Goal: Task Accomplishment & Management: Complete application form

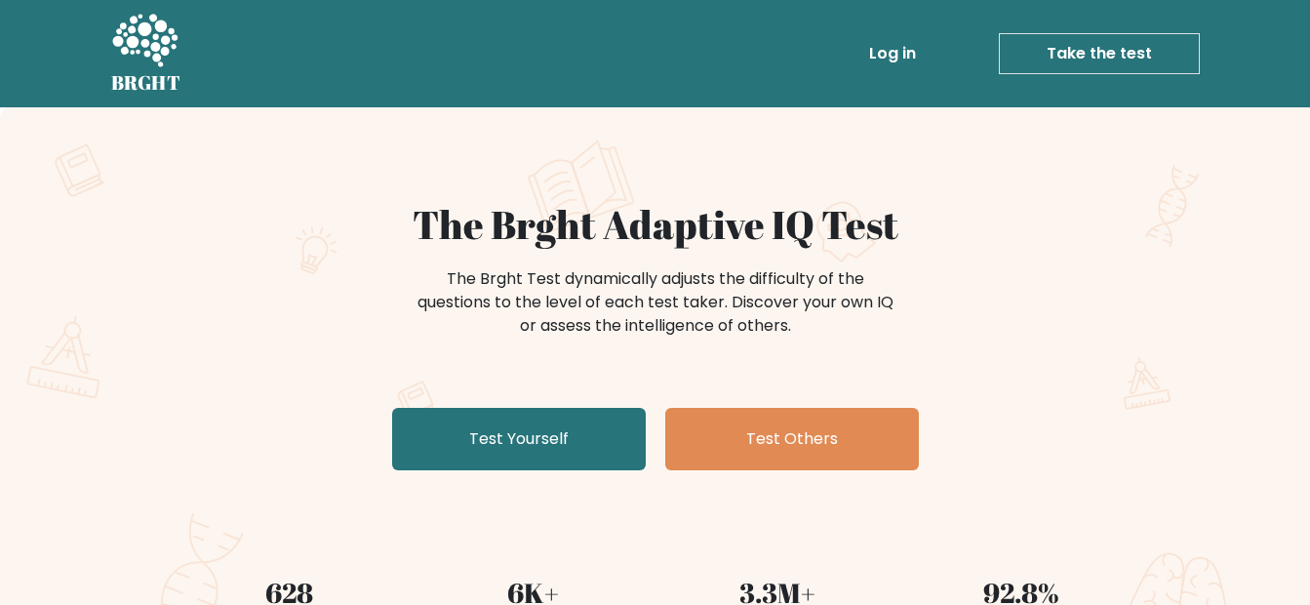
click at [516, 441] on link "Test Yourself" at bounding box center [519, 439] width 254 height 62
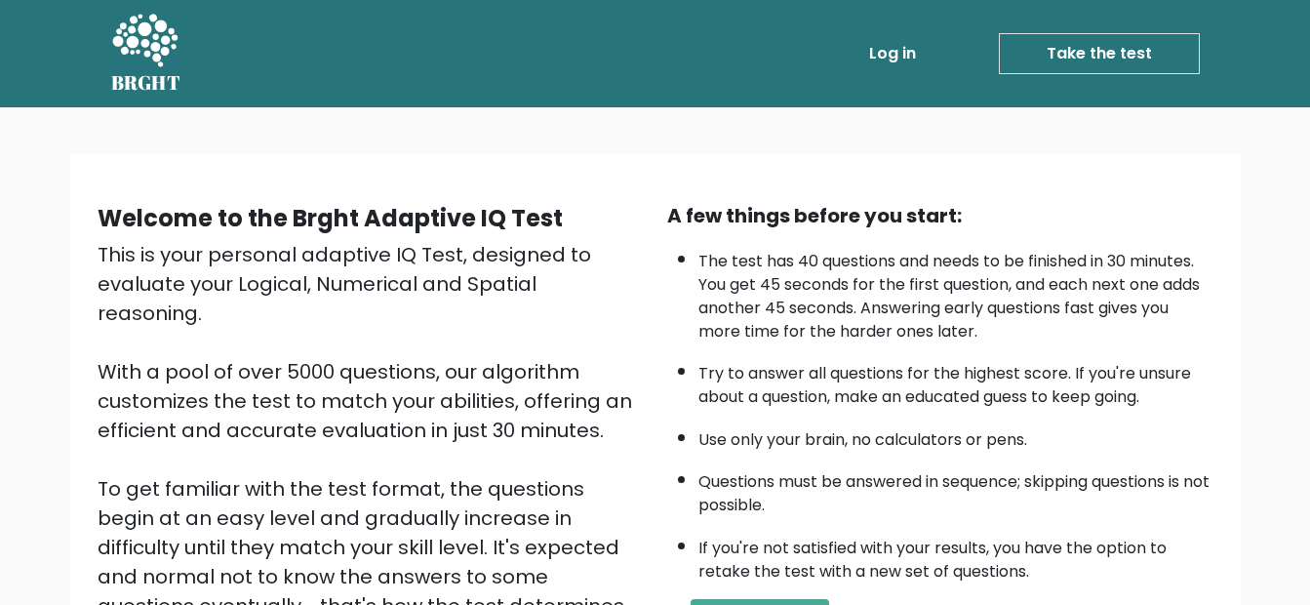
scroll to position [289, 0]
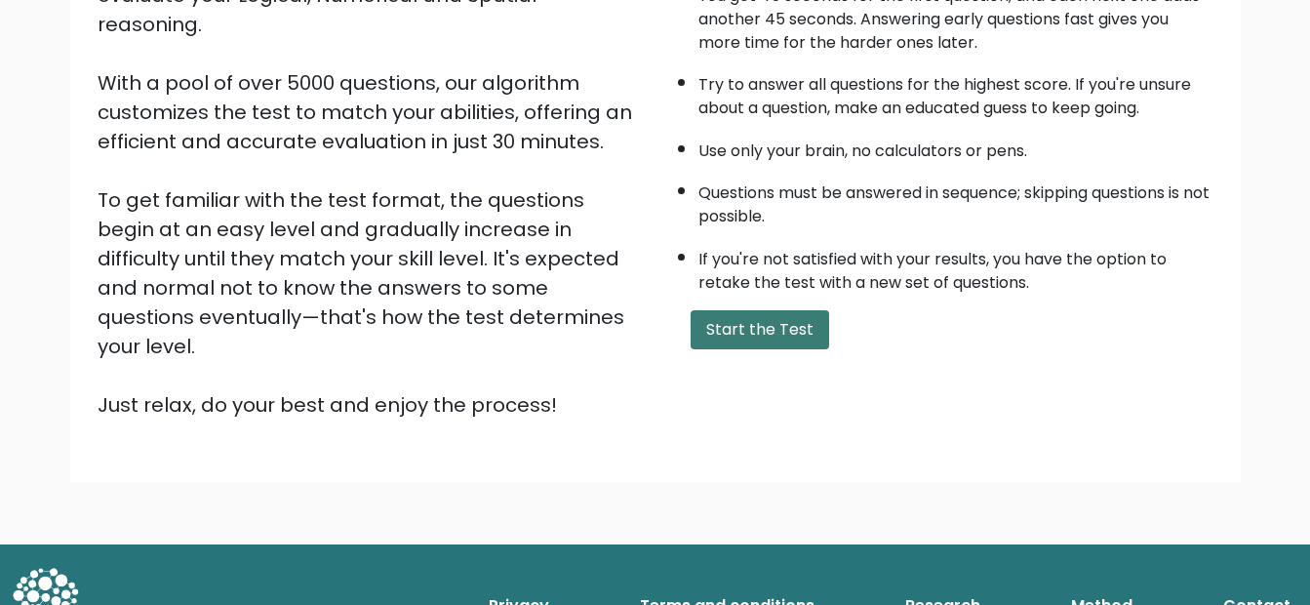
click at [782, 322] on button "Start the Test" at bounding box center [759, 329] width 138 height 39
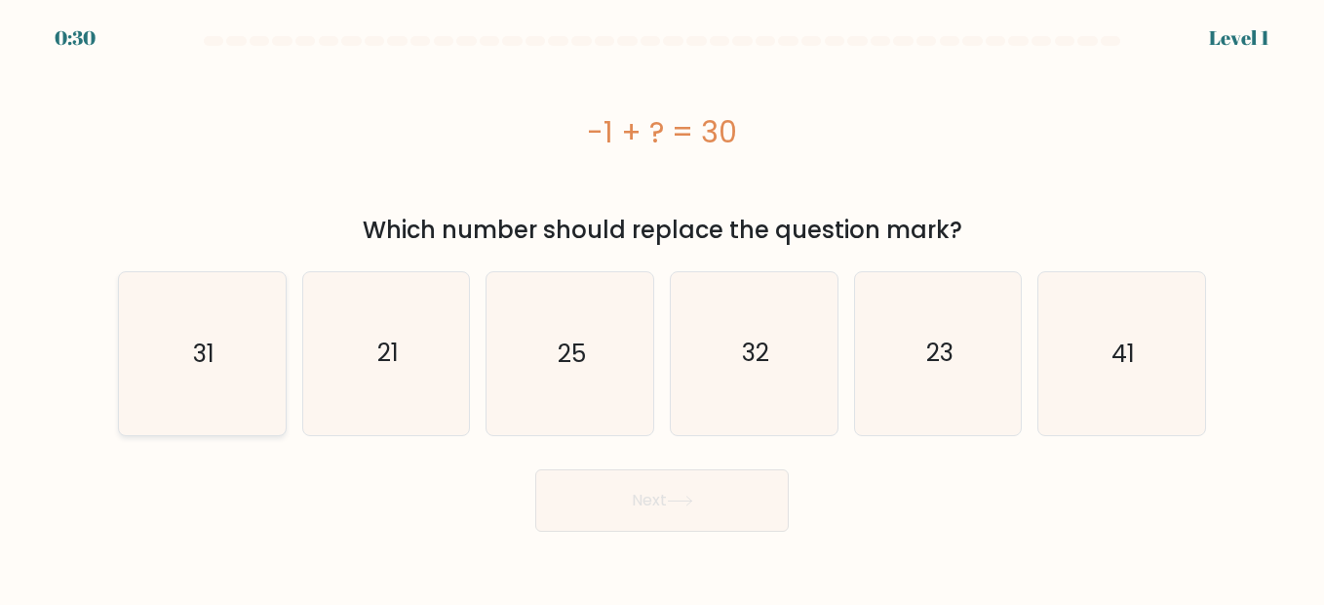
click at [235, 375] on icon "31" at bounding box center [202, 353] width 162 height 162
click at [662, 307] on input "a. 31" at bounding box center [662, 304] width 1 height 5
radio input "true"
click at [674, 517] on button "Next" at bounding box center [662, 500] width 254 height 62
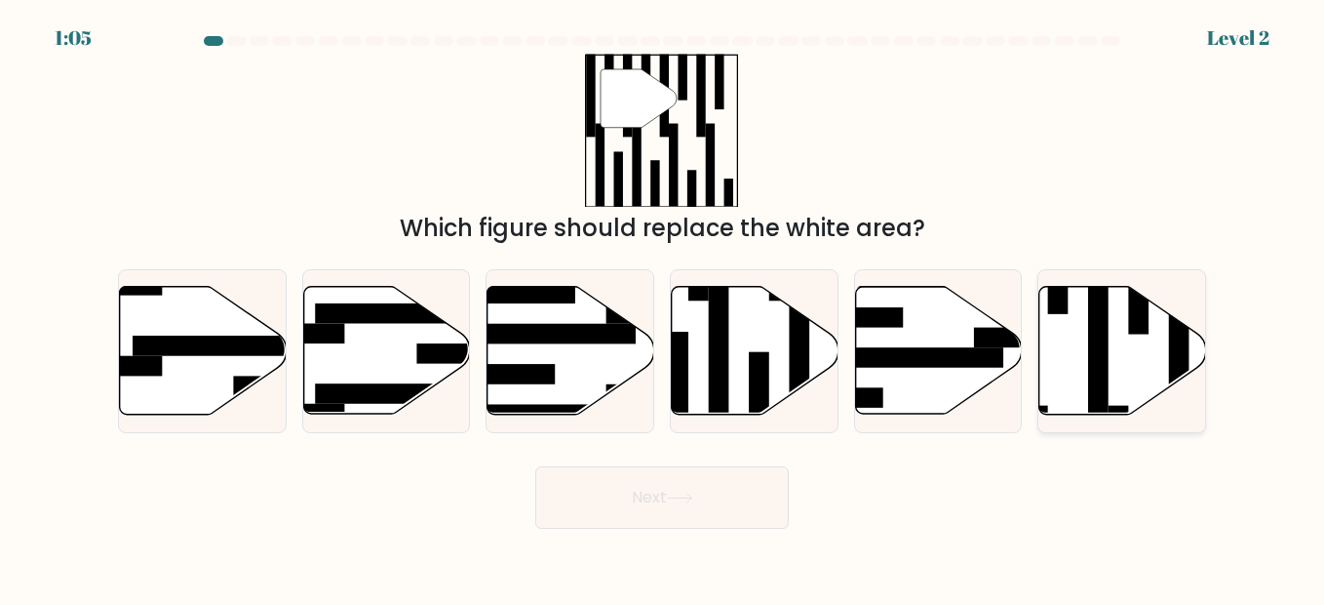
click at [1092, 318] on rect at bounding box center [1098, 344] width 20 height 181
click at [663, 307] on input "f." at bounding box center [662, 304] width 1 height 5
radio input "true"
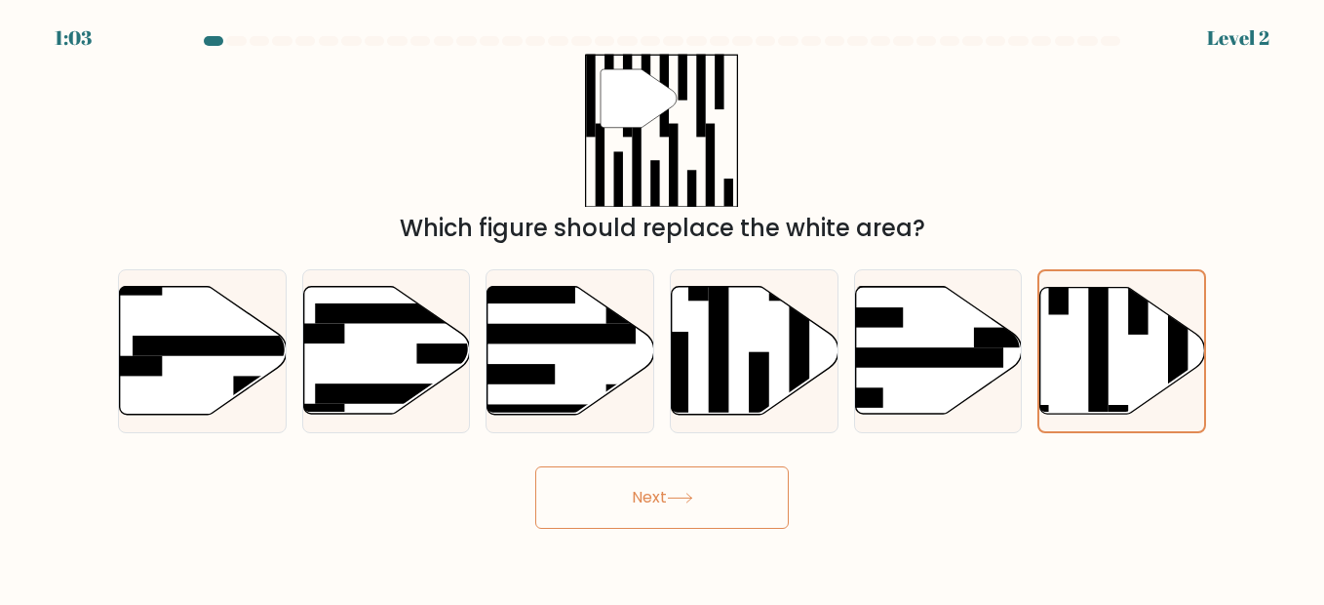
click at [632, 509] on button "Next" at bounding box center [662, 497] width 254 height 62
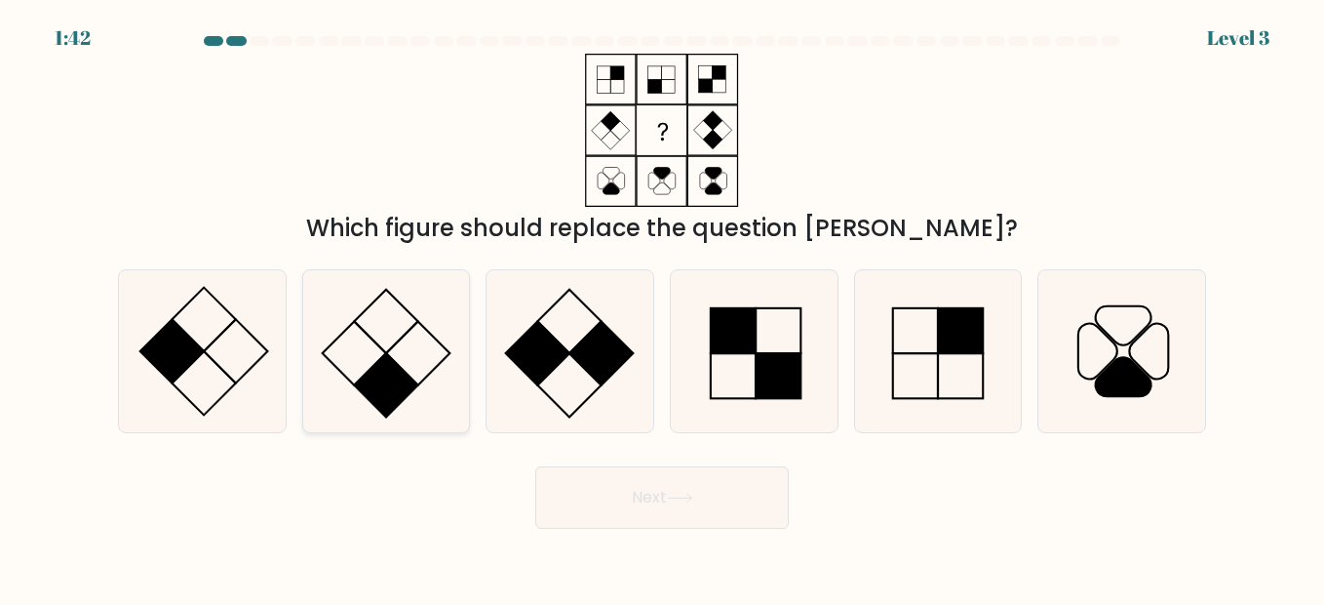
click at [444, 344] on icon at bounding box center [386, 351] width 162 height 162
click at [662, 307] on input "b." at bounding box center [662, 304] width 1 height 5
radio input "true"
click at [675, 493] on icon at bounding box center [680, 497] width 26 height 11
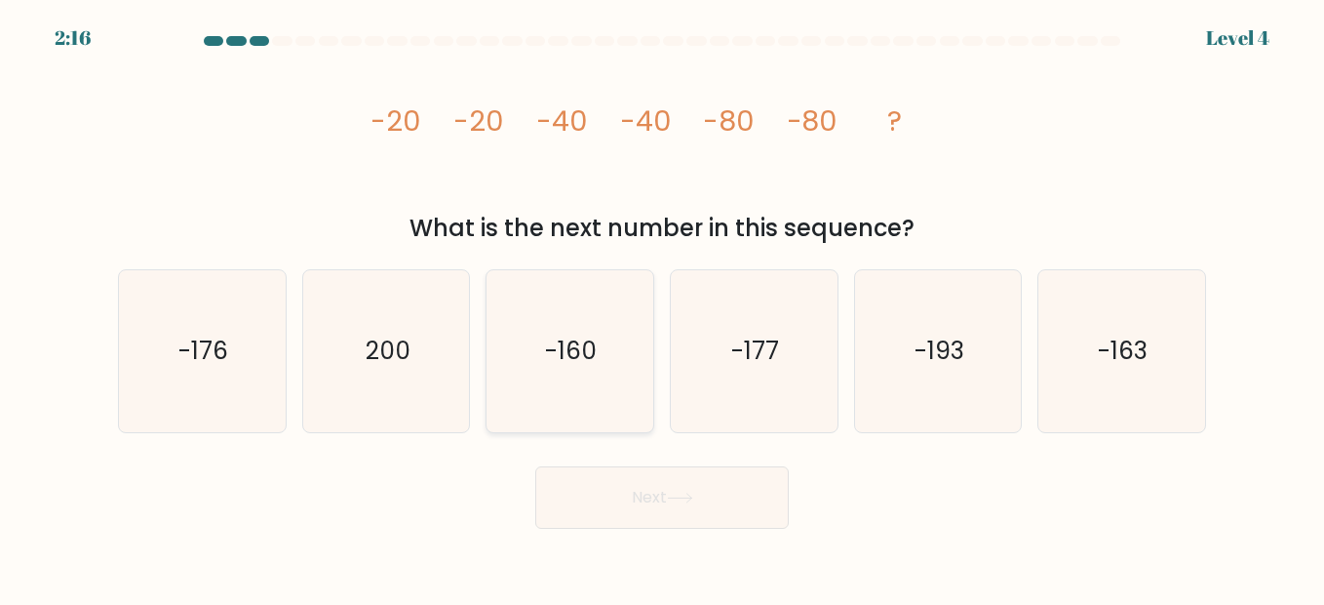
click at [568, 340] on text "-160" at bounding box center [572, 351] width 52 height 34
click at [662, 307] on input "c. -160" at bounding box center [662, 304] width 1 height 5
radio input "true"
click at [693, 467] on button "Next" at bounding box center [662, 497] width 254 height 62
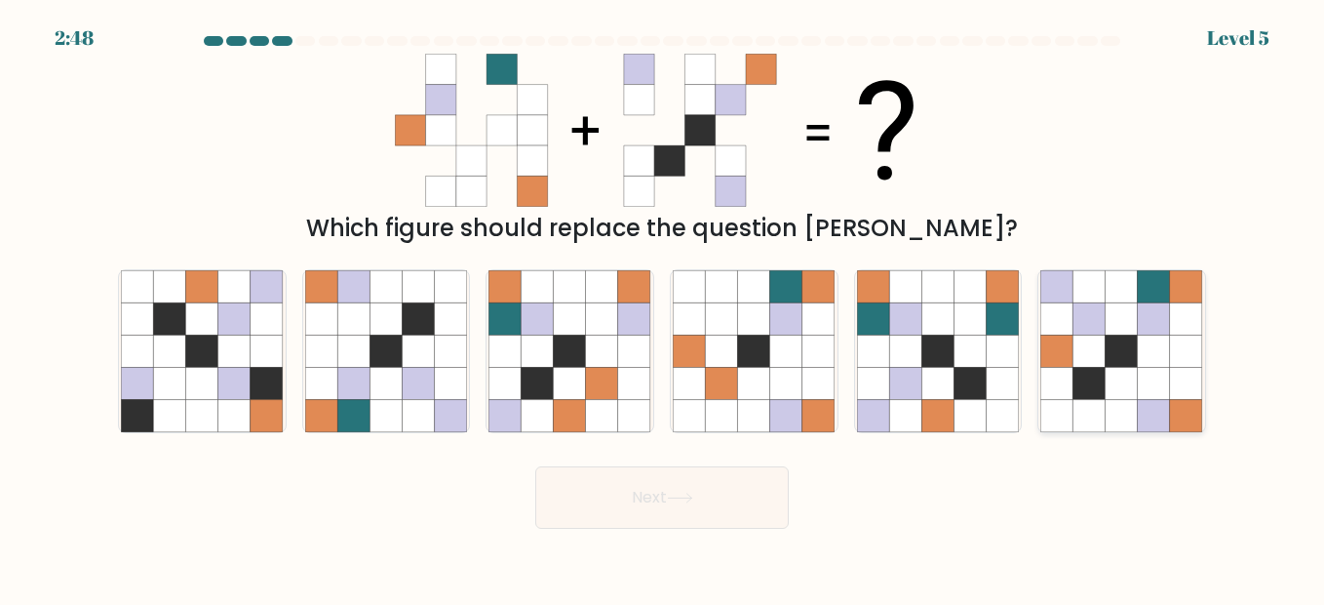
click at [1109, 321] on icon at bounding box center [1122, 318] width 32 height 32
click at [663, 307] on input "f." at bounding box center [662, 304] width 1 height 5
radio input "true"
click at [691, 509] on button "Next" at bounding box center [662, 497] width 254 height 62
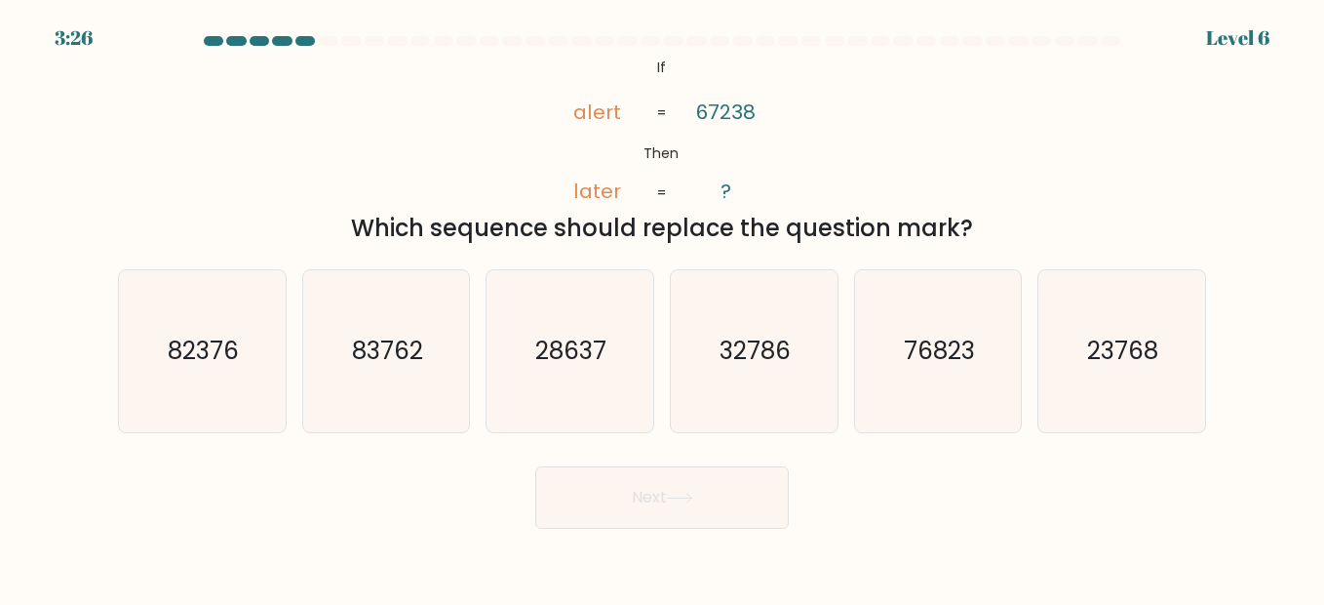
drag, startPoint x: 1000, startPoint y: 229, endPoint x: 644, endPoint y: 68, distance: 390.6
click at [644, 68] on div "@import url('https://fonts.googleapis.com/css?family=Abril+Fatface:400,100,100i…" at bounding box center [662, 150] width 1112 height 192
copy div "If Then alert later 67238 ? = = Which sequence should replace the question mark?"
click at [1006, 139] on div "@import url('https://fonts.googleapis.com/css?family=Abril+Fatface:400,100,100i…" at bounding box center [662, 150] width 1112 height 192
click at [408, 347] on text "83762" at bounding box center [387, 351] width 71 height 34
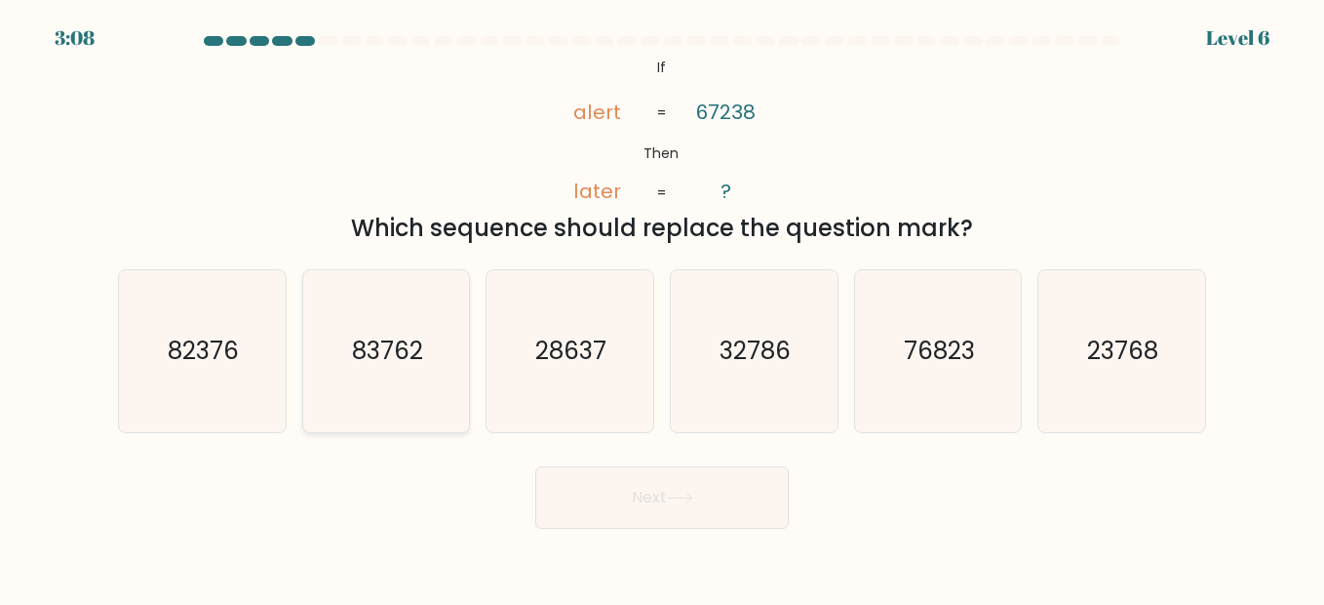
click at [662, 307] on input "b. 83762" at bounding box center [662, 304] width 1 height 5
radio input "true"
drag, startPoint x: 703, startPoint y: 493, endPoint x: 1011, endPoint y: 482, distance: 308.4
click at [1019, 488] on div "Next" at bounding box center [662, 492] width 1112 height 72
click at [580, 335] on text "28637" at bounding box center [571, 351] width 71 height 34
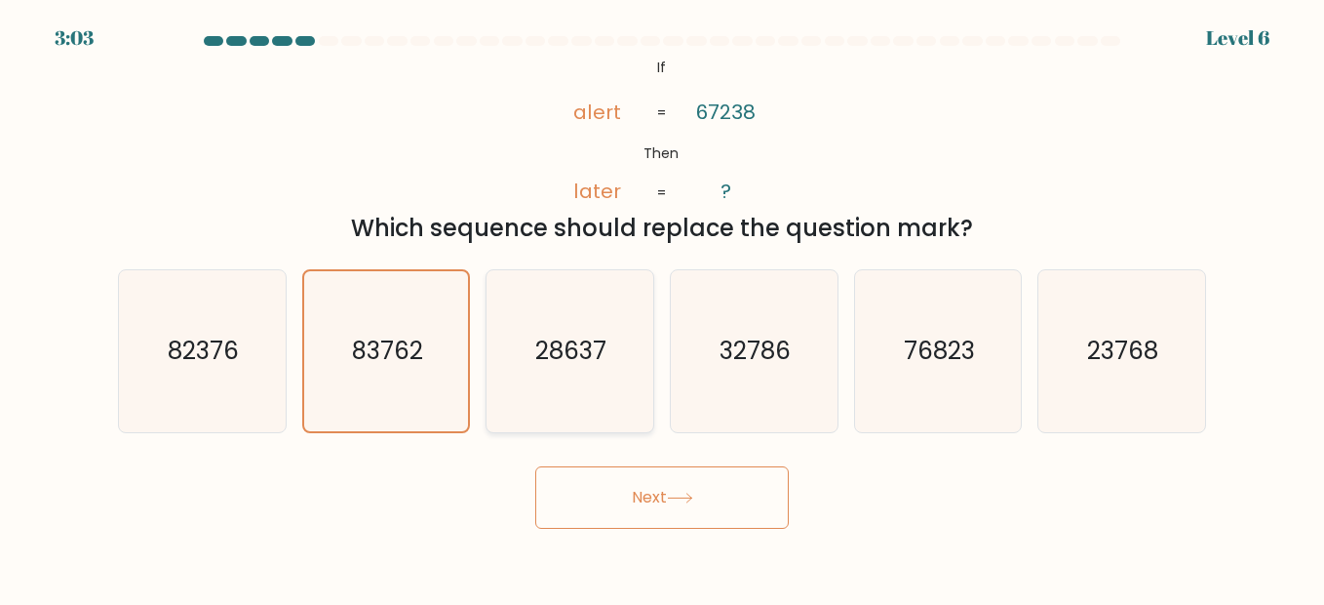
click at [662, 307] on input "c. 28637" at bounding box center [662, 304] width 1 height 5
radio input "true"
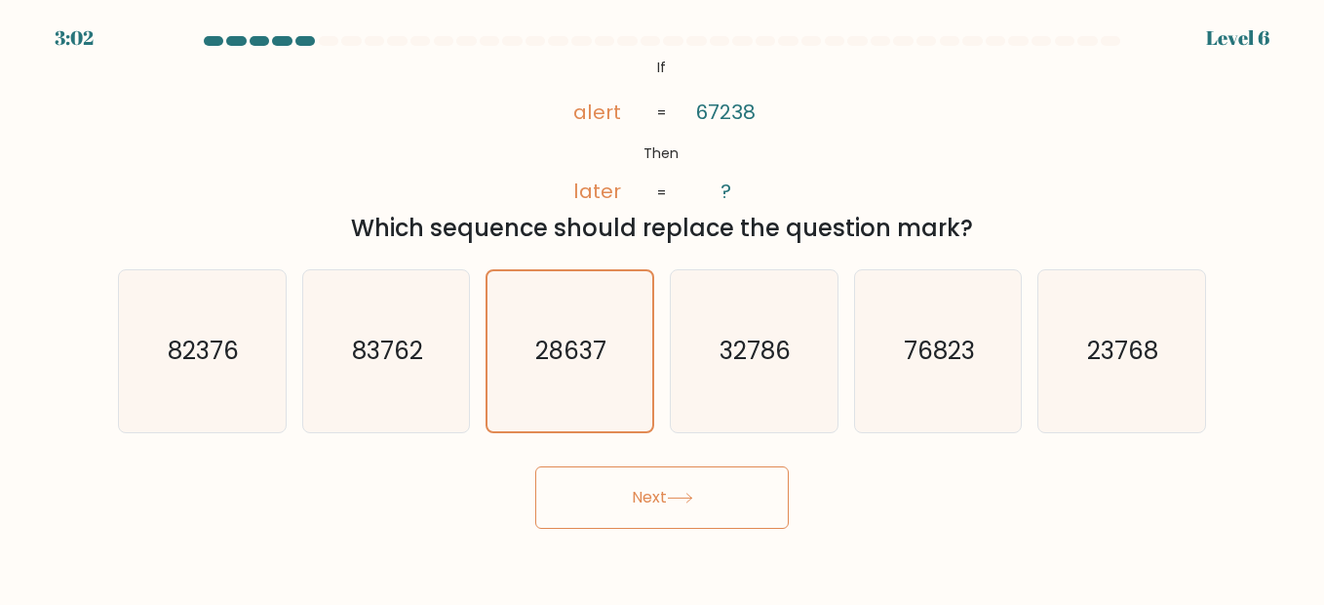
click at [703, 496] on button "Next" at bounding box center [662, 497] width 254 height 62
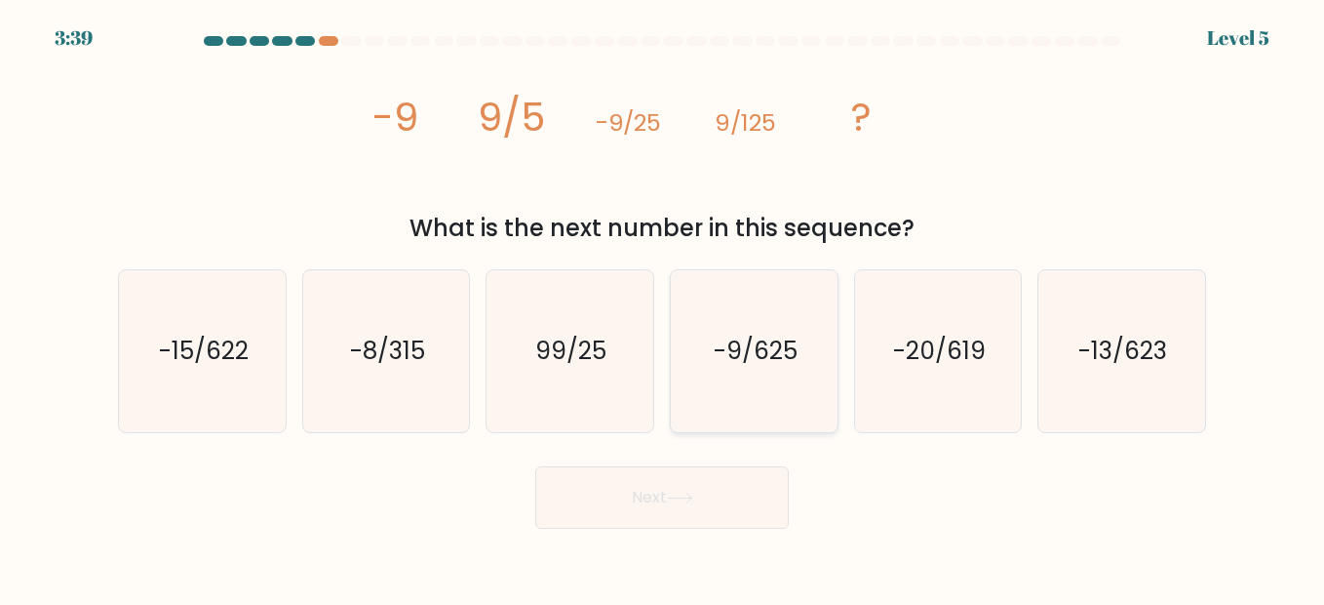
click at [780, 358] on text "-9/625" at bounding box center [756, 351] width 84 height 34
click at [663, 307] on input "d. -9/625" at bounding box center [662, 304] width 1 height 5
radio input "true"
click at [632, 500] on button "Next" at bounding box center [662, 497] width 254 height 62
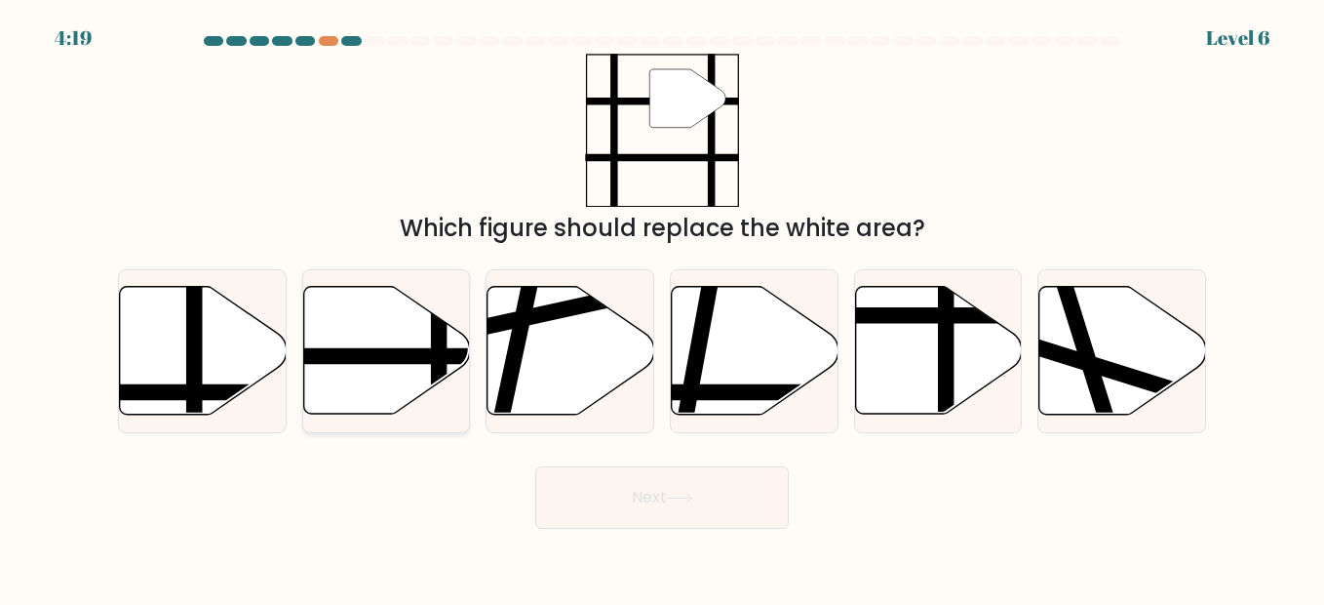
click at [414, 347] on icon at bounding box center [386, 351] width 167 height 128
click at [662, 307] on input "b." at bounding box center [662, 304] width 1 height 5
radio input "true"
click at [667, 492] on button "Next" at bounding box center [662, 497] width 254 height 62
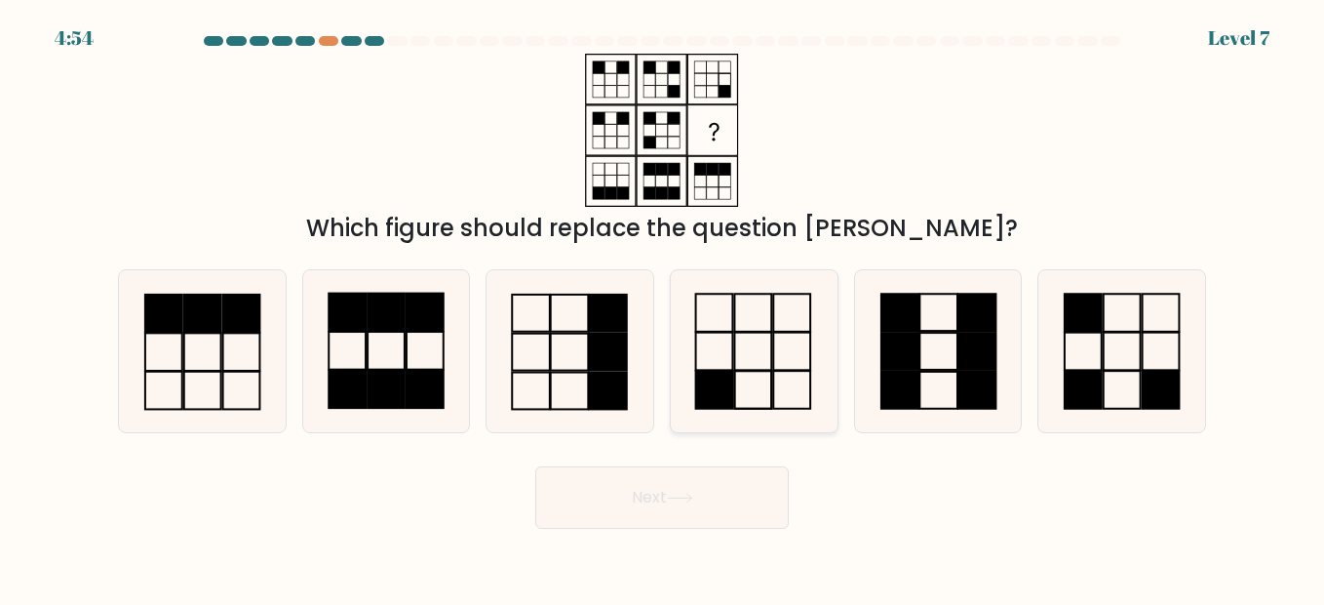
click at [739, 353] on icon at bounding box center [754, 351] width 162 height 162
click at [663, 307] on input "d." at bounding box center [662, 304] width 1 height 5
radio input "true"
click at [662, 487] on button "Next" at bounding box center [662, 497] width 254 height 62
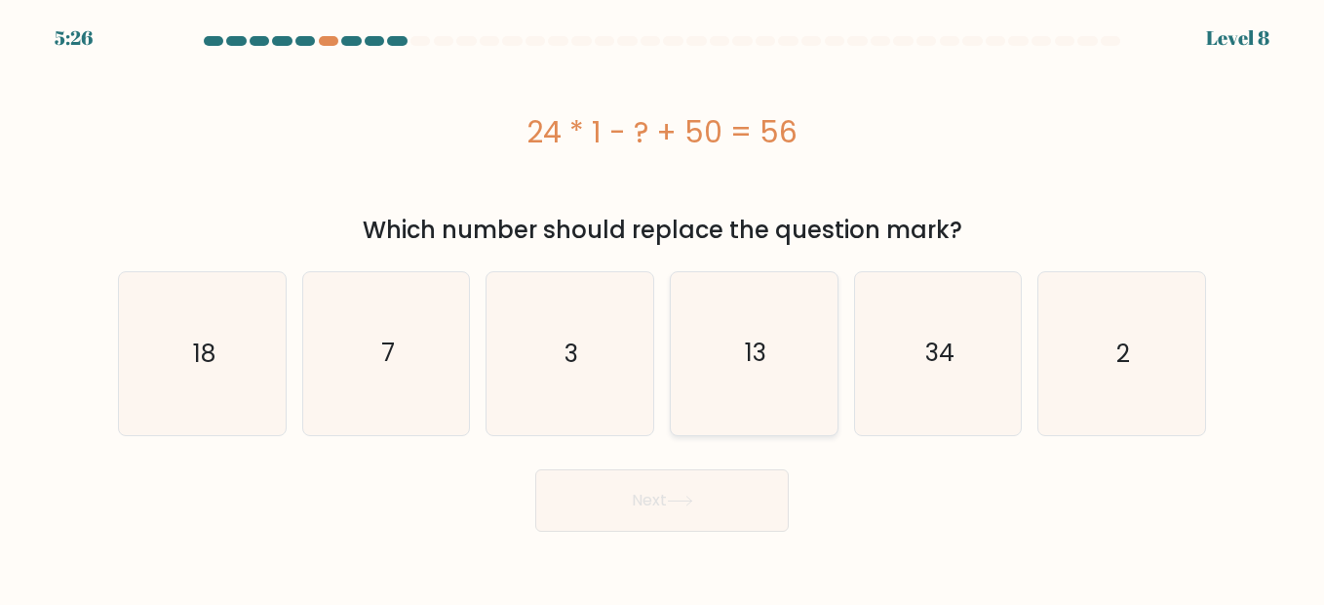
click at [793, 373] on icon "13" at bounding box center [754, 353] width 162 height 162
click at [663, 307] on input "d. 13" at bounding box center [662, 304] width 1 height 5
radio input "true"
drag, startPoint x: 696, startPoint y: 492, endPoint x: 1035, endPoint y: 492, distance: 338.4
click at [1035, 492] on div "Next" at bounding box center [662, 495] width 1112 height 72
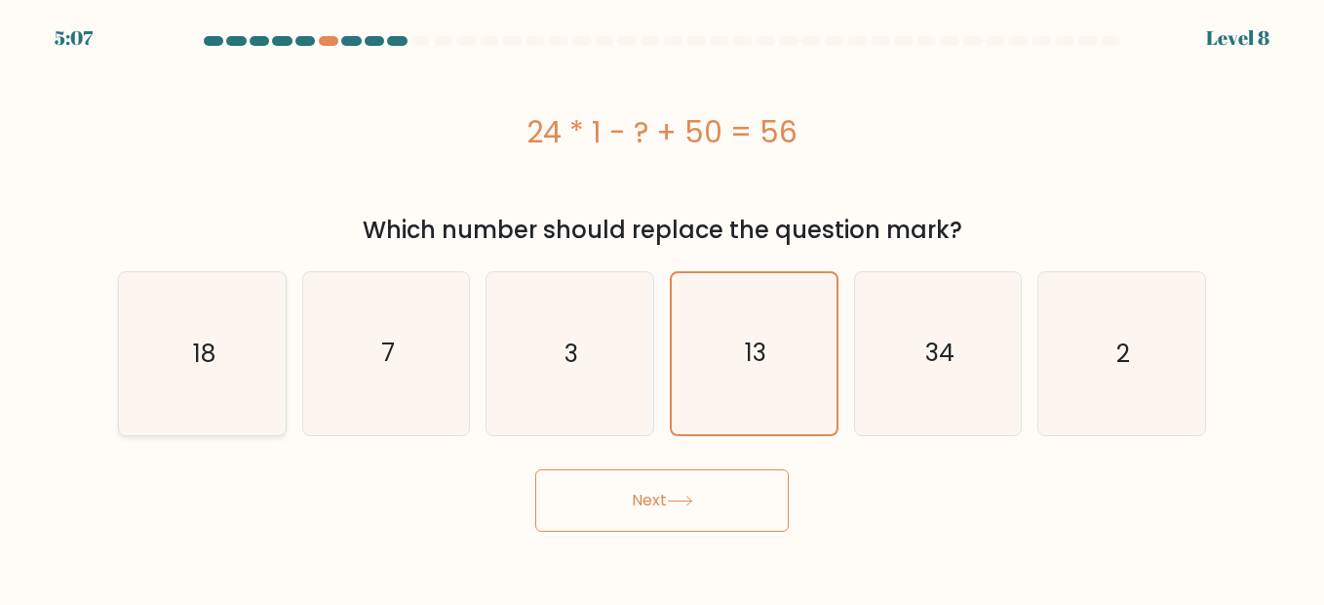
click at [284, 340] on div "18" at bounding box center [202, 353] width 169 height 164
click at [662, 307] on input "a. 18" at bounding box center [662, 304] width 1 height 5
radio input "true"
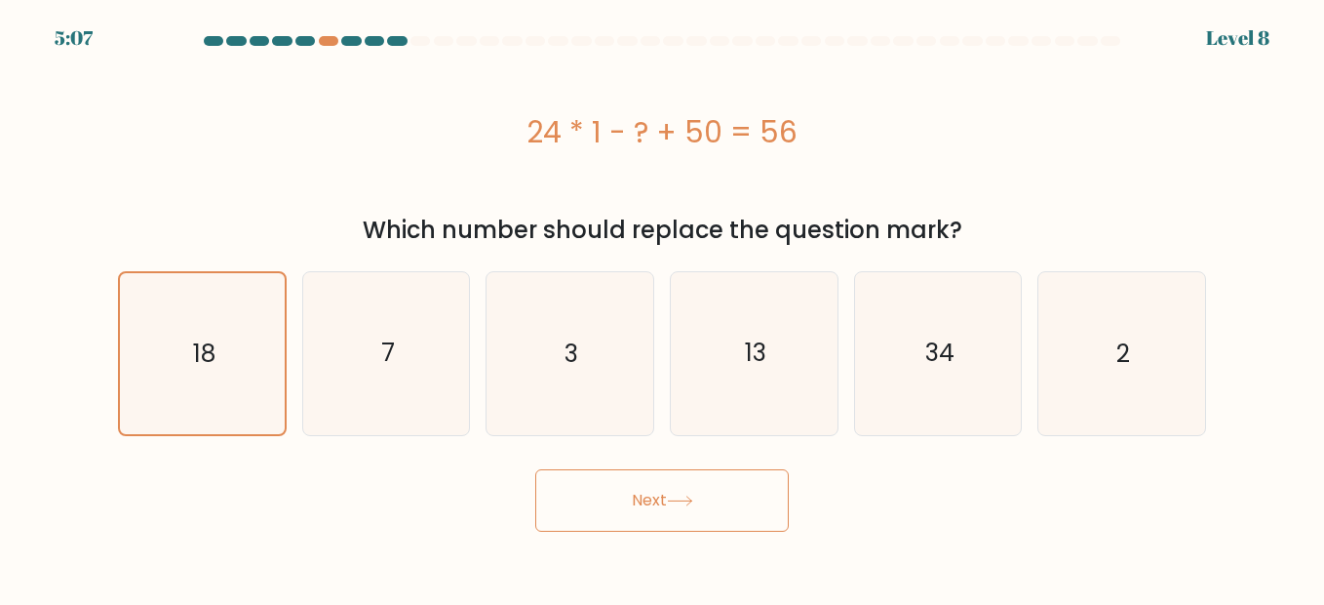
click at [692, 499] on icon at bounding box center [680, 500] width 26 height 11
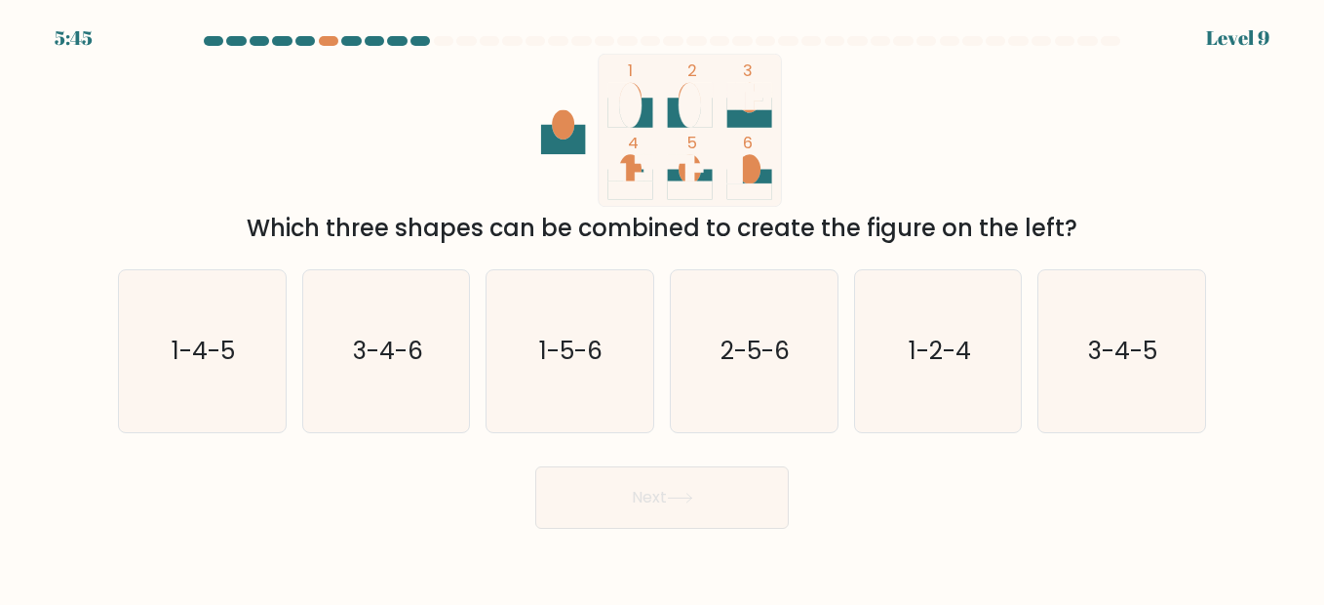
drag, startPoint x: 1083, startPoint y: 226, endPoint x: 233, endPoint y: 237, distance: 850.5
click at [233, 237] on div "Which three shapes can be combined to create the figure on the left?" at bounding box center [662, 228] width 1065 height 35
copy div "Which three shapes can be combined to create the figure on the left?"
click at [932, 138] on div "1 2 3 4 5 6 Which three shapes can be combined to create the figure on the left?" at bounding box center [662, 150] width 1112 height 192
click at [1123, 354] on text "3-4-5" at bounding box center [1123, 351] width 69 height 34
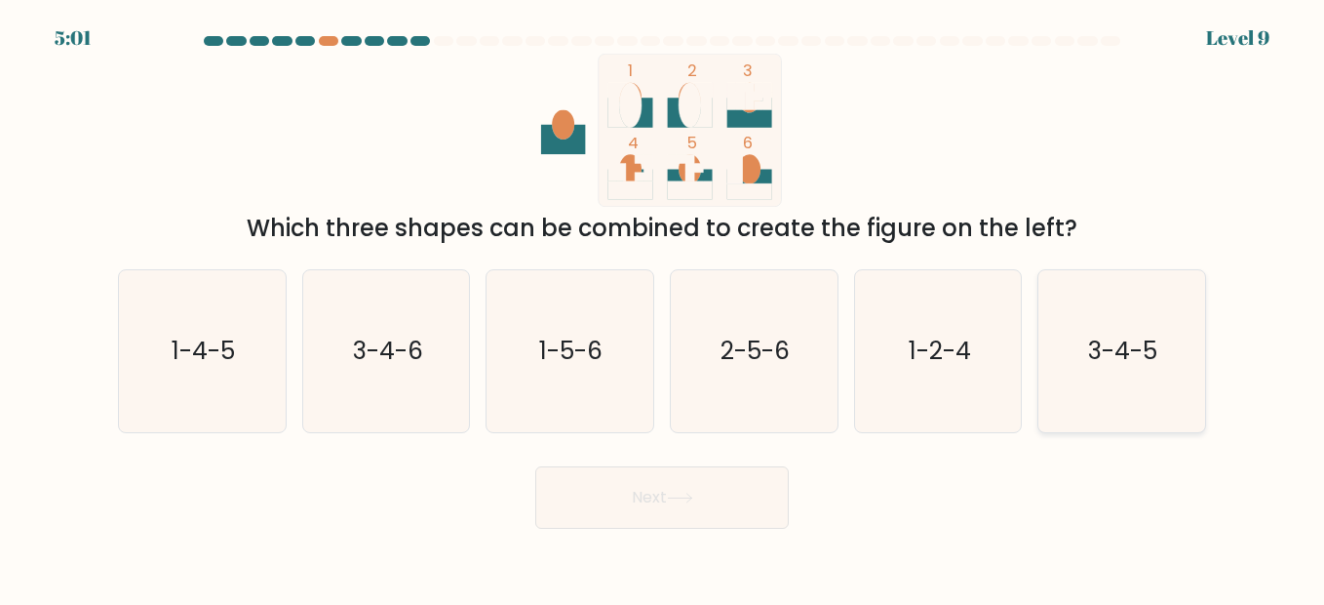
click at [663, 307] on input "f. 3-4-5" at bounding box center [662, 304] width 1 height 5
radio input "true"
click at [649, 493] on button "Next" at bounding box center [662, 497] width 254 height 62
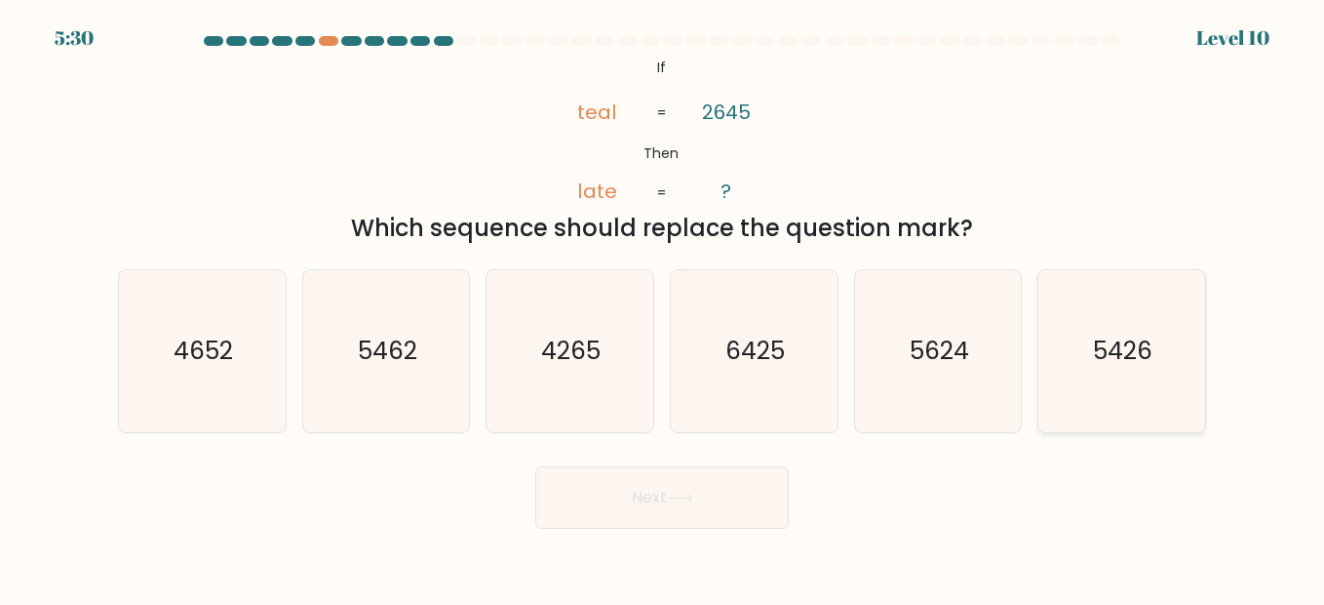
click at [1144, 351] on text "5426" at bounding box center [1123, 351] width 59 height 34
click at [663, 307] on input "f. 5426" at bounding box center [662, 304] width 1 height 5
radio input "true"
click at [729, 494] on button "Next" at bounding box center [662, 497] width 254 height 62
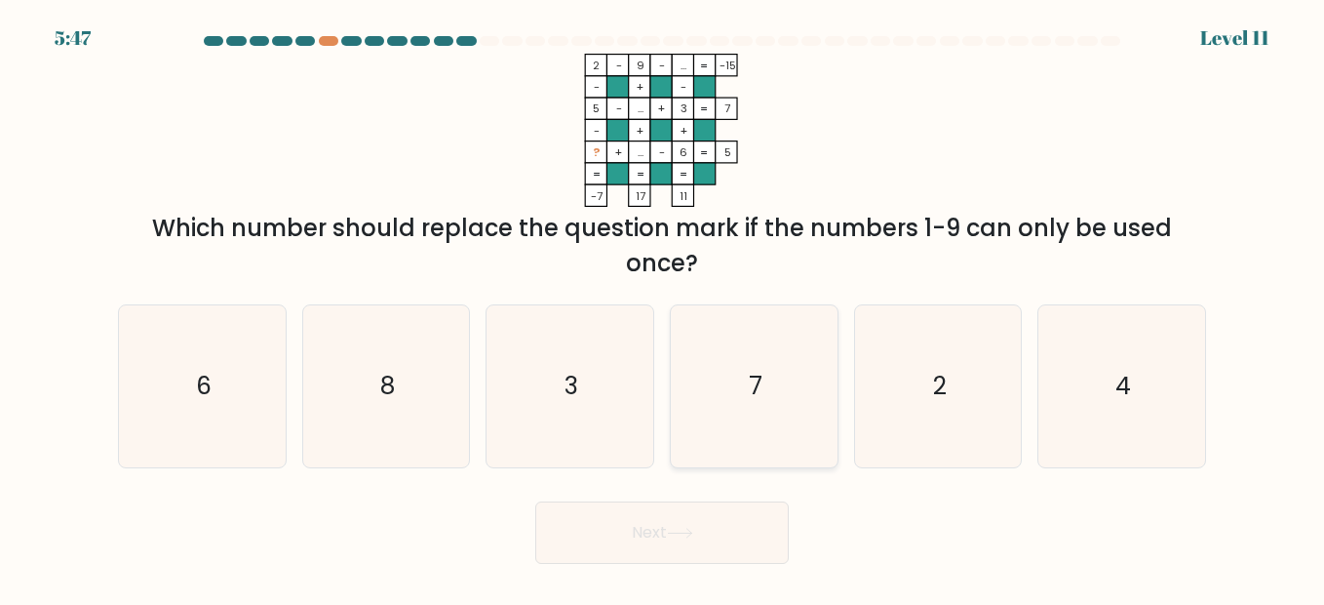
click at [768, 364] on icon "7" at bounding box center [754, 386] width 162 height 162
click at [663, 307] on input "d. 7" at bounding box center [662, 304] width 1 height 5
radio input "true"
click at [650, 546] on button "Next" at bounding box center [662, 532] width 254 height 62
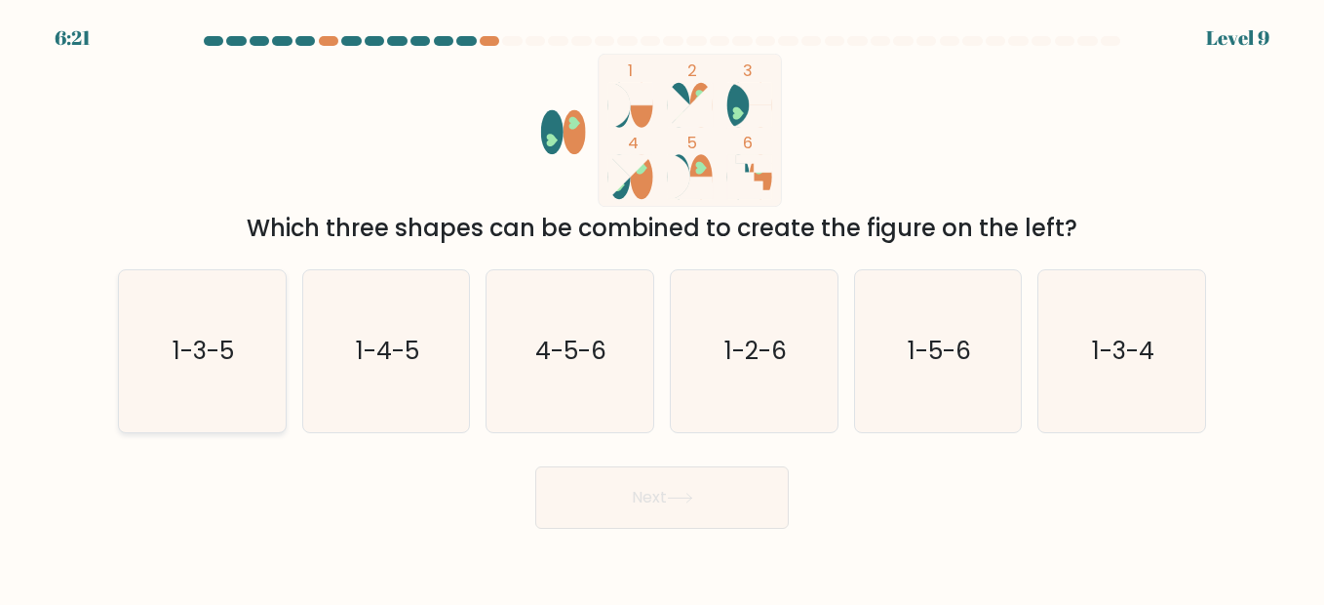
click at [260, 360] on icon "1-3-5" at bounding box center [202, 351] width 162 height 162
click at [662, 307] on input "a. 1-3-5" at bounding box center [662, 304] width 1 height 5
radio input "true"
click at [715, 498] on button "Next" at bounding box center [662, 497] width 254 height 62
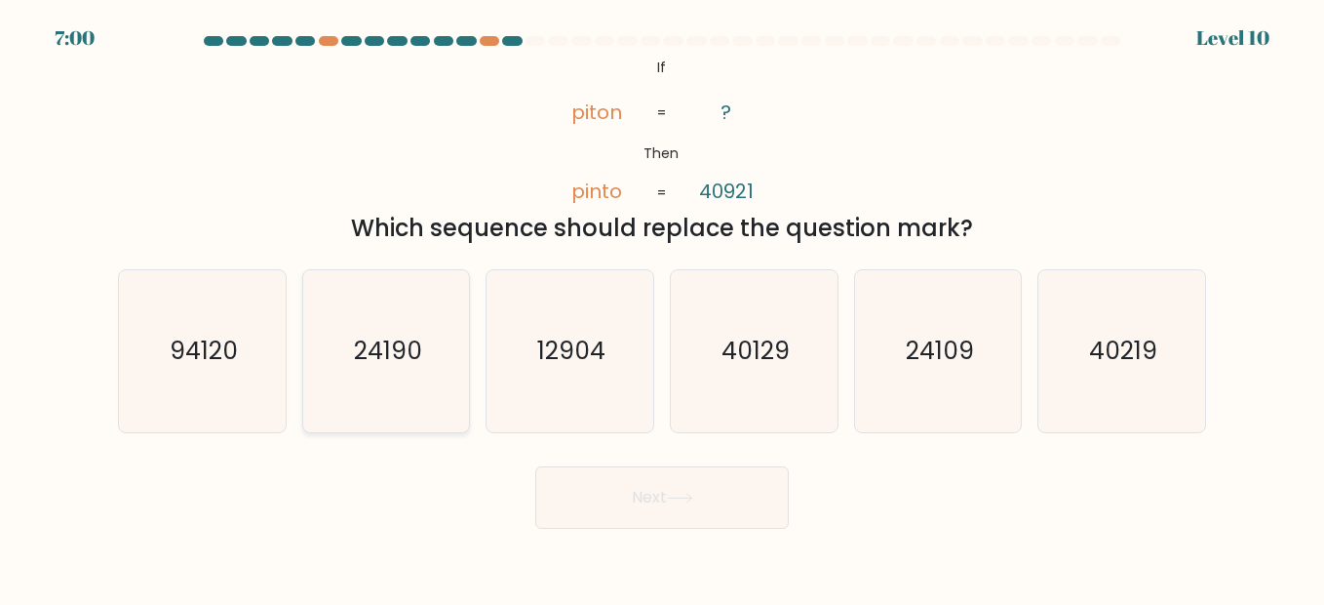
click at [376, 340] on text "24190" at bounding box center [388, 351] width 68 height 34
click at [662, 307] on input "b. 24190" at bounding box center [662, 304] width 1 height 5
radio input "true"
click at [660, 494] on button "Next" at bounding box center [662, 497] width 254 height 62
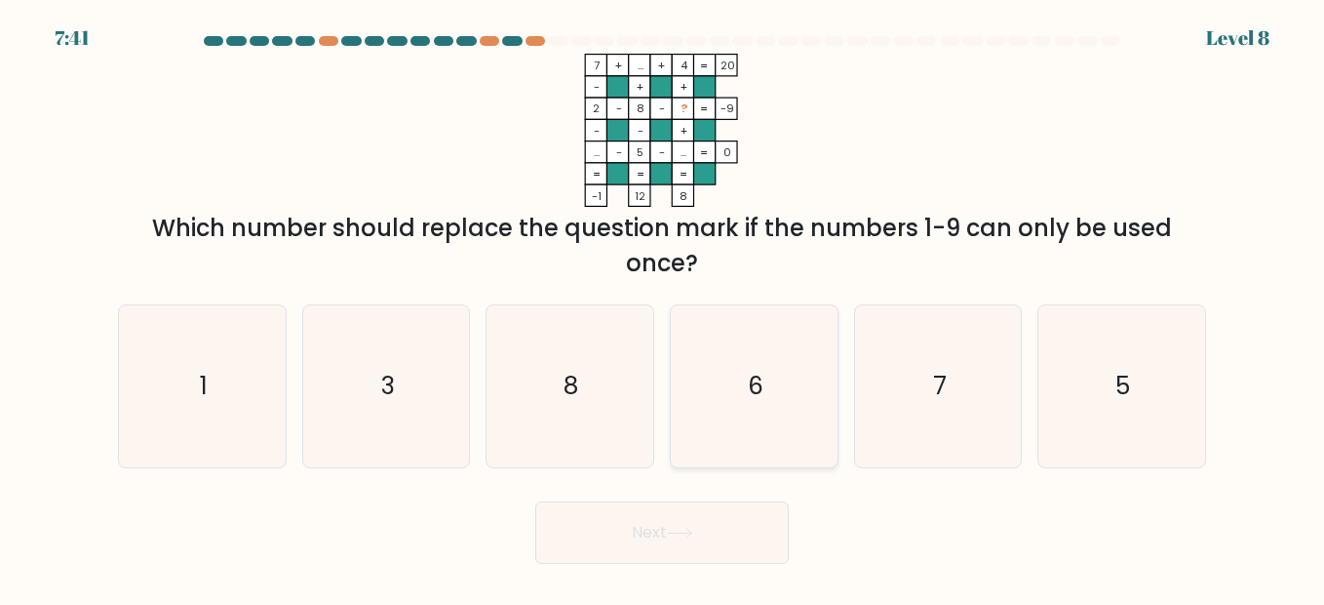
click at [763, 375] on text "6" at bounding box center [756, 386] width 16 height 34
click at [663, 307] on input "d. 6" at bounding box center [662, 304] width 1 height 5
radio input "true"
click at [413, 368] on icon "3" at bounding box center [386, 386] width 162 height 162
click at [662, 307] on input "b. 3" at bounding box center [662, 304] width 1 height 5
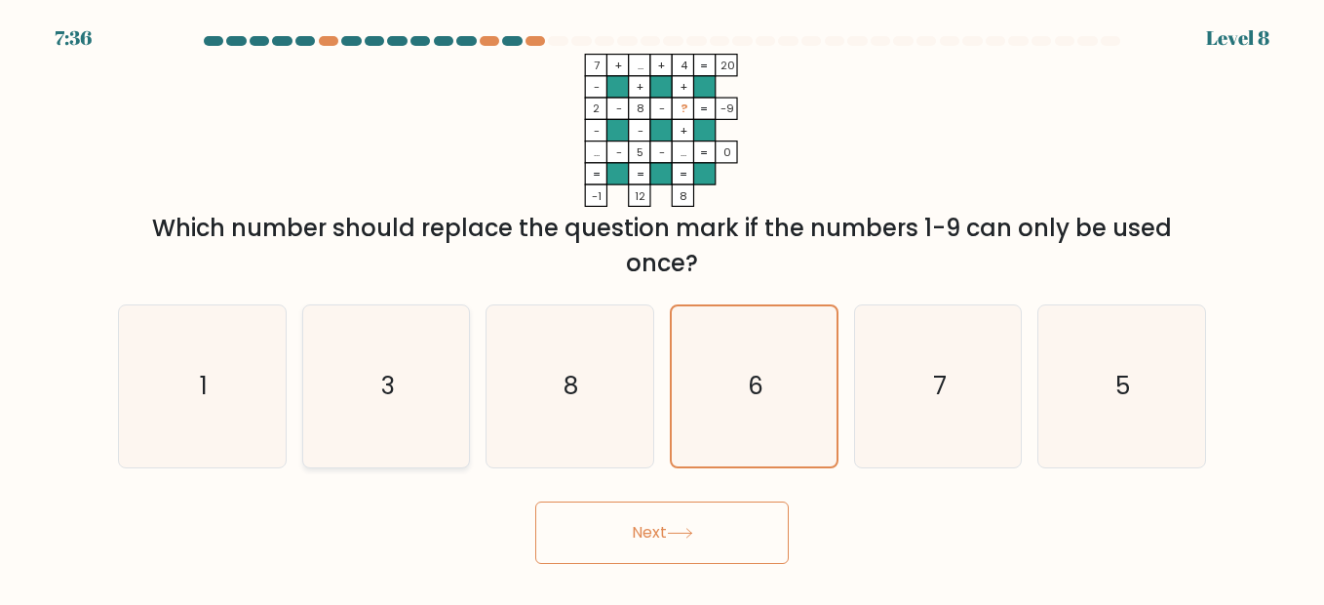
radio input "true"
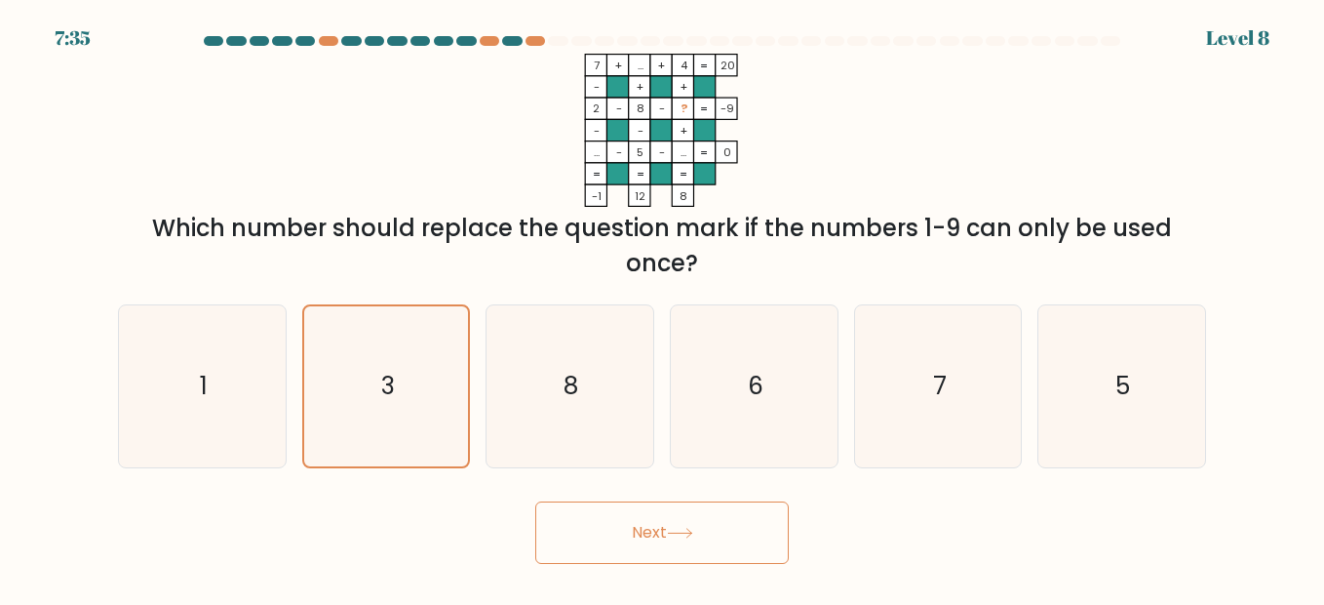
click at [660, 513] on button "Next" at bounding box center [662, 532] width 254 height 62
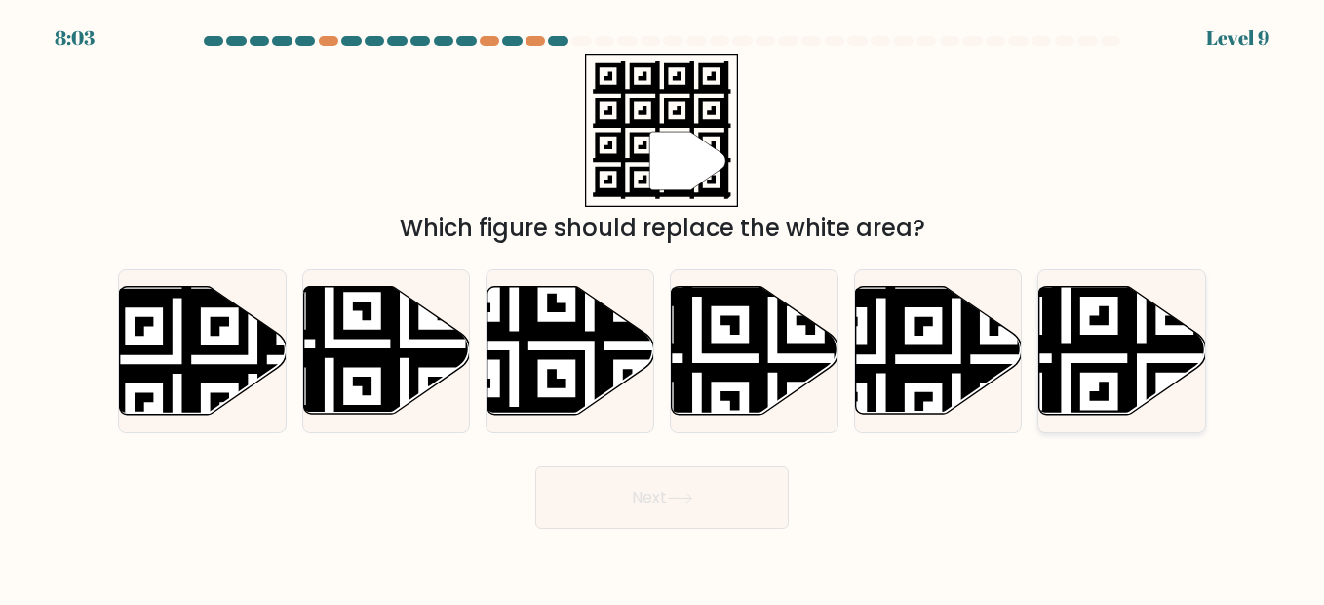
click at [1139, 319] on icon at bounding box center [1123, 351] width 167 height 128
click at [663, 307] on input "f." at bounding box center [662, 304] width 1 height 5
radio input "true"
click at [634, 497] on button "Next" at bounding box center [662, 497] width 254 height 62
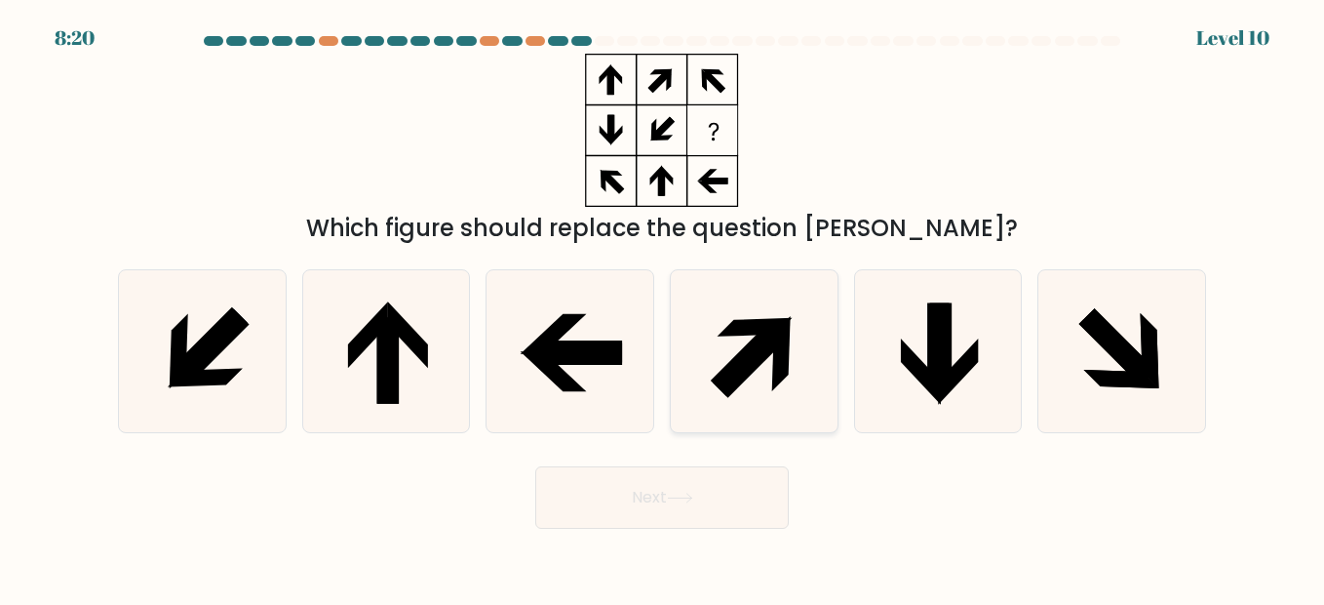
click at [731, 349] on icon at bounding box center [754, 351] width 162 height 162
click at [663, 307] on input "d." at bounding box center [662, 304] width 1 height 5
radio input "true"
click at [671, 496] on button "Next" at bounding box center [662, 497] width 254 height 62
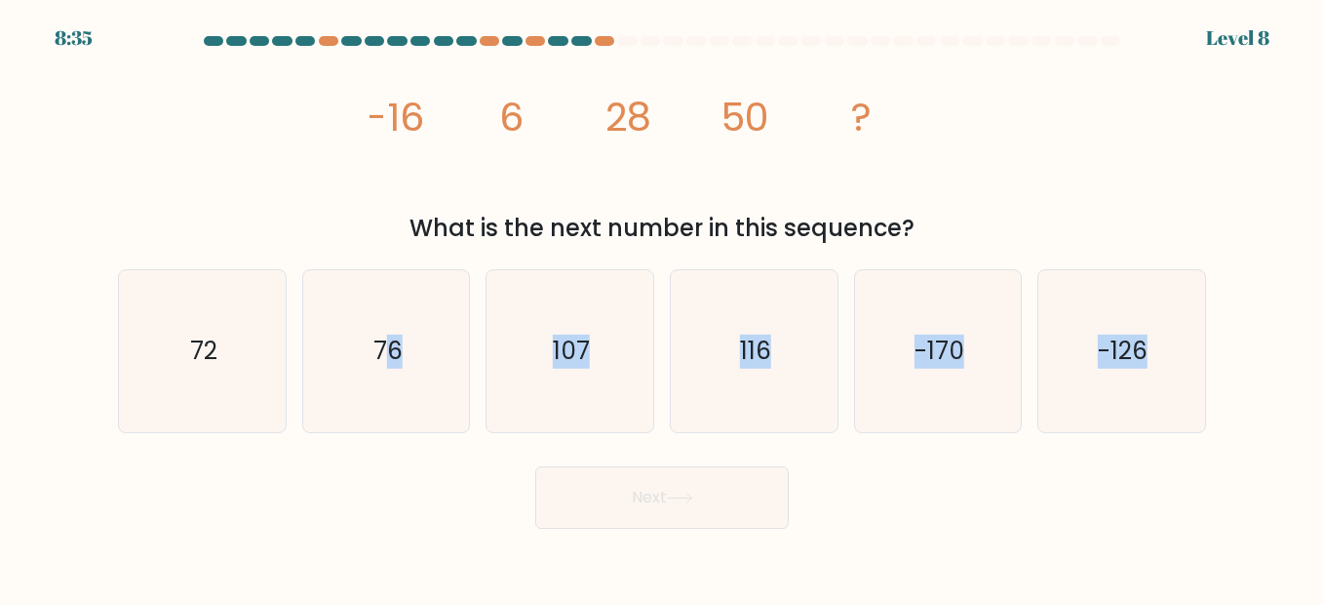
drag, startPoint x: 387, startPoint y: 341, endPoint x: 383, endPoint y: 597, distance: 255.5
click at [383, 597] on body "8:35 Level 8" at bounding box center [662, 302] width 1324 height 605
drag, startPoint x: 383, startPoint y: 597, endPoint x: 169, endPoint y: 288, distance: 376.3
click at [169, 288] on icon "72" at bounding box center [202, 351] width 162 height 162
click at [662, 302] on input "a. 72" at bounding box center [662, 304] width 1 height 5
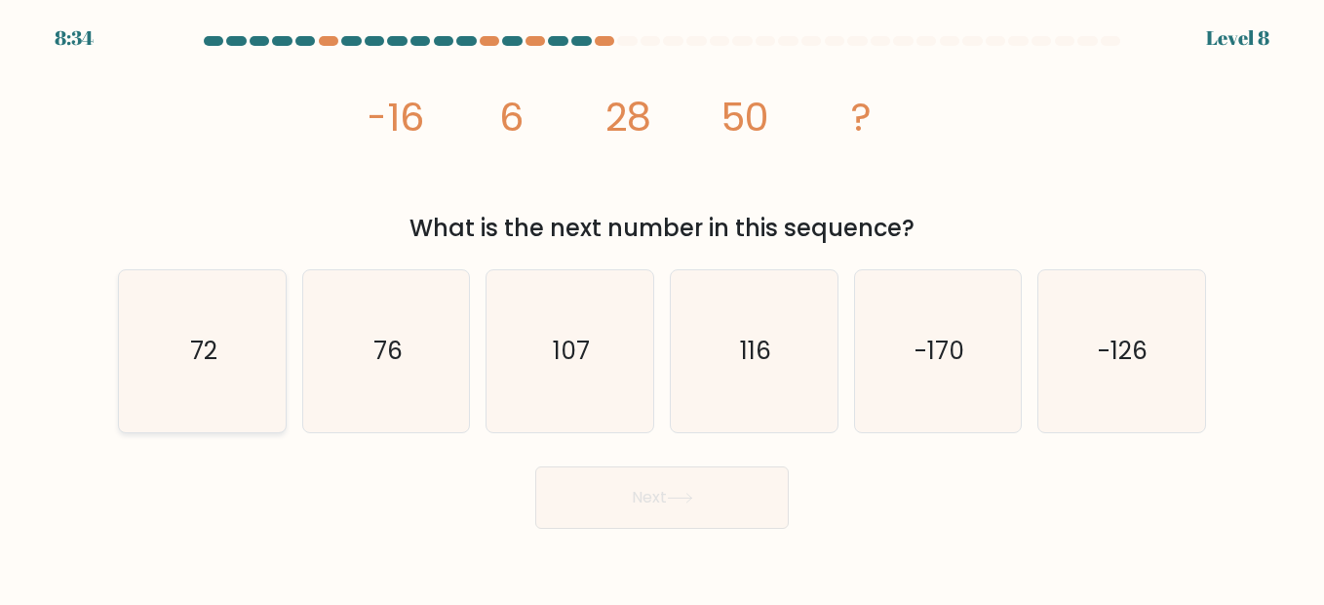
radio input "true"
click at [715, 522] on button "Next" at bounding box center [662, 497] width 254 height 62
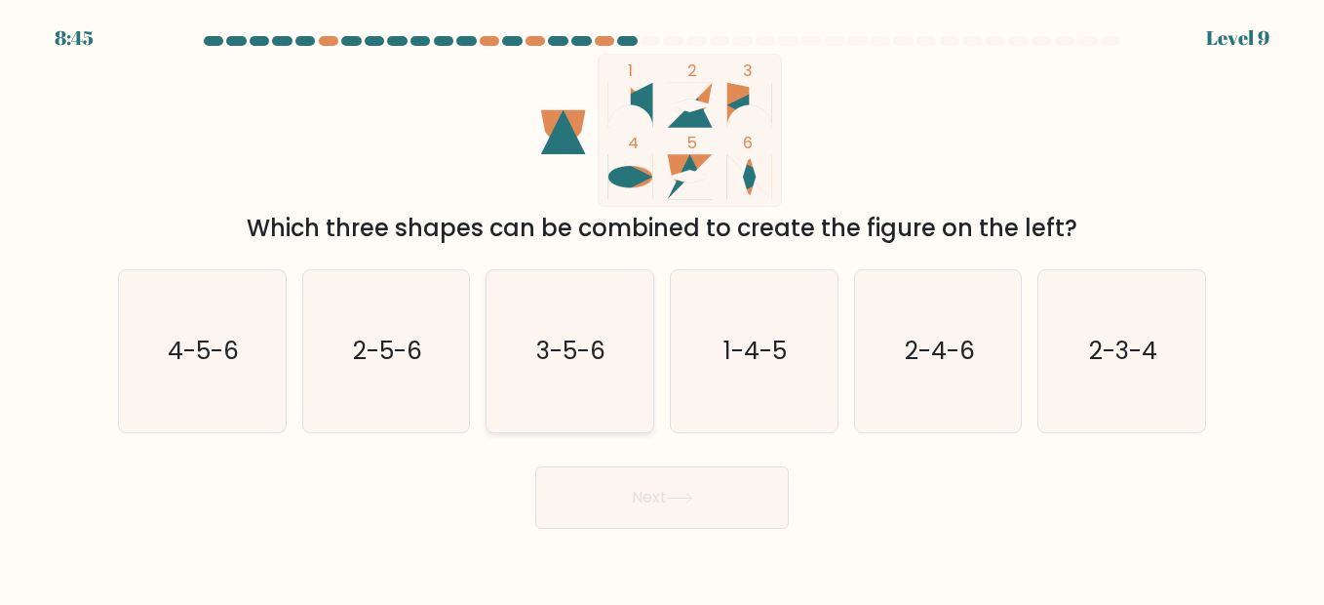
click at [597, 339] on text "3-5-6" at bounding box center [571, 351] width 69 height 34
click at [662, 307] on input "c. 3-5-6" at bounding box center [662, 304] width 1 height 5
radio input "true"
click at [596, 485] on button "Next" at bounding box center [662, 497] width 254 height 62
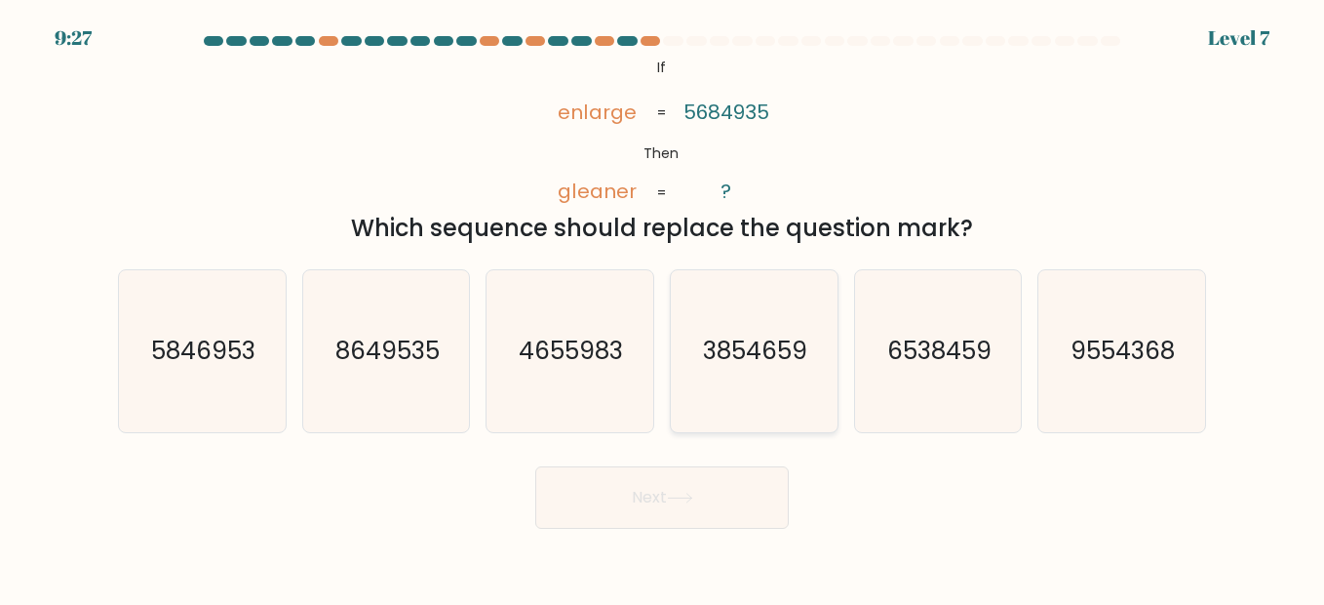
click at [746, 352] on text "3854659" at bounding box center [755, 351] width 104 height 34
click at [663, 307] on input "d. 3854659" at bounding box center [662, 304] width 1 height 5
radio input "true"
click at [693, 499] on icon at bounding box center [680, 497] width 26 height 11
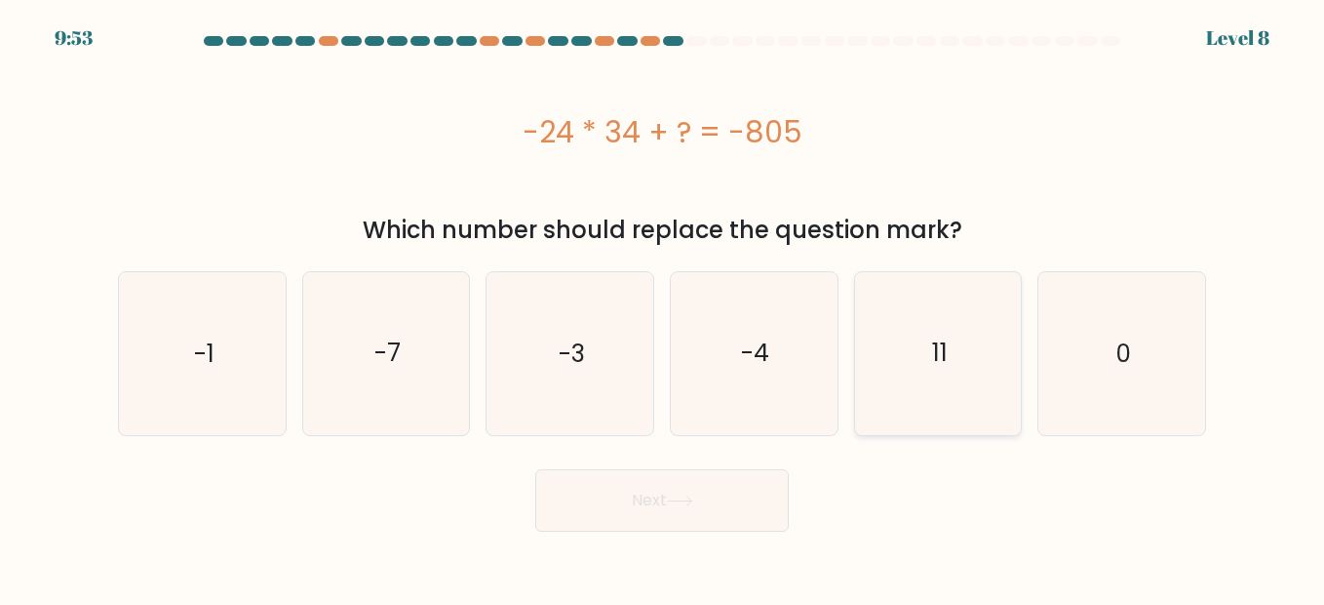
click at [1008, 360] on icon "11" at bounding box center [938, 353] width 162 height 162
click at [663, 307] on input "e. 11" at bounding box center [662, 304] width 1 height 5
radio input "true"
click at [637, 533] on body "9:53 Level 8 a." at bounding box center [662, 302] width 1324 height 605
click at [662, 489] on button "Next" at bounding box center [662, 500] width 254 height 62
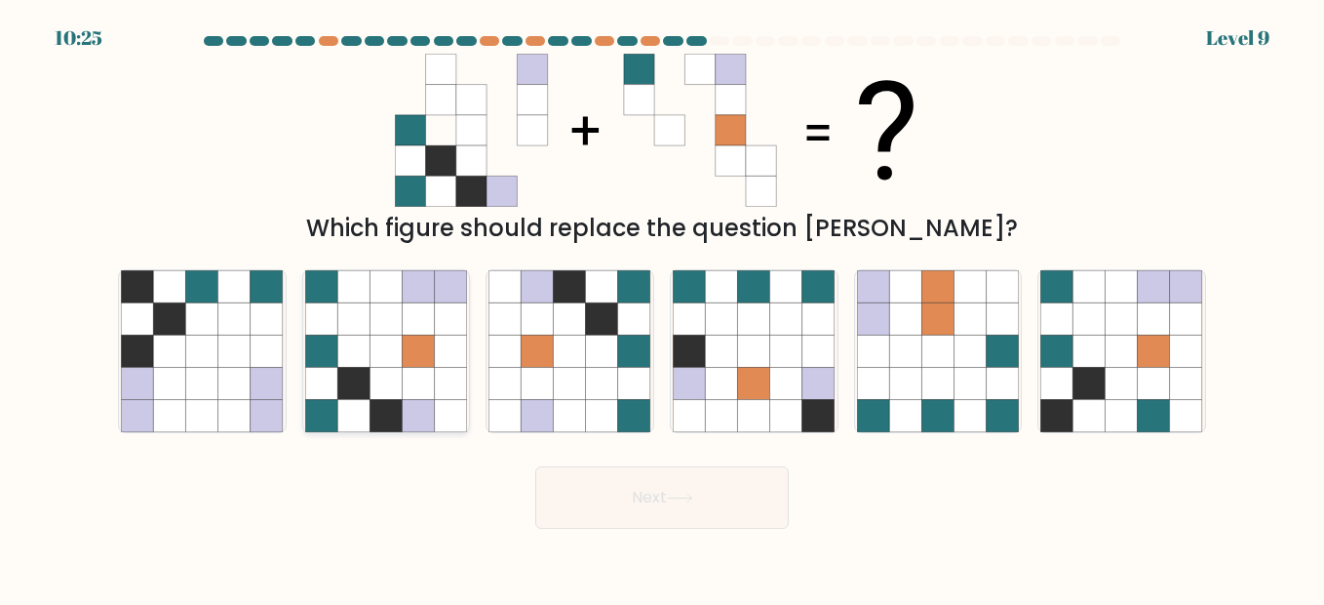
click at [353, 294] on icon at bounding box center [353, 286] width 32 height 32
click at [662, 302] on input "b." at bounding box center [662, 304] width 1 height 5
radio input "true"
click at [654, 523] on button "Next" at bounding box center [662, 497] width 254 height 62
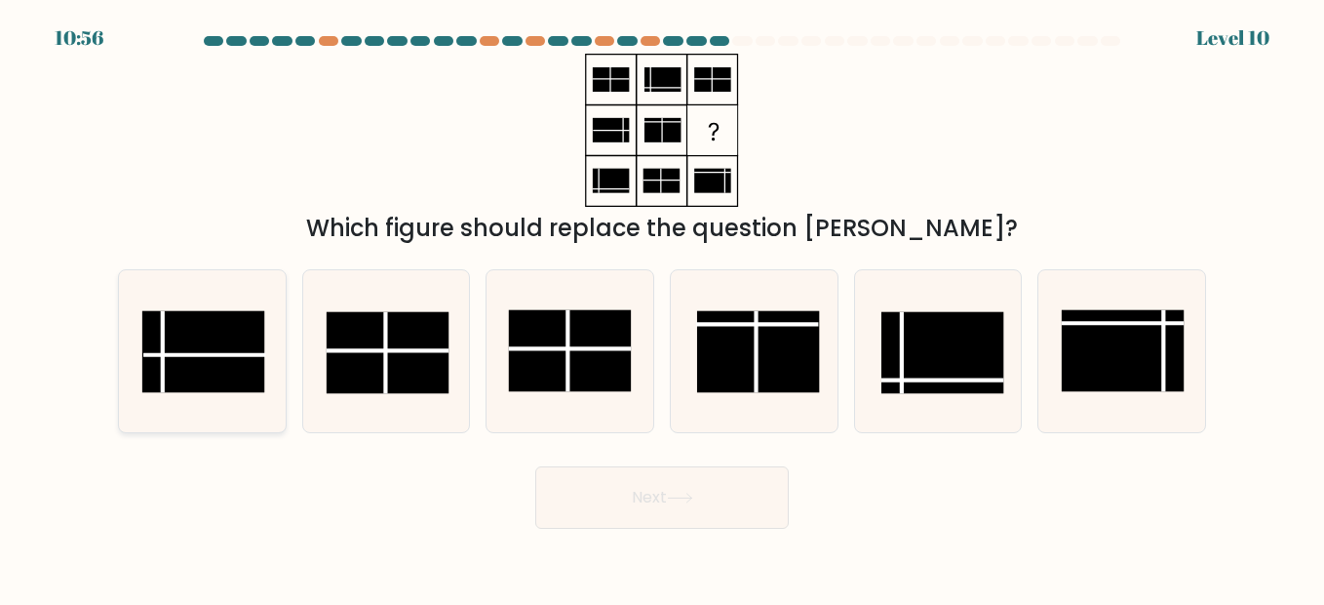
click at [176, 350] on rect at bounding box center [203, 351] width 123 height 82
click at [662, 307] on input "a." at bounding box center [662, 304] width 1 height 5
radio input "true"
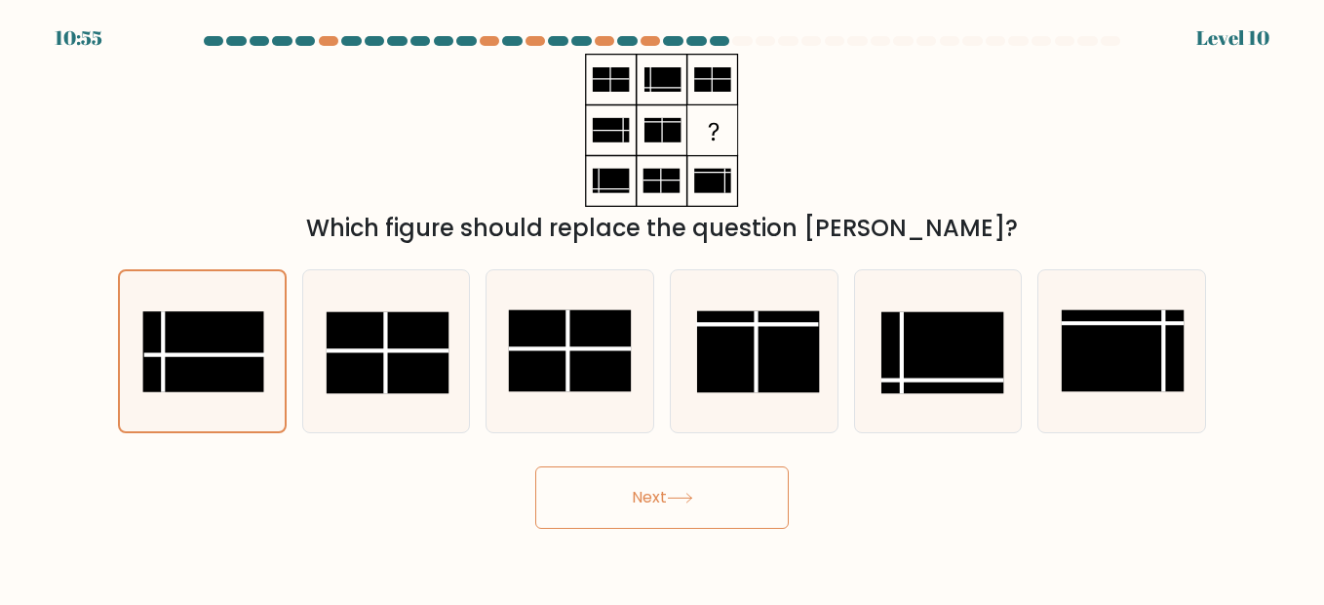
click at [706, 458] on div "Next" at bounding box center [662, 492] width 1112 height 72
click at [680, 481] on button "Next" at bounding box center [662, 497] width 254 height 62
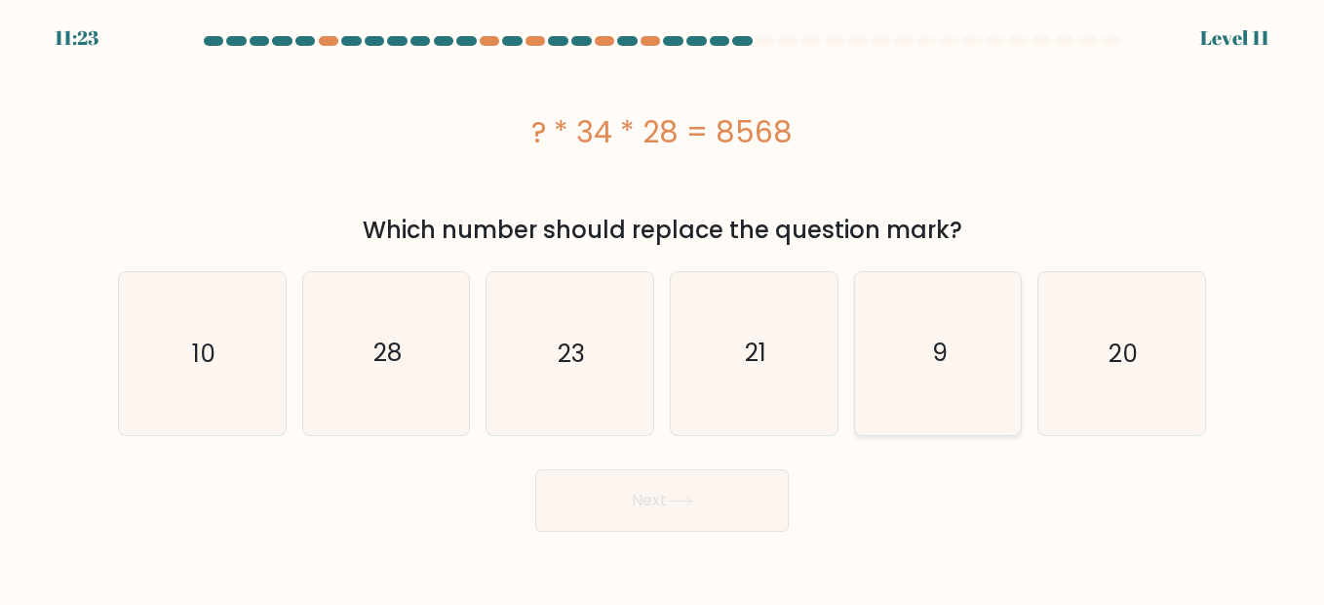
click at [984, 316] on icon "9" at bounding box center [938, 353] width 162 height 162
click at [663, 307] on input "e. 9" at bounding box center [662, 304] width 1 height 5
radio input "true"
click at [668, 494] on button "Next" at bounding box center [662, 500] width 254 height 62
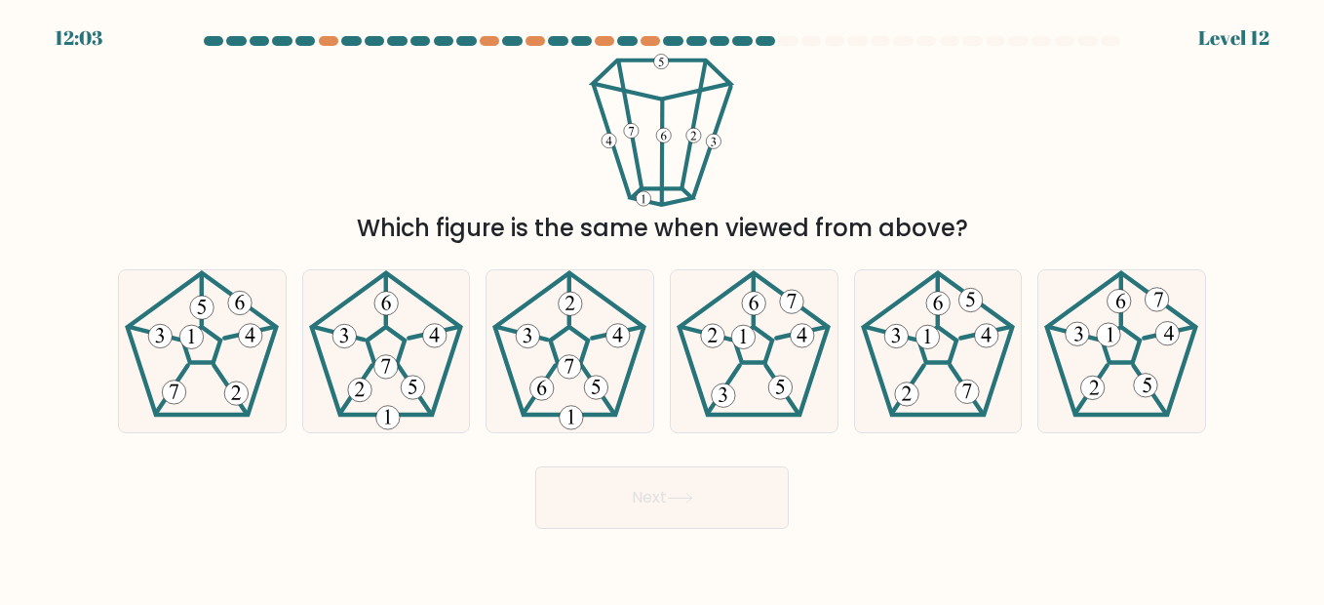
drag, startPoint x: 965, startPoint y: 229, endPoint x: 370, endPoint y: 233, distance: 594.9
click at [370, 233] on div "Which figure is the same when viewed from above?" at bounding box center [662, 228] width 1065 height 35
copy div "Which figure is the same when viewed from above?"
click at [982, 307] on icon at bounding box center [938, 351] width 162 height 162
click at [663, 307] on input "e." at bounding box center [662, 304] width 1 height 5
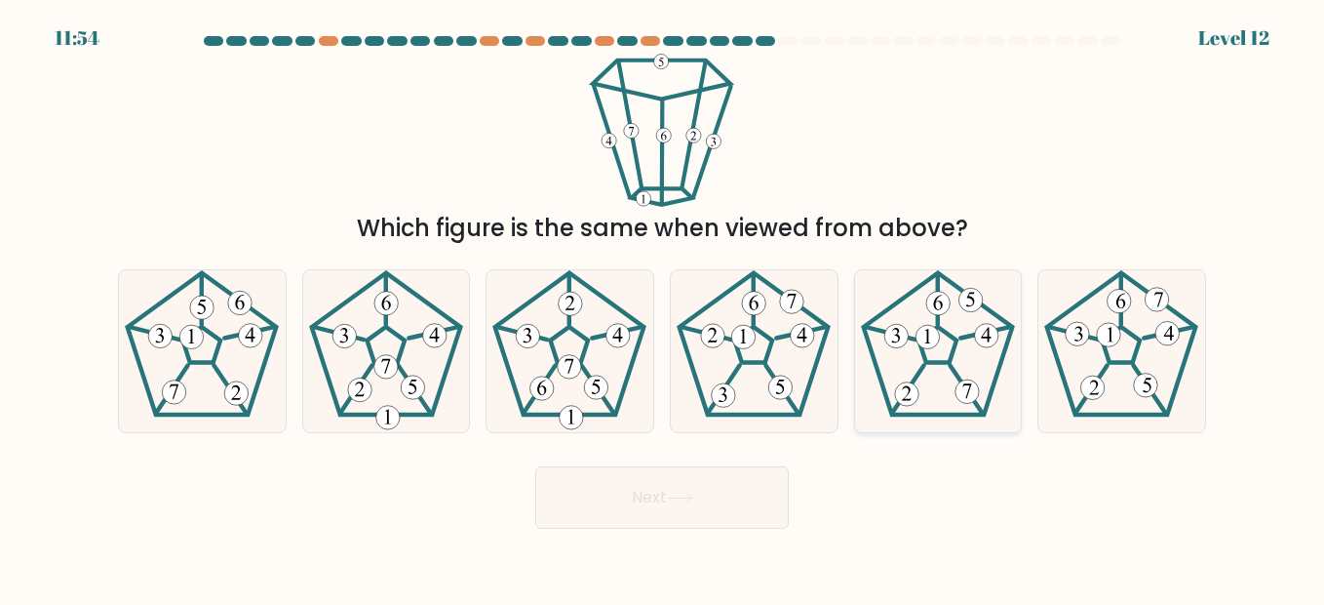
radio input "true"
click at [662, 502] on button "Next" at bounding box center [662, 497] width 254 height 62
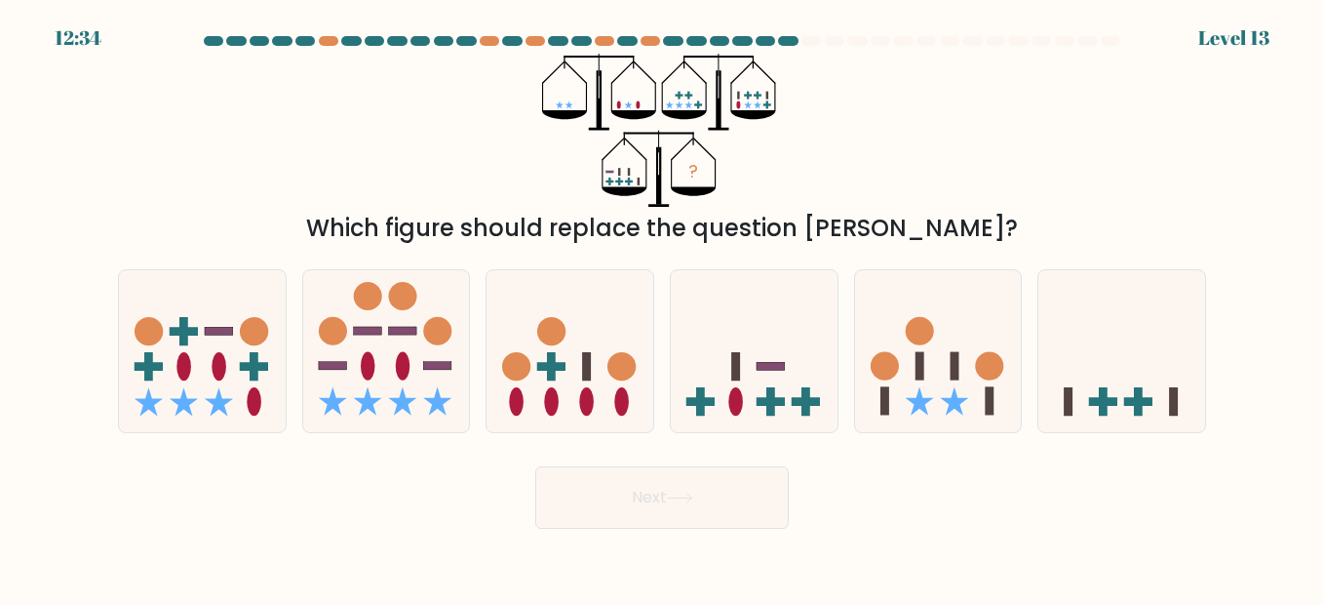
drag, startPoint x: 951, startPoint y: 230, endPoint x: 368, endPoint y: 227, distance: 583.2
click at [368, 227] on div "Which figure should replace the question mark?" at bounding box center [662, 228] width 1065 height 35
copy div "Which figure should replace the question mark?"
click at [947, 138] on div "? Which figure should replace the question mark?" at bounding box center [662, 150] width 1112 height 192
click at [732, 408] on ellipse at bounding box center [736, 401] width 15 height 28
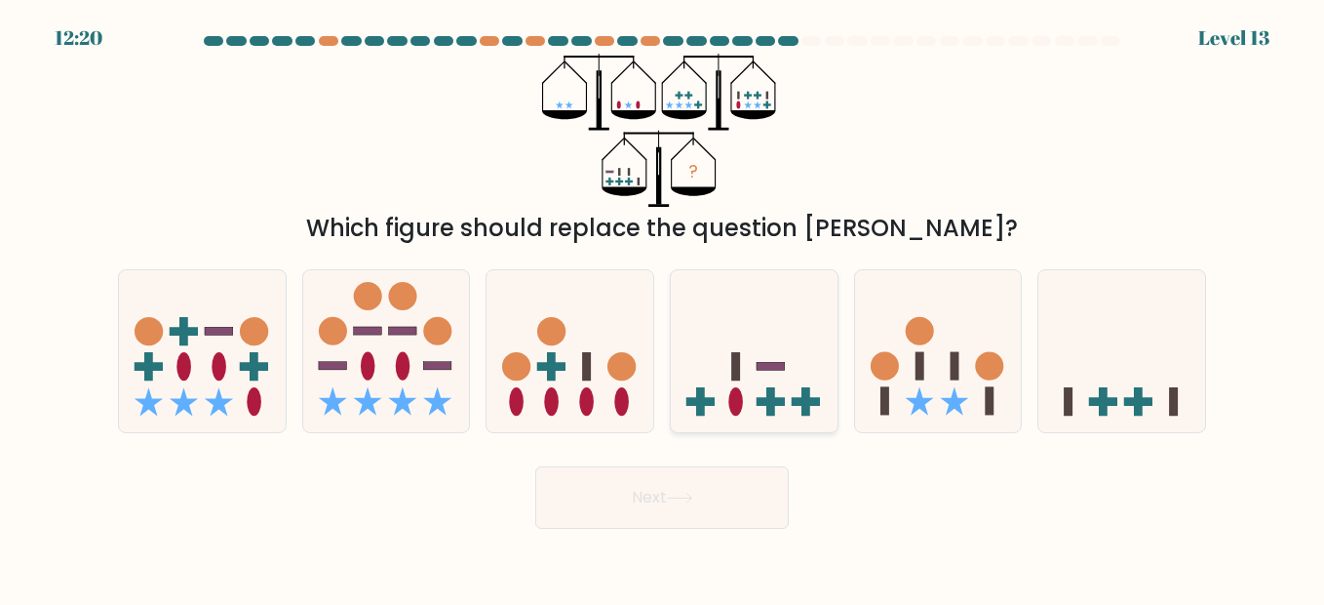
click at [663, 307] on input "d." at bounding box center [662, 304] width 1 height 5
radio input "true"
click at [619, 489] on button "Next" at bounding box center [662, 497] width 254 height 62
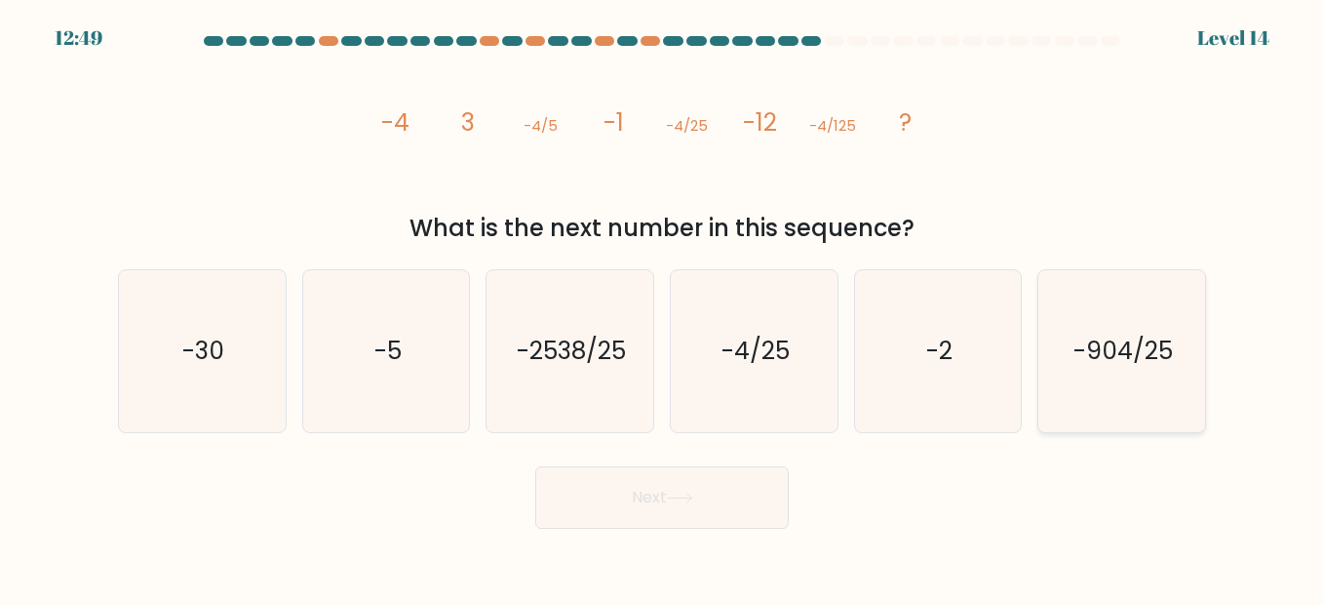
click at [1146, 358] on text "-904/25" at bounding box center [1123, 351] width 99 height 34
click at [663, 307] on input "f. -904/25" at bounding box center [662, 304] width 1 height 5
radio input "true"
click at [624, 495] on button "Next" at bounding box center [662, 497] width 254 height 62
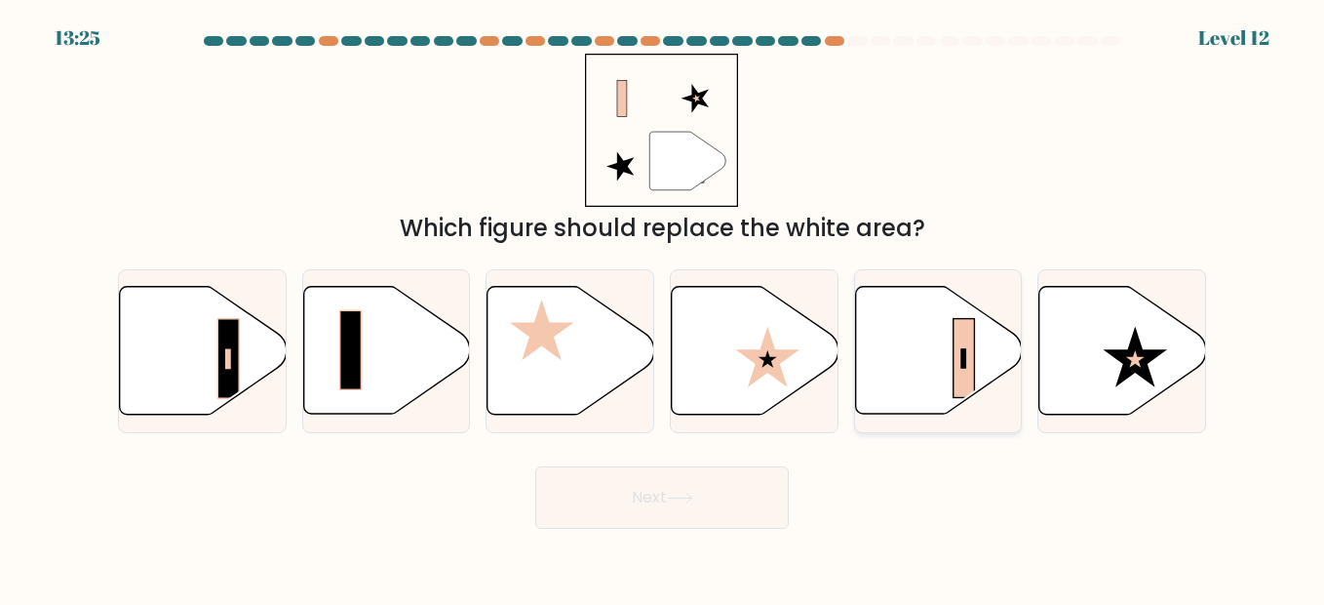
click at [935, 369] on icon at bounding box center [938, 351] width 167 height 128
click at [663, 307] on input "e." at bounding box center [662, 304] width 1 height 5
radio input "true"
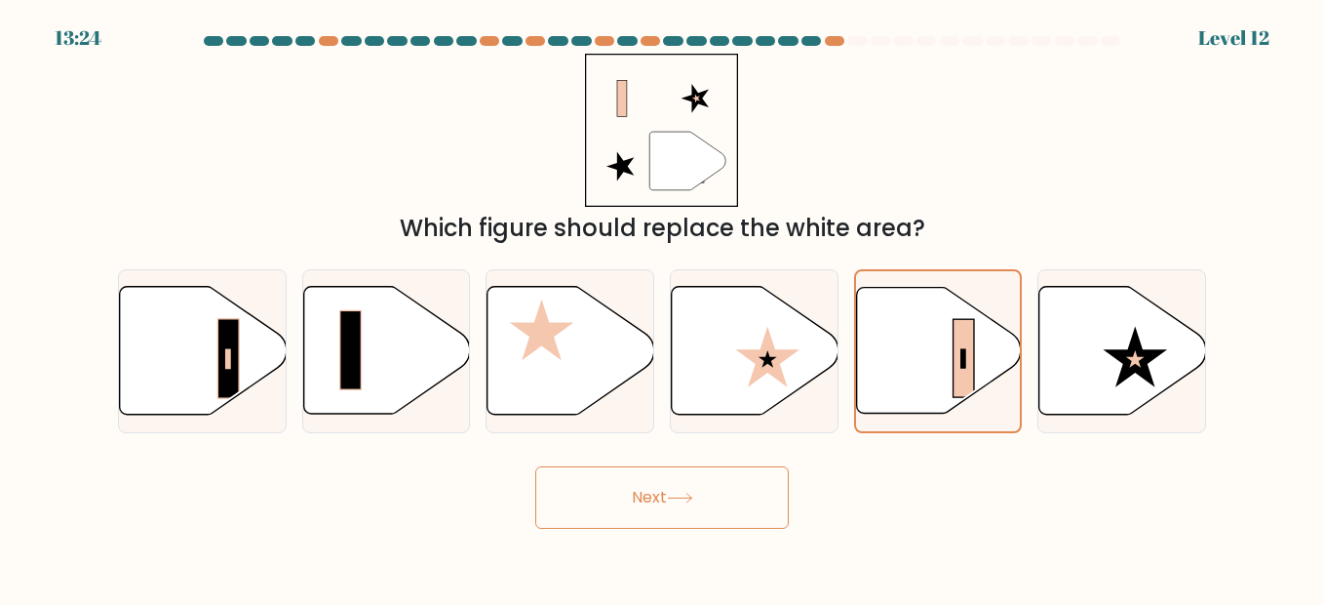
click at [701, 502] on button "Next" at bounding box center [662, 497] width 254 height 62
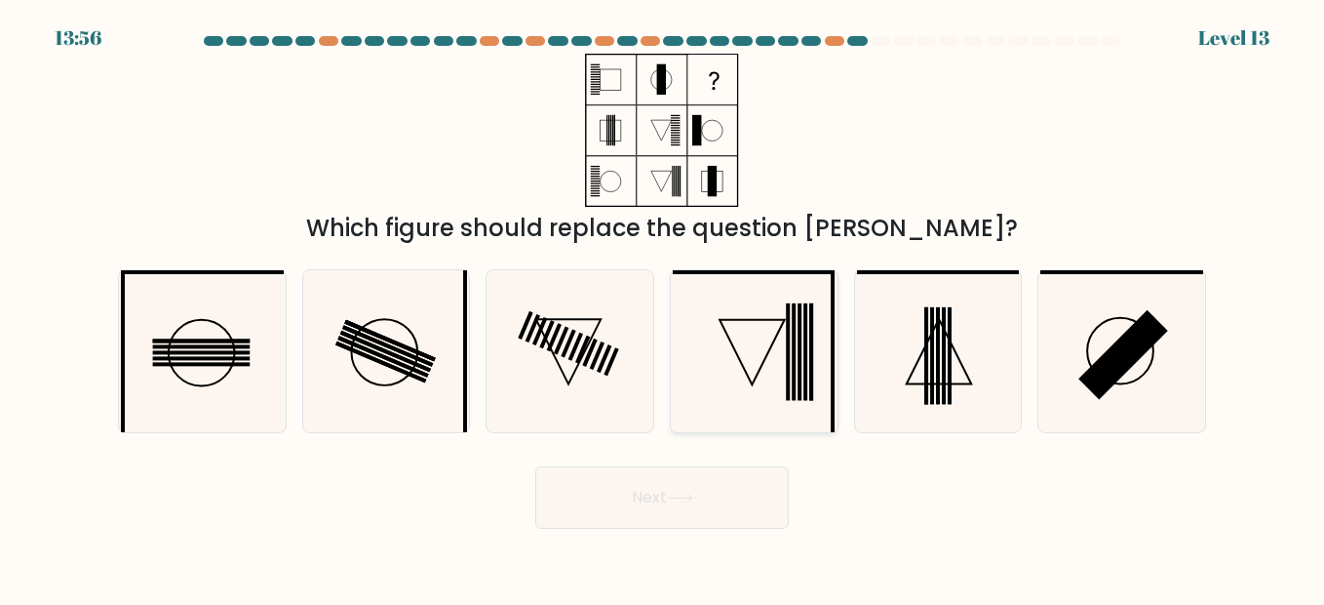
click at [760, 347] on icon at bounding box center [754, 351] width 162 height 162
click at [663, 307] on input "d." at bounding box center [662, 304] width 1 height 5
radio input "true"
click at [735, 523] on button "Next" at bounding box center [662, 497] width 254 height 62
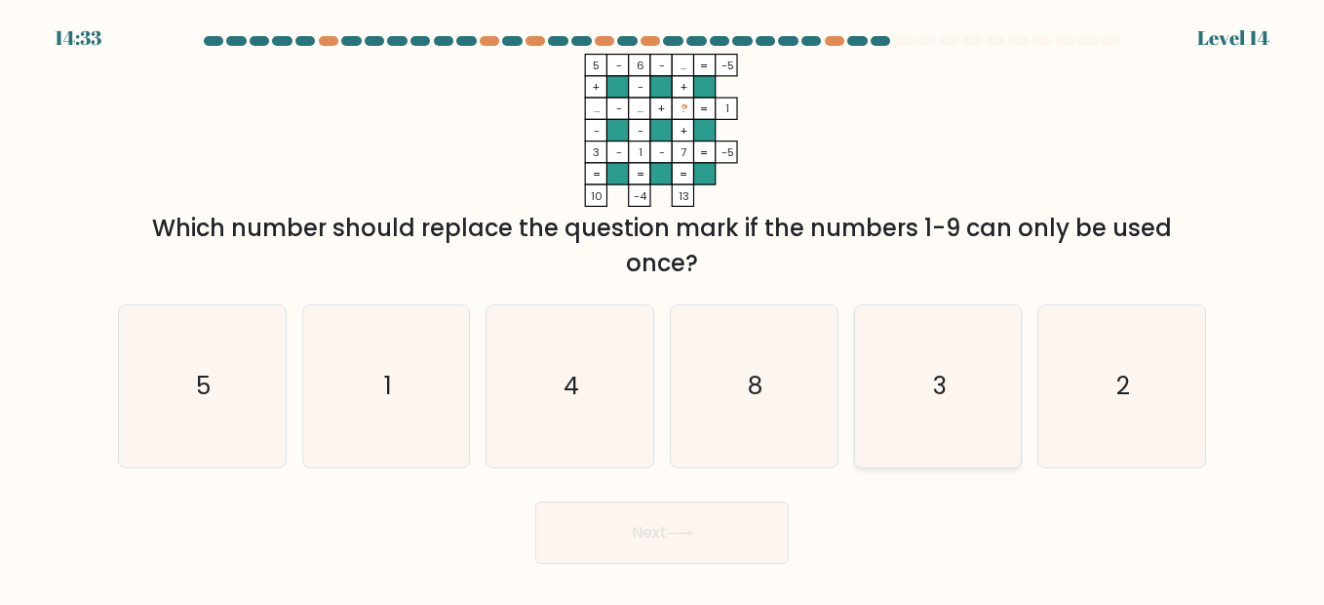
click at [959, 379] on icon "3" at bounding box center [938, 386] width 162 height 162
click at [663, 307] on input "e. 3" at bounding box center [662, 304] width 1 height 5
radio input "true"
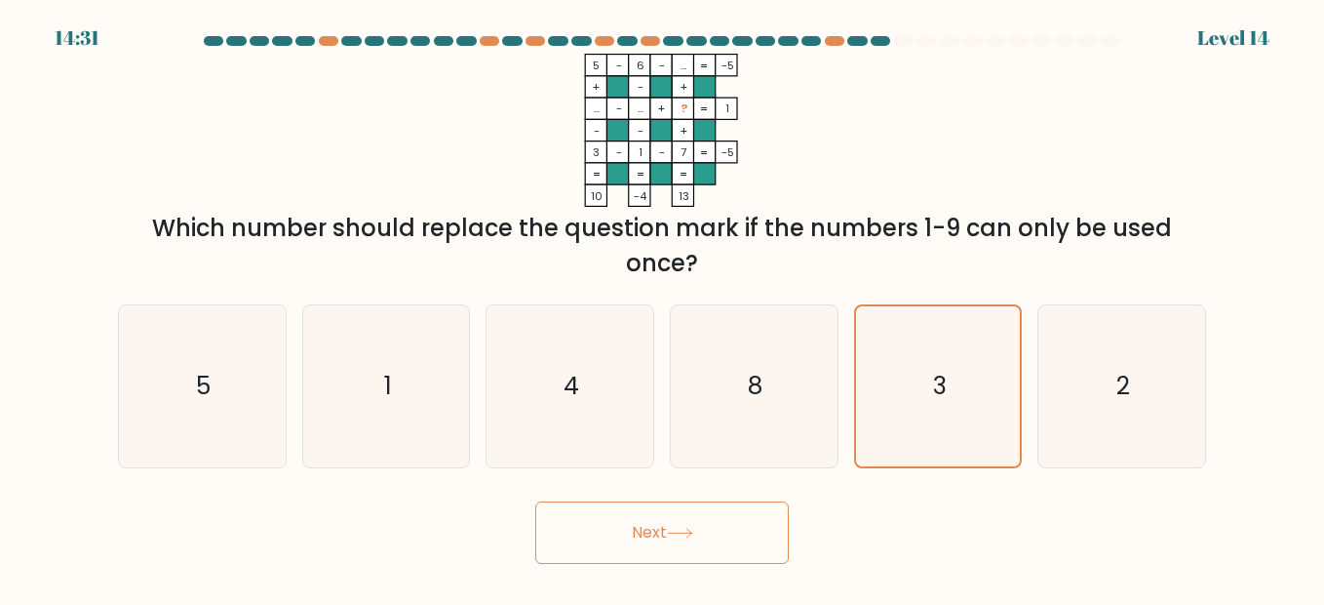
click at [675, 536] on icon at bounding box center [680, 533] width 26 height 11
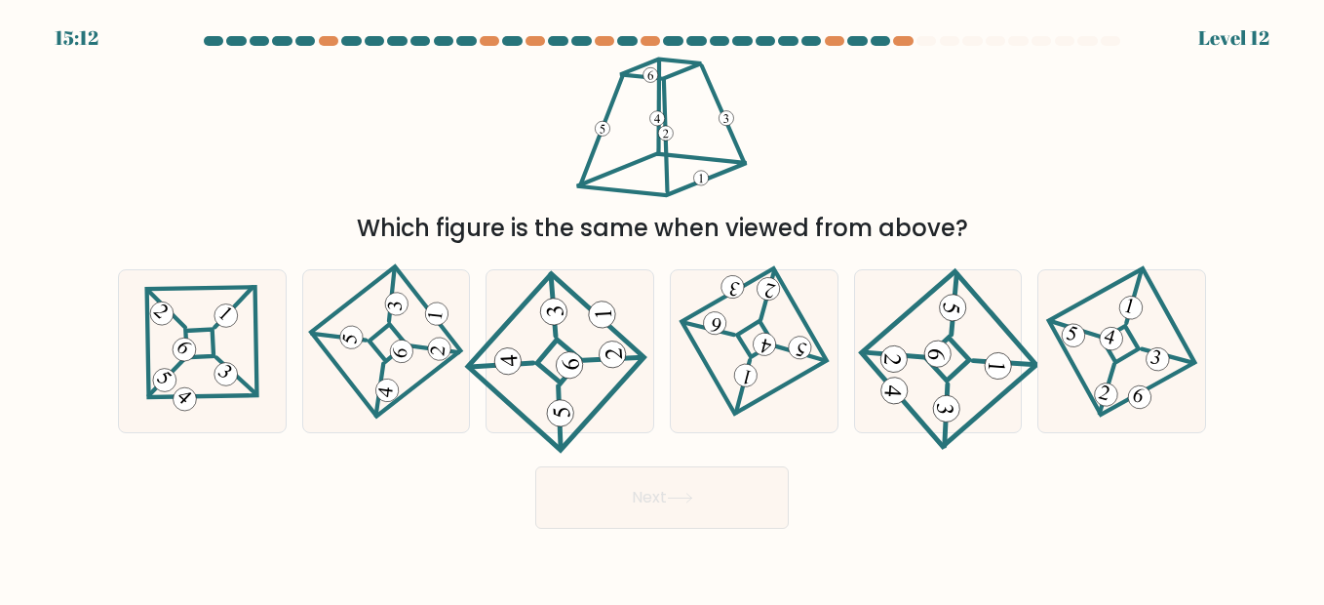
drag, startPoint x: 975, startPoint y: 235, endPoint x: 340, endPoint y: 225, distance: 635.0
click at [340, 225] on div "Which figure is the same when viewed from above?" at bounding box center [662, 228] width 1065 height 35
copy div "Which figure is the same when viewed from above?"
click at [560, 356] on 841 at bounding box center [569, 365] width 28 height 28
click at [662, 307] on input "c." at bounding box center [662, 304] width 1 height 5
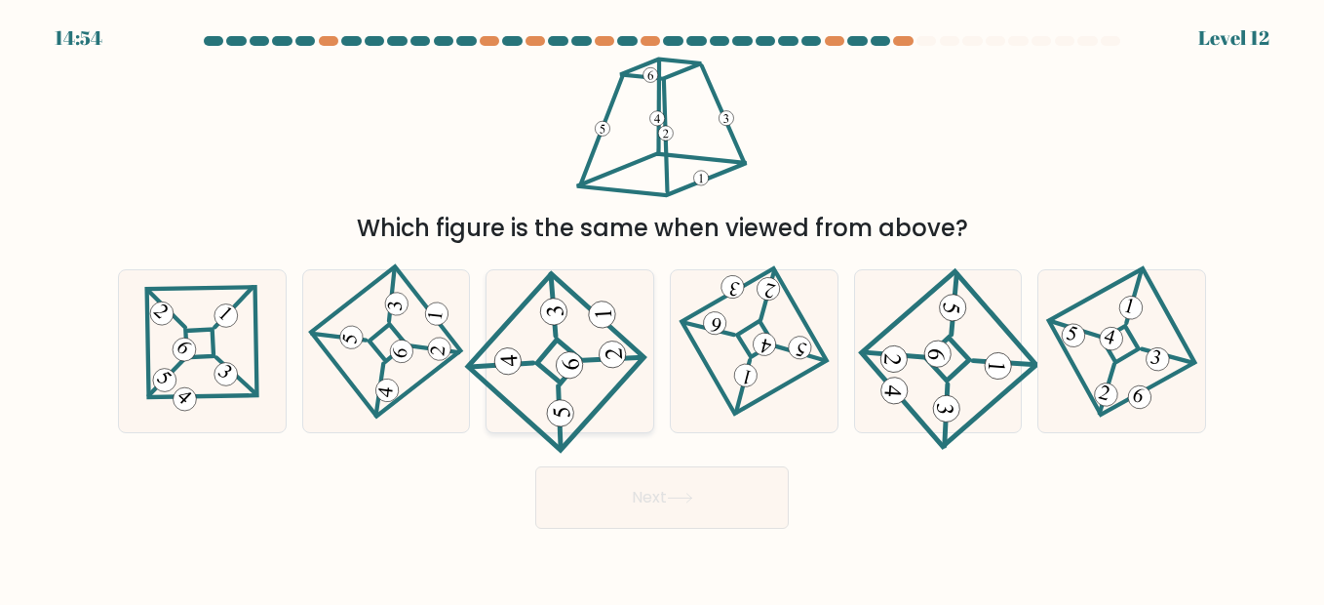
radio input "true"
click at [627, 519] on button "Next" at bounding box center [662, 497] width 254 height 62
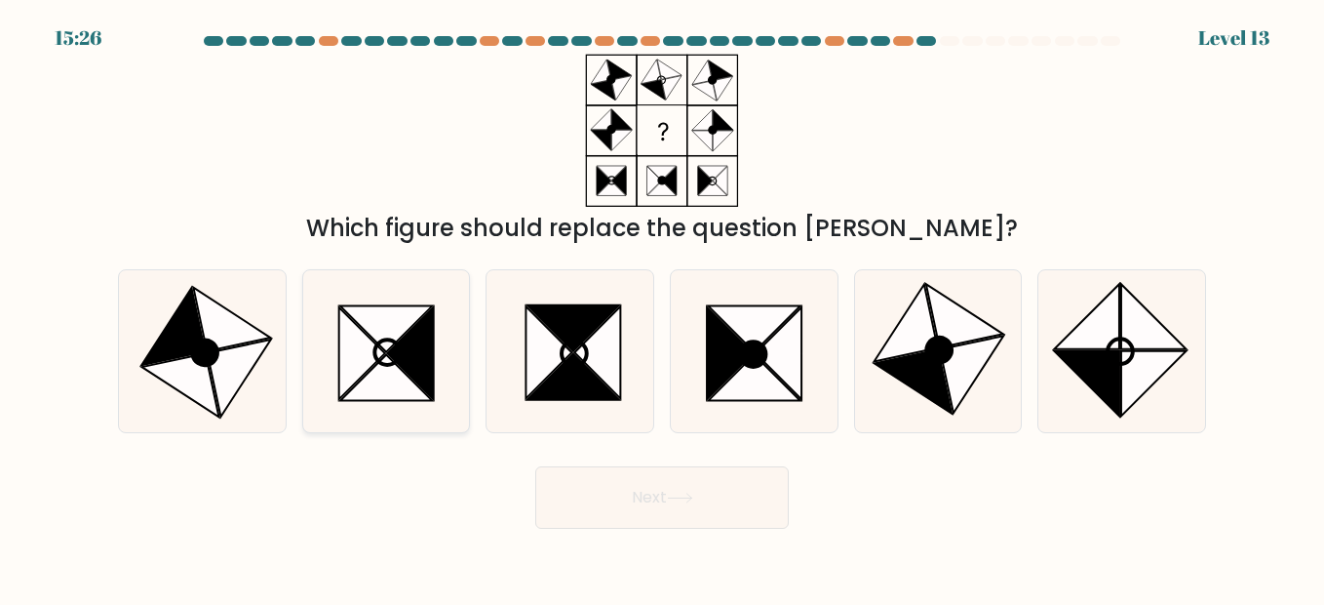
click at [390, 339] on icon at bounding box center [386, 351] width 25 height 25
click at [662, 307] on input "b." at bounding box center [662, 304] width 1 height 5
radio input "true"
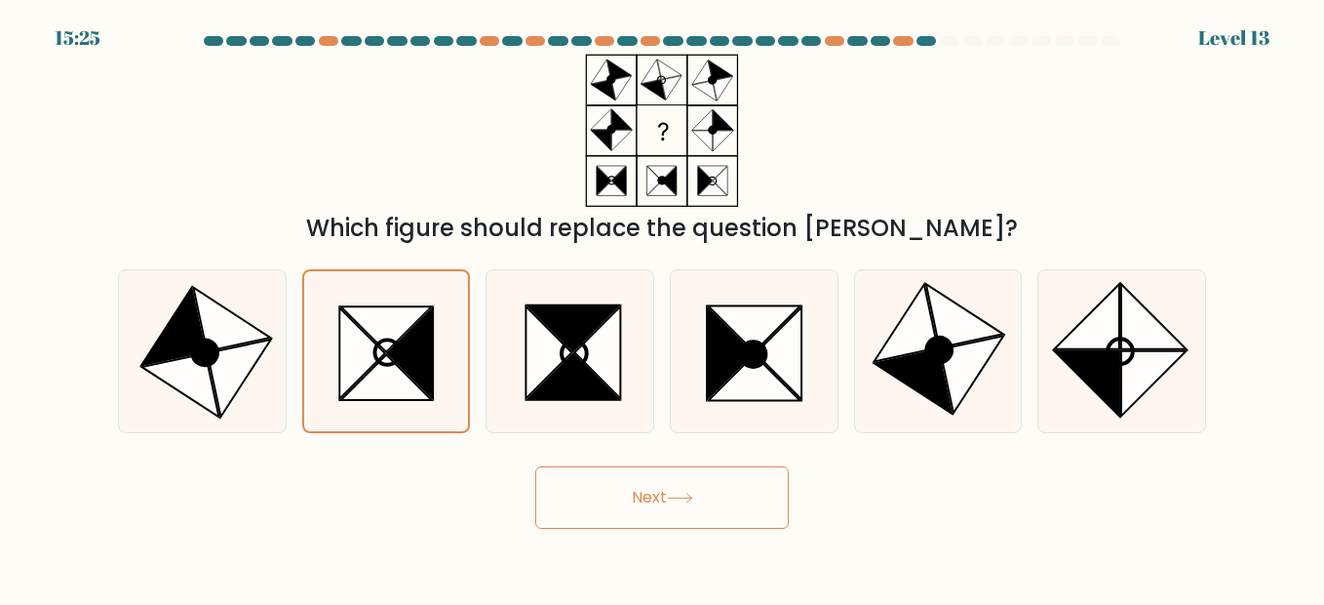
click at [697, 512] on button "Next" at bounding box center [662, 497] width 254 height 62
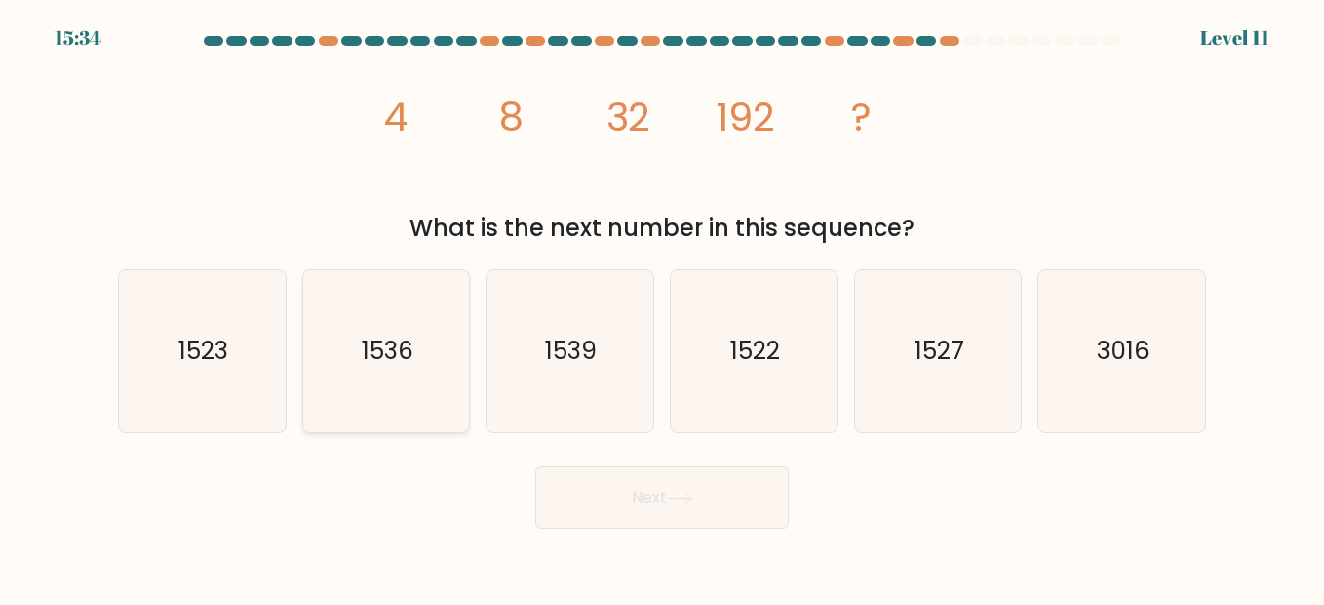
click at [385, 339] on text "1536" at bounding box center [388, 351] width 52 height 34
click at [662, 307] on input "b. 1536" at bounding box center [662, 304] width 1 height 5
radio input "true"
click at [665, 512] on button "Next" at bounding box center [662, 497] width 254 height 62
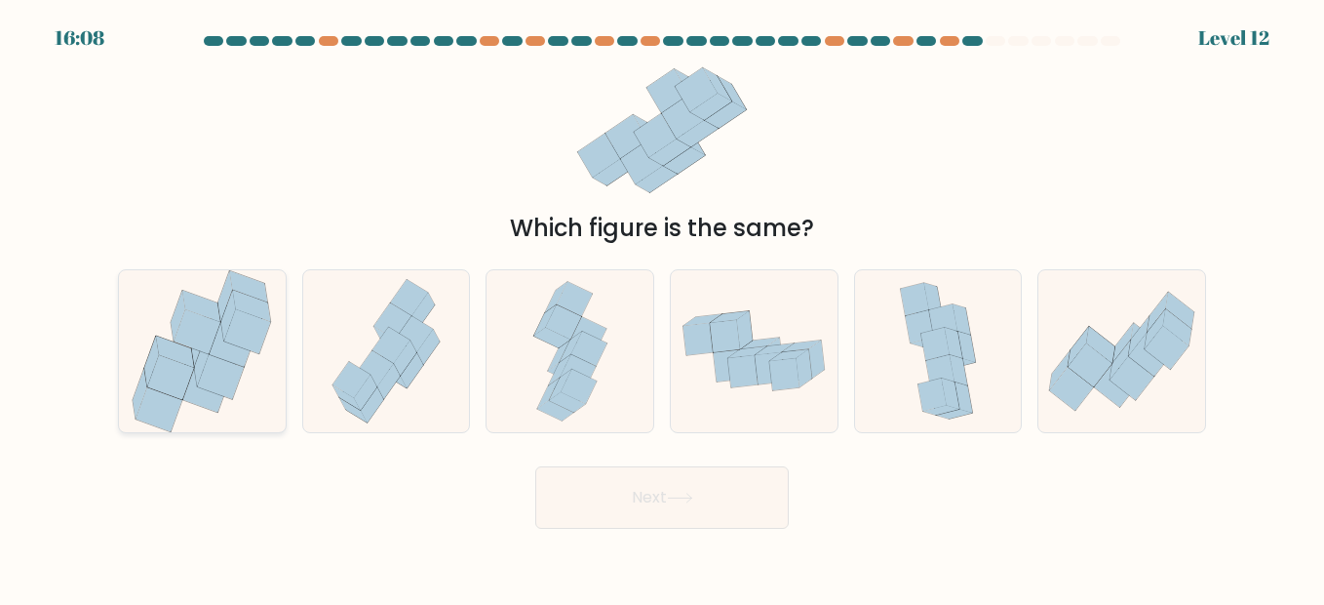
click at [227, 364] on icon at bounding box center [221, 376] width 47 height 45
click at [662, 307] on input "a." at bounding box center [662, 304] width 1 height 5
radio input "true"
click at [672, 507] on button "Next" at bounding box center [662, 497] width 254 height 62
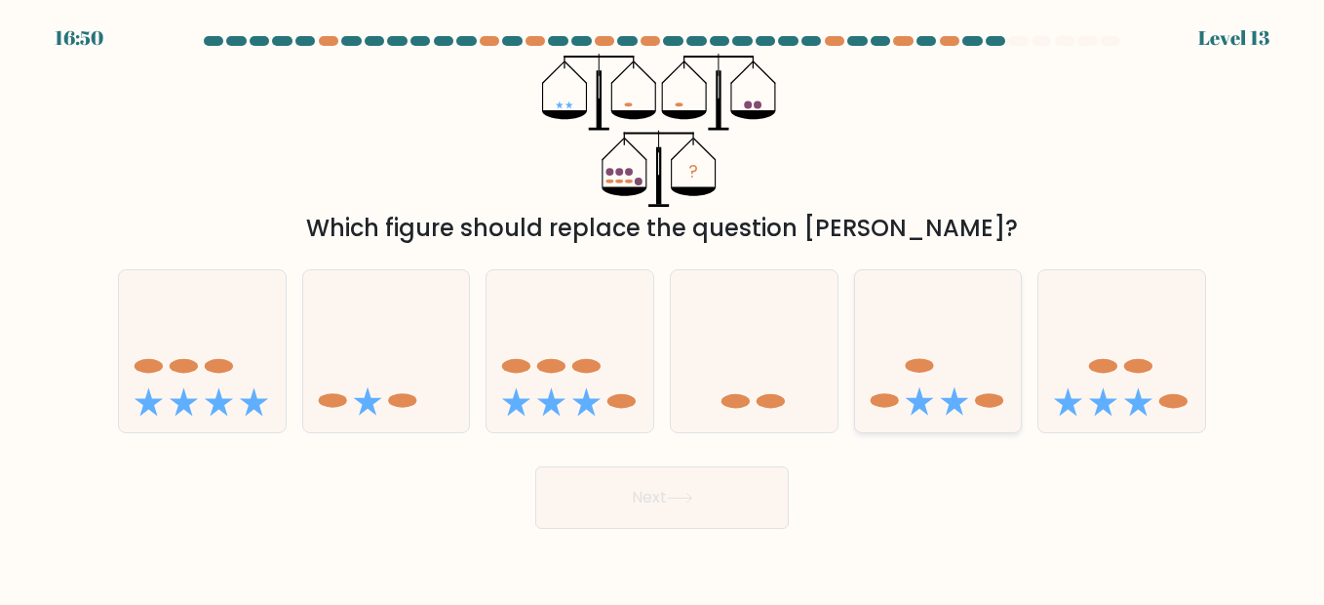
click at [962, 356] on icon at bounding box center [938, 351] width 167 height 138
click at [663, 307] on input "e." at bounding box center [662, 304] width 1 height 5
radio input "true"
click at [699, 485] on button "Next" at bounding box center [662, 497] width 254 height 62
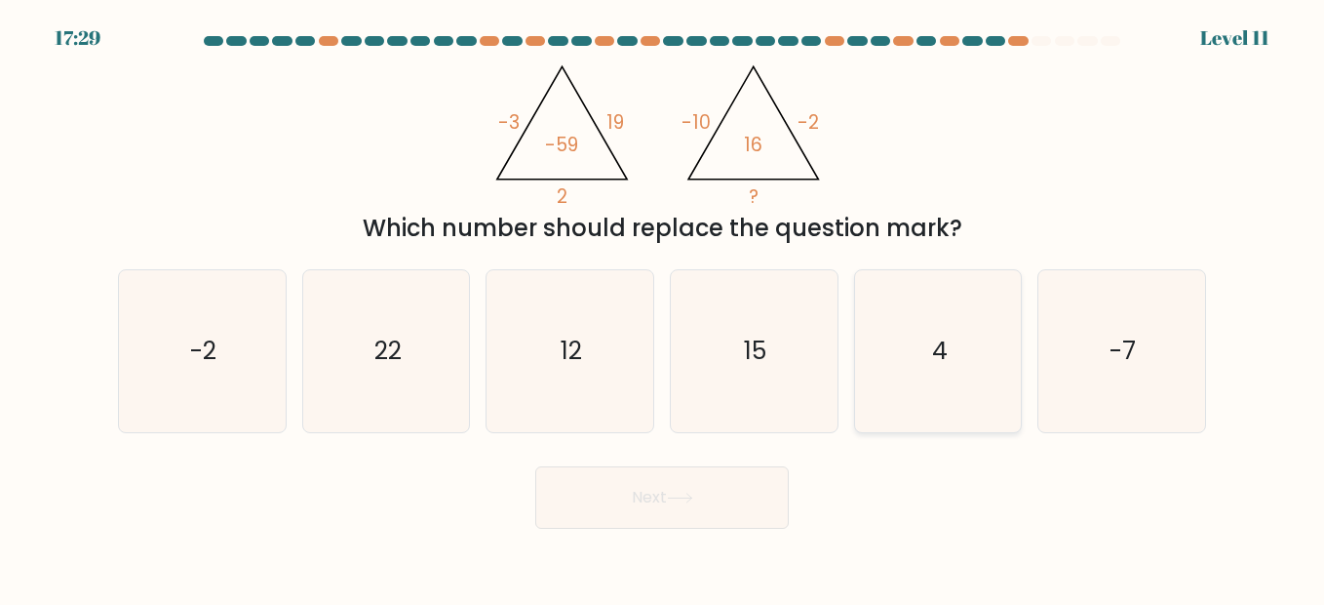
click at [942, 337] on text "4" at bounding box center [940, 351] width 16 height 34
click at [663, 307] on input "e. 4" at bounding box center [662, 304] width 1 height 5
radio input "true"
click at [718, 477] on button "Next" at bounding box center [662, 497] width 254 height 62
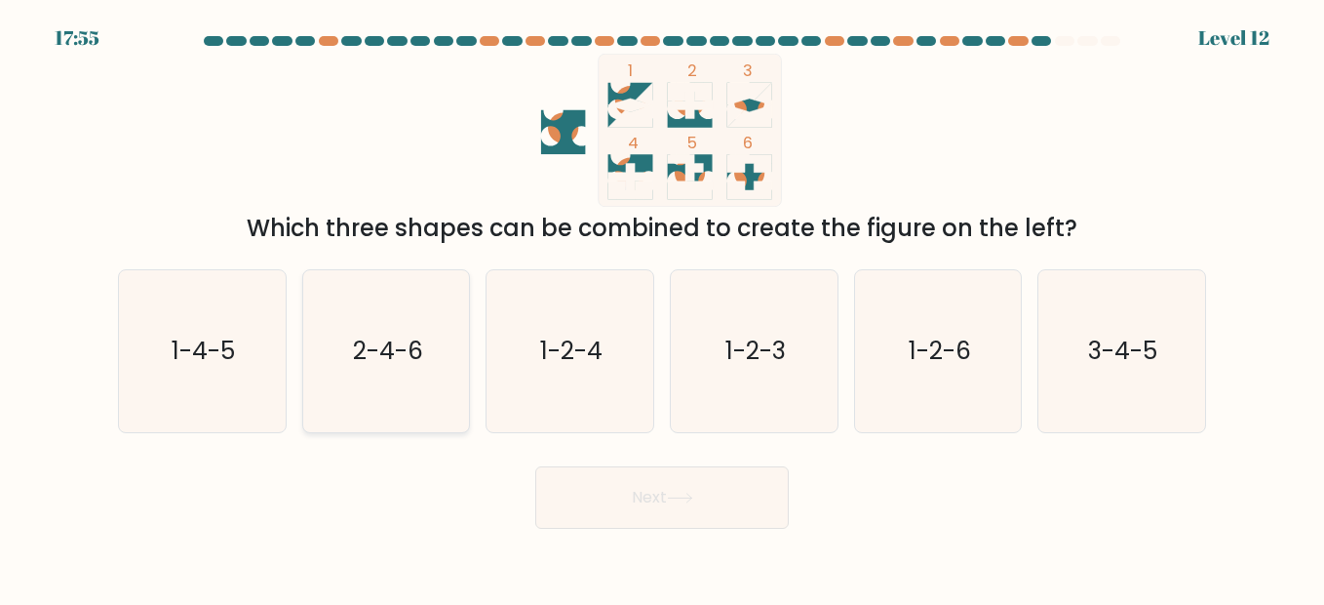
click at [372, 351] on text "2-4-6" at bounding box center [388, 351] width 70 height 34
click at [662, 307] on input "b. 2-4-6" at bounding box center [662, 304] width 1 height 5
radio input "true"
click at [644, 493] on button "Next" at bounding box center [662, 497] width 254 height 62
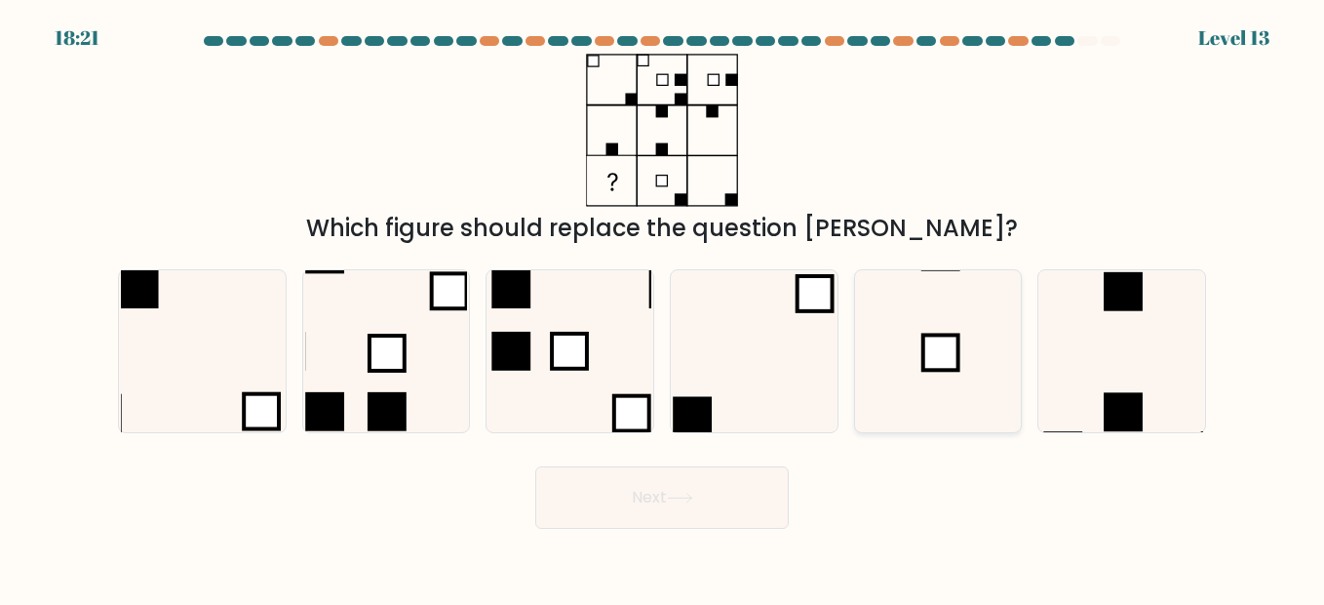
click at [920, 389] on icon at bounding box center [938, 351] width 162 height 162
click at [663, 307] on input "e." at bounding box center [662, 304] width 1 height 5
radio input "true"
click at [700, 499] on button "Next" at bounding box center [662, 497] width 254 height 62
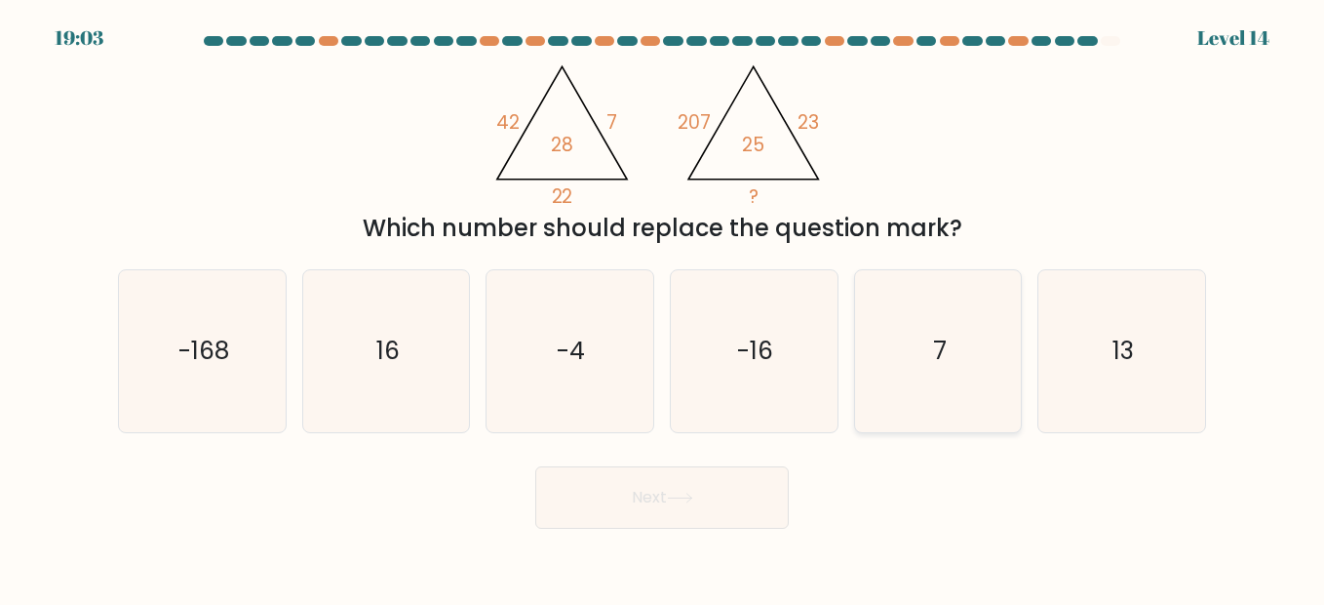
click at [923, 352] on icon "7" at bounding box center [938, 351] width 162 height 162
click at [663, 307] on input "e. 7" at bounding box center [662, 304] width 1 height 5
radio input "true"
click at [665, 501] on button "Next" at bounding box center [662, 497] width 254 height 62
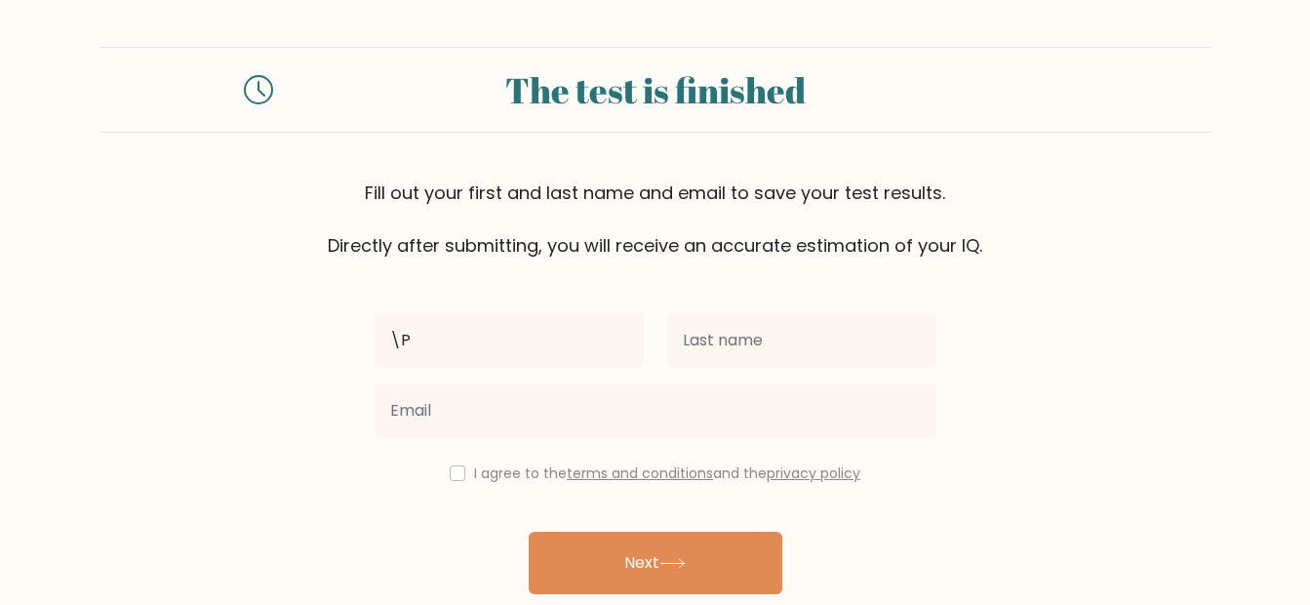
type input "\"
type input "[PERSON_NAME]"
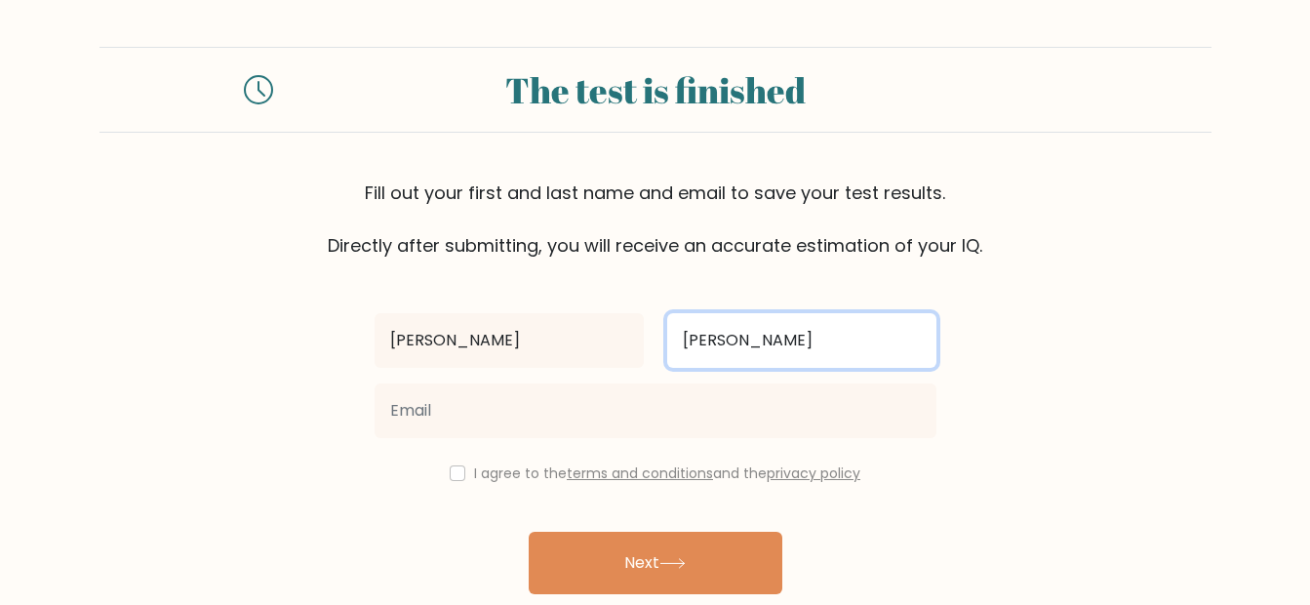
type input "[PERSON_NAME]"
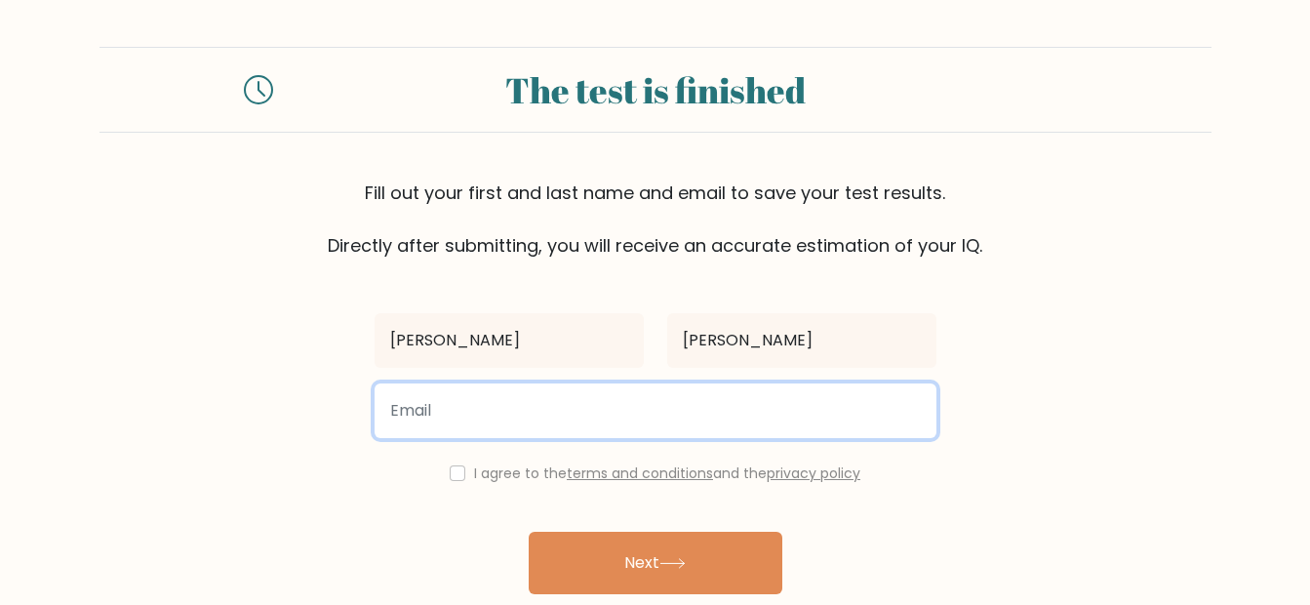
type input "p"
type input "b"
type input "petra.cicalo@gmail.com"
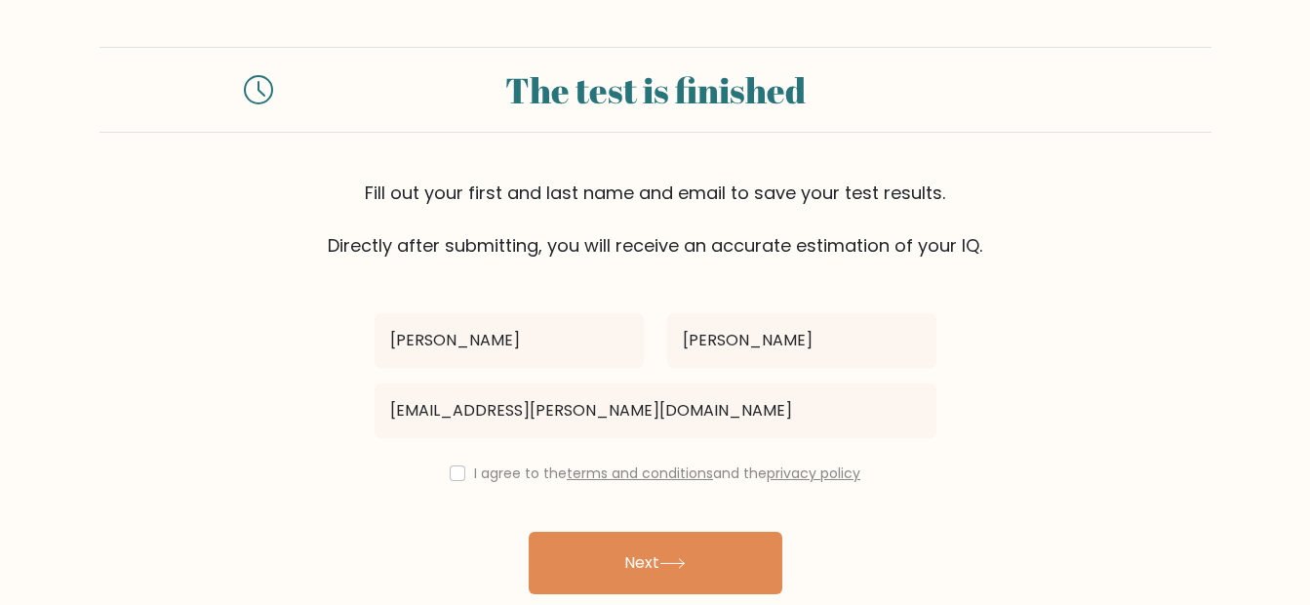
click at [454, 462] on div "I agree to the terms and conditions and the privacy policy" at bounding box center [655, 472] width 585 height 23
click at [452, 464] on div "I agree to the terms and conditions and the privacy policy" at bounding box center [655, 472] width 585 height 23
click at [447, 474] on div "I agree to the terms and conditions and the privacy policy" at bounding box center [655, 472] width 585 height 23
click at [458, 475] on input "checkbox" at bounding box center [458, 473] width 16 height 16
checkbox input "true"
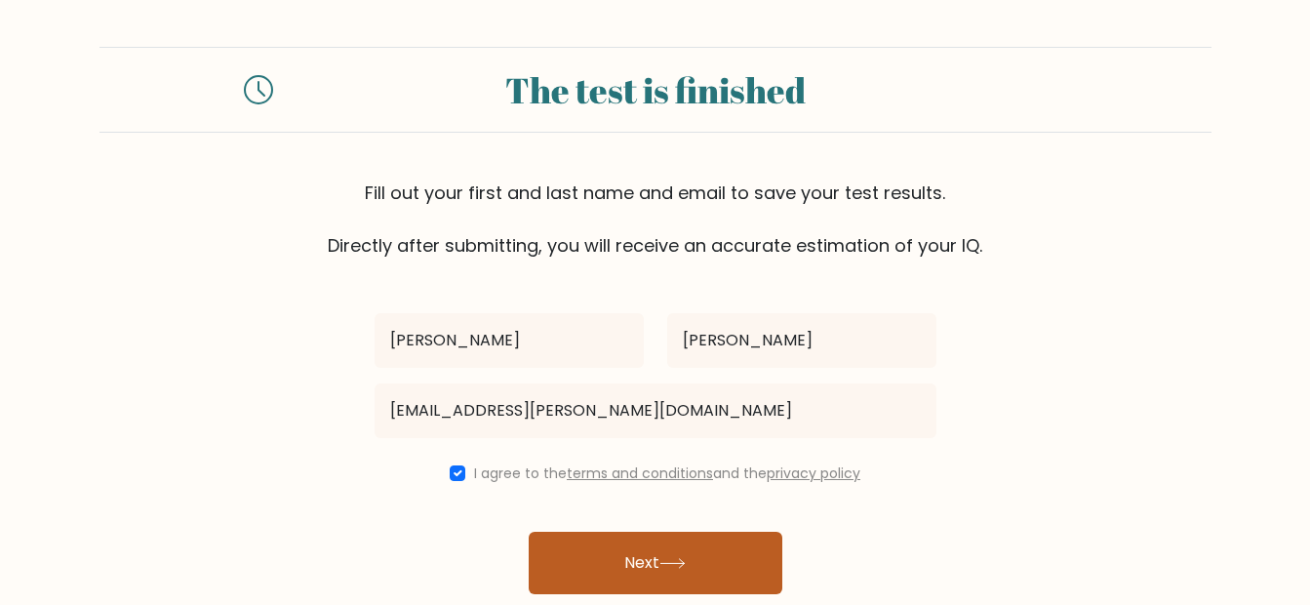
click at [658, 545] on button "Next" at bounding box center [656, 563] width 254 height 62
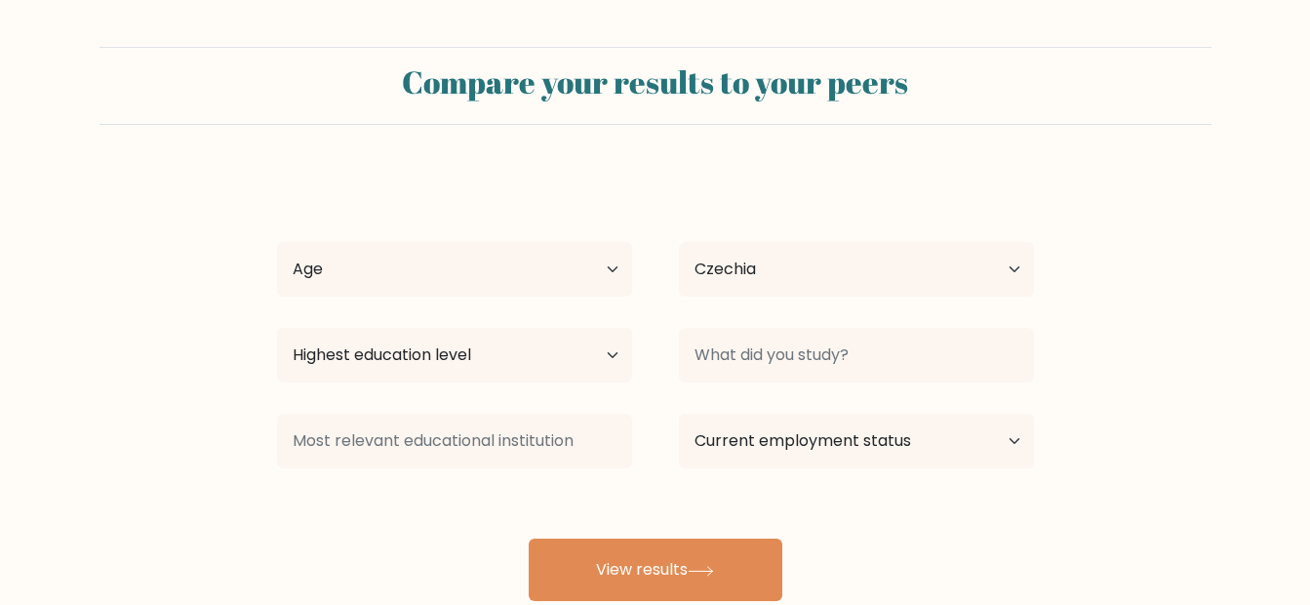
select select "CZ"
click at [525, 261] on select "Age Under [DEMOGRAPHIC_DATA] [DEMOGRAPHIC_DATA] [DEMOGRAPHIC_DATA] [DEMOGRAPHIC…" at bounding box center [454, 269] width 355 height 55
select select "35_44"
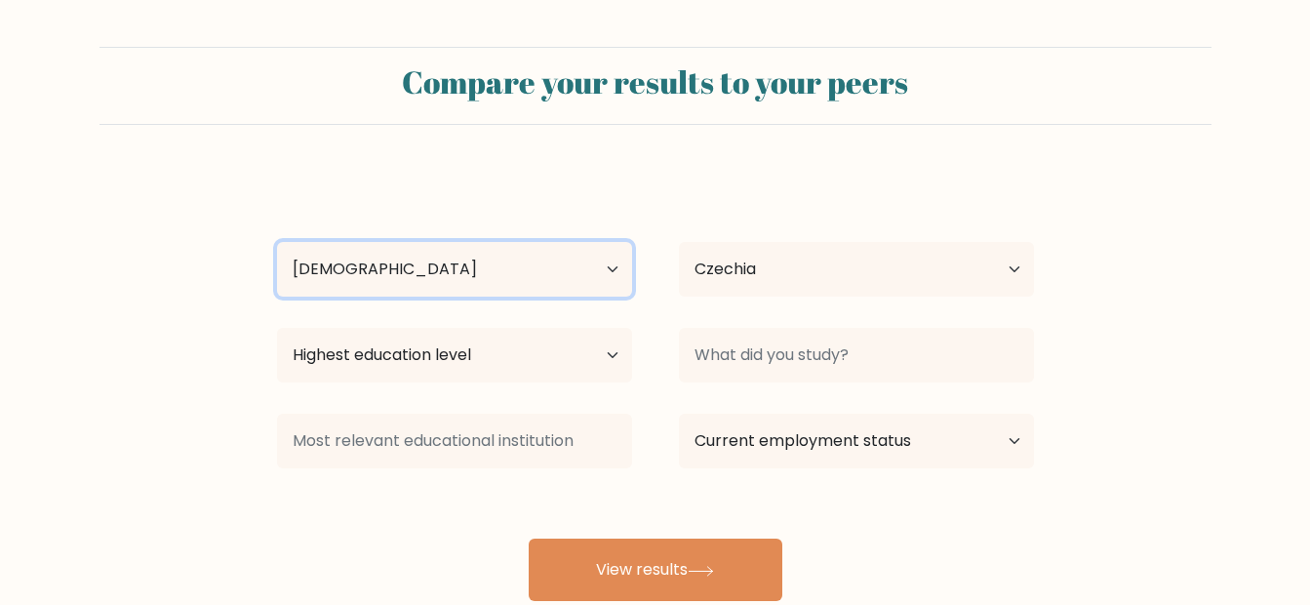
click at [277, 242] on select "Age Under [DEMOGRAPHIC_DATA] [DEMOGRAPHIC_DATA] [DEMOGRAPHIC_DATA] [DEMOGRAPHIC…" at bounding box center [454, 269] width 355 height 55
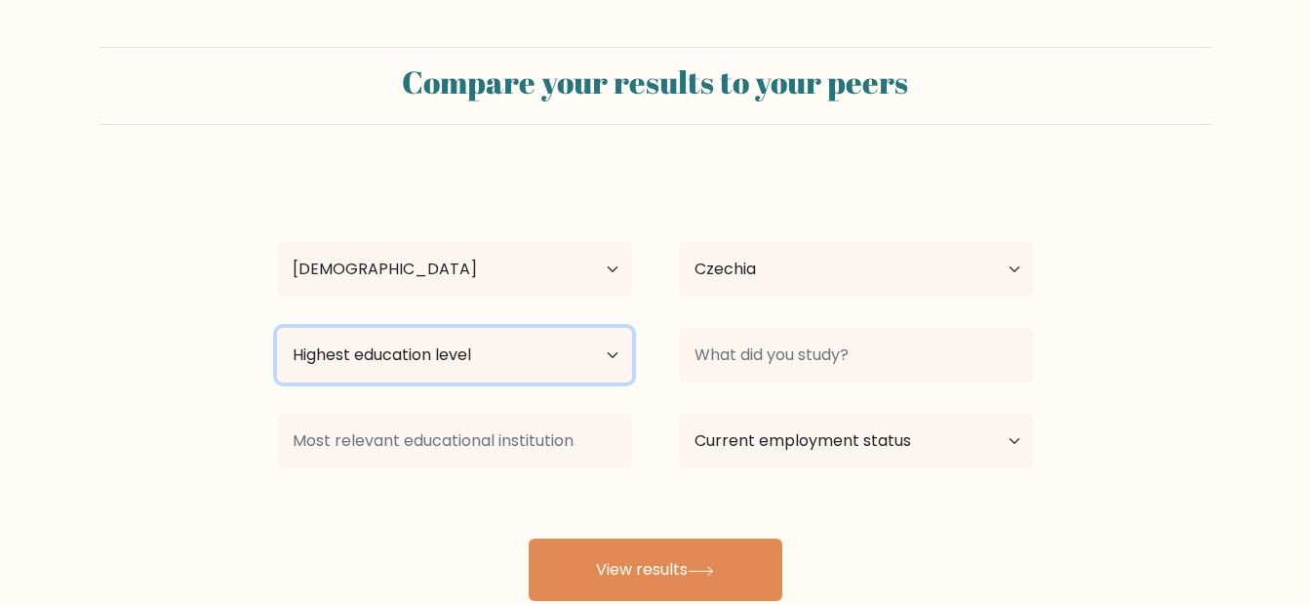
click at [451, 353] on select "Highest education level No schooling Primary Lower Secondary Upper Secondary Oc…" at bounding box center [454, 355] width 355 height 55
select select "bachelors_degree"
click at [277, 328] on select "Highest education level No schooling Primary Lower Secondary Upper Secondary Oc…" at bounding box center [454, 355] width 355 height 55
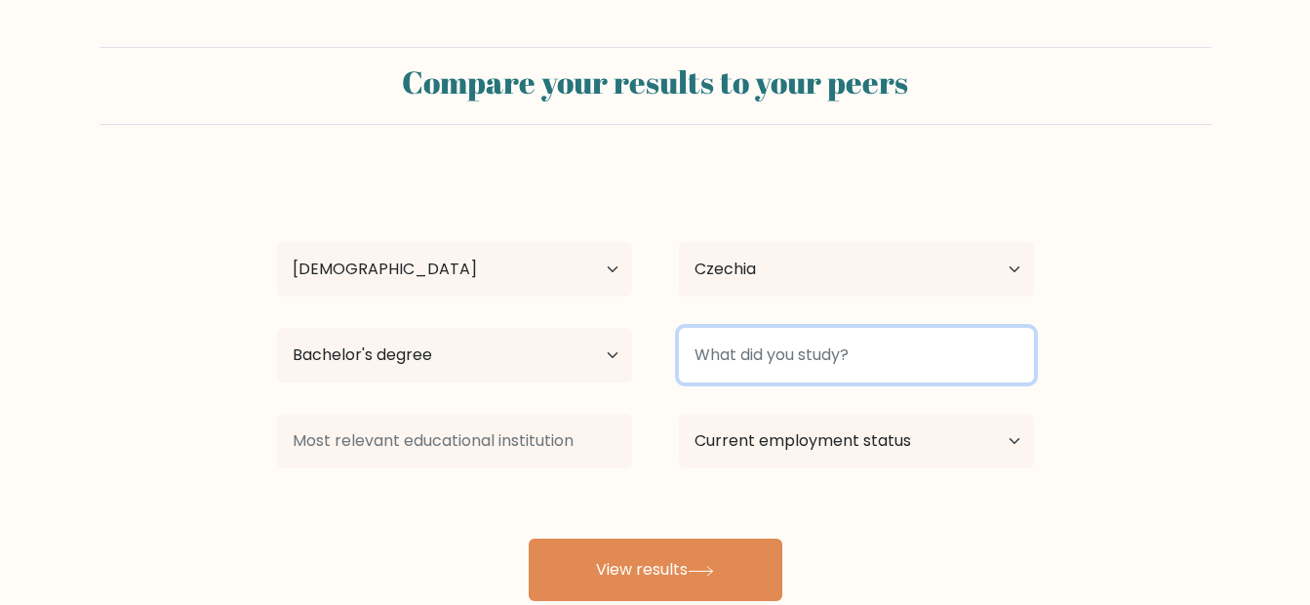
click at [835, 360] on input at bounding box center [856, 355] width 355 height 55
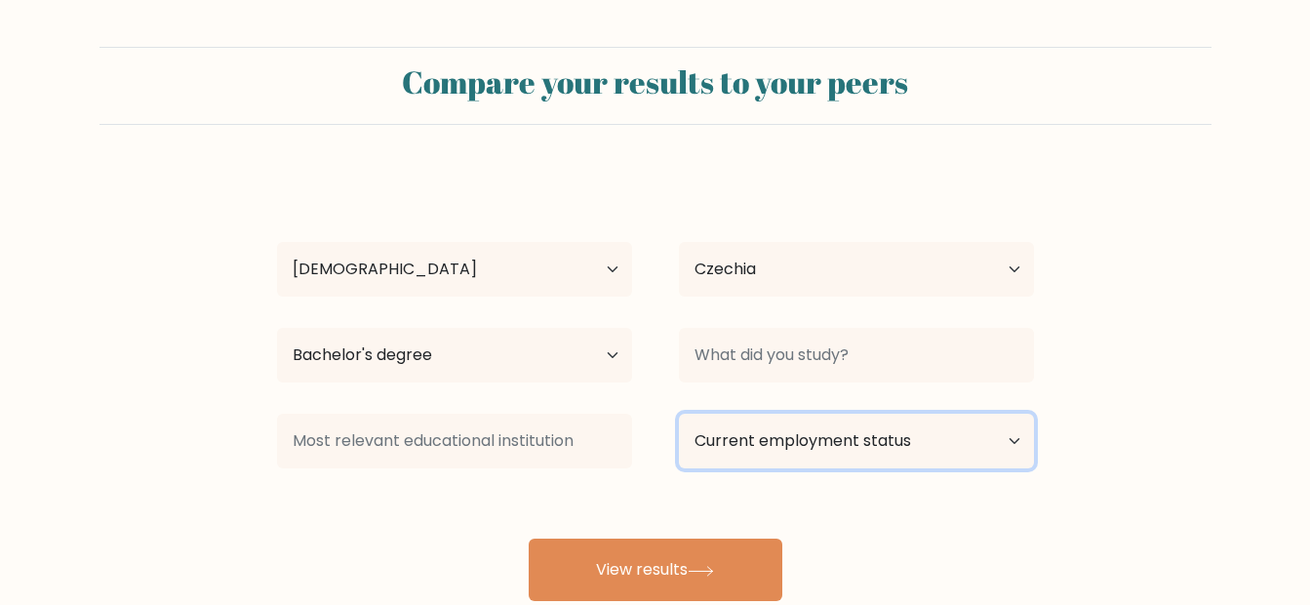
click at [816, 448] on select "Current employment status Employed Student Retired Other / prefer not to answer" at bounding box center [856, 441] width 355 height 55
select select "employed"
click at [679, 414] on select "Current employment status Employed Student Retired Other / prefer not to answer" at bounding box center [856, 441] width 355 height 55
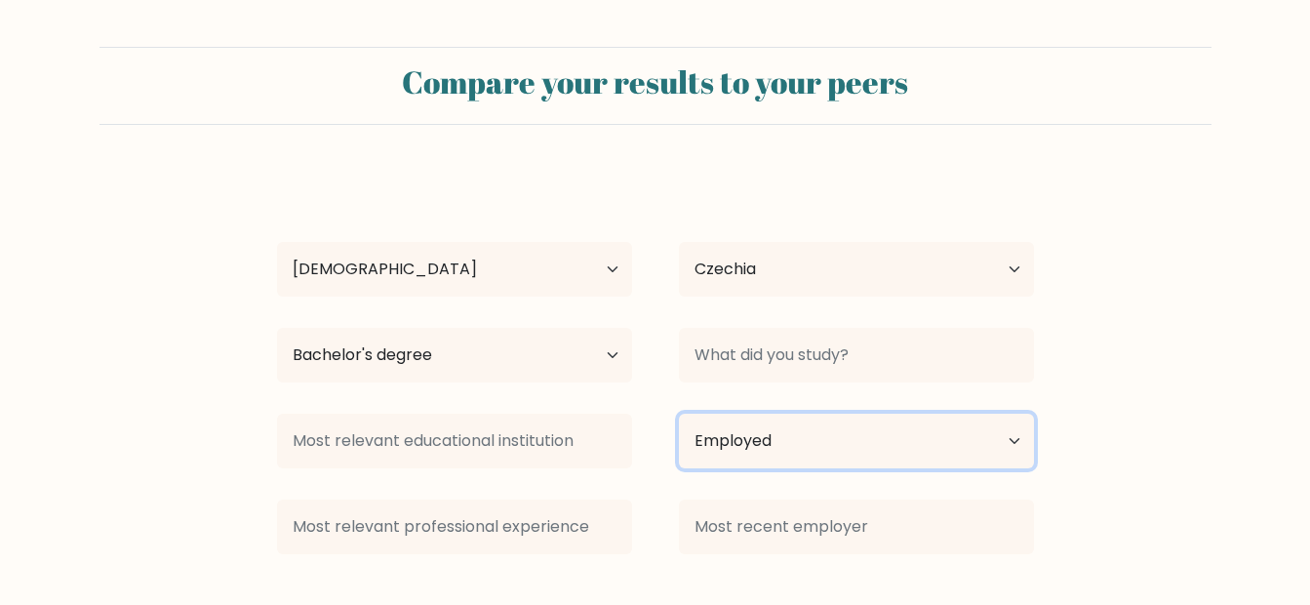
scroll to position [135, 0]
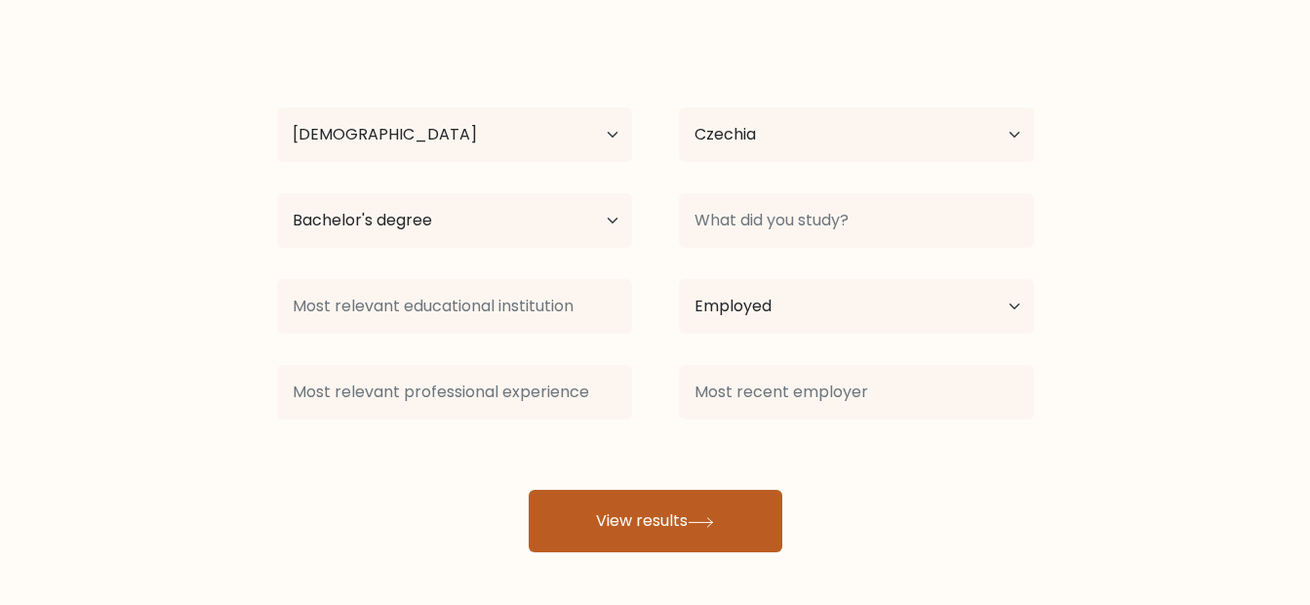
click at [650, 526] on button "View results" at bounding box center [656, 521] width 254 height 62
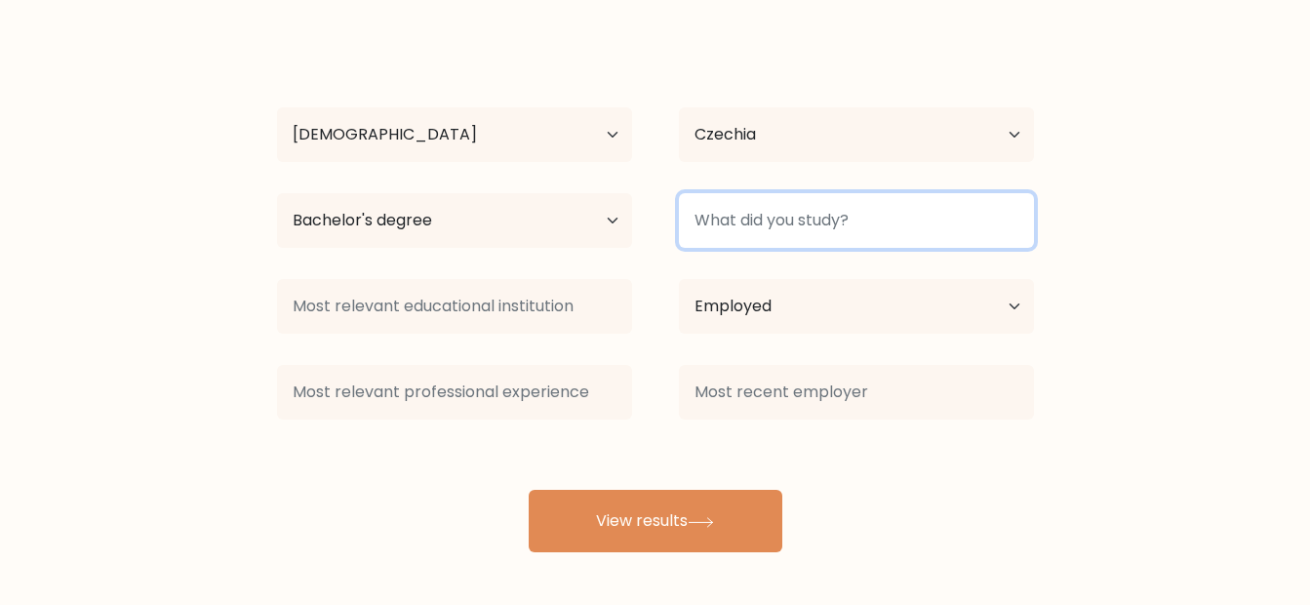
click at [887, 227] on input at bounding box center [856, 220] width 355 height 55
paste input "environmental protection"
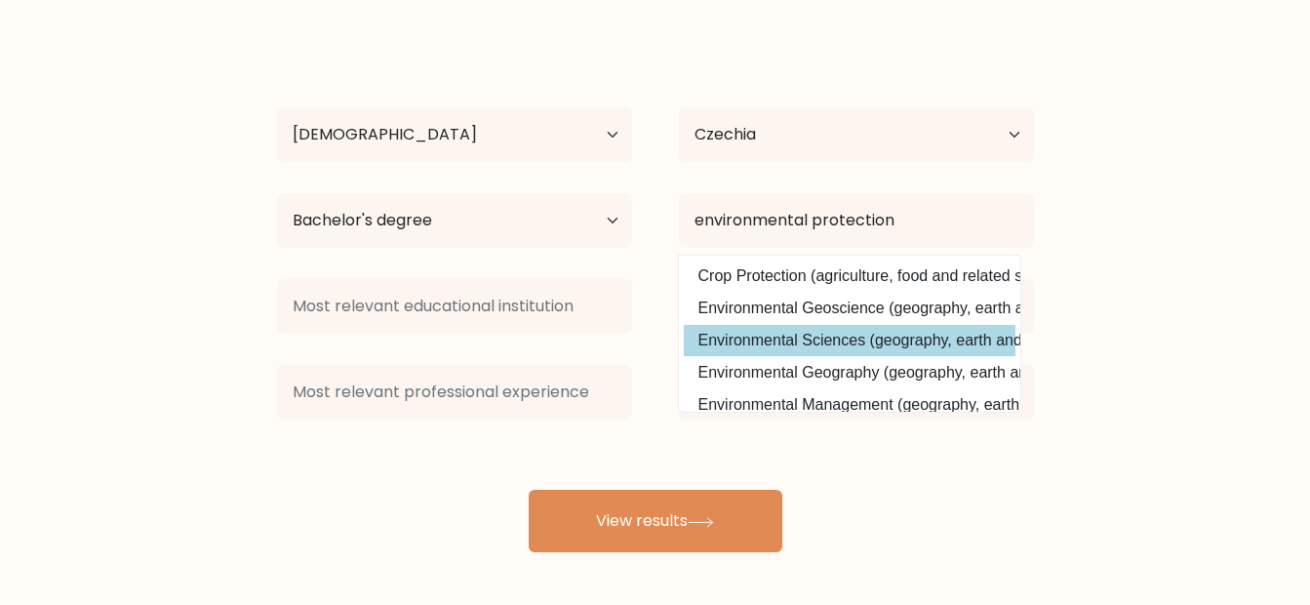
click at [758, 331] on option "Environmental Sciences (geography, earth and environmental studies)" at bounding box center [850, 340] width 332 height 31
type input "Environmental Sciences"
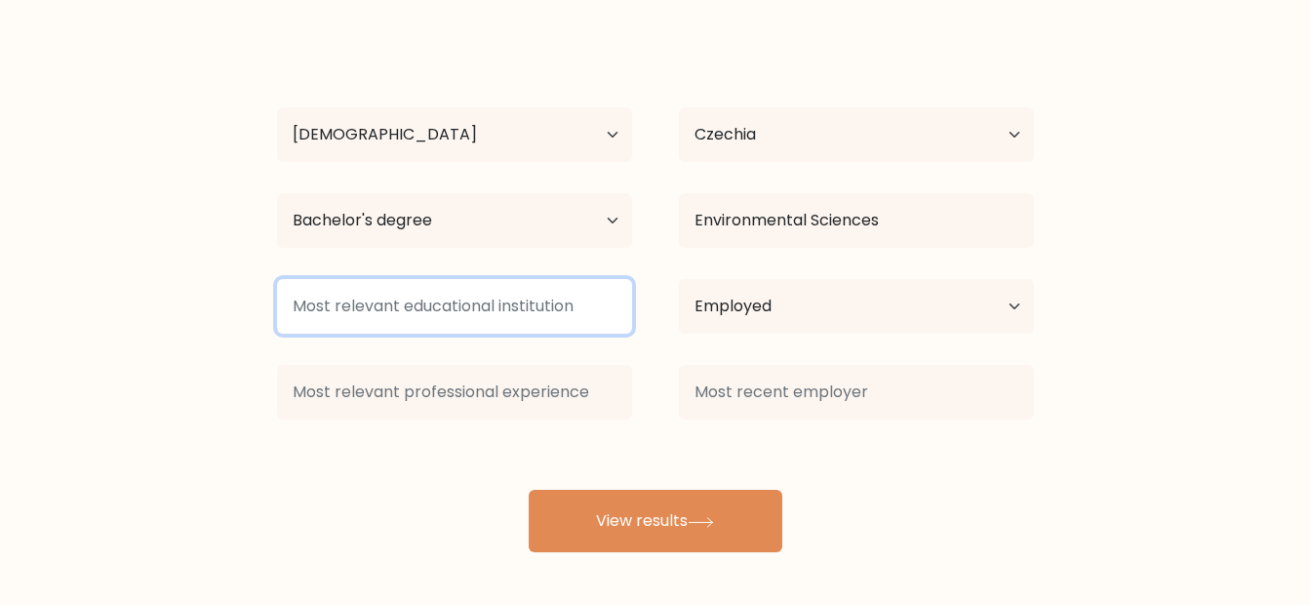
click at [443, 312] on input at bounding box center [454, 306] width 355 height 55
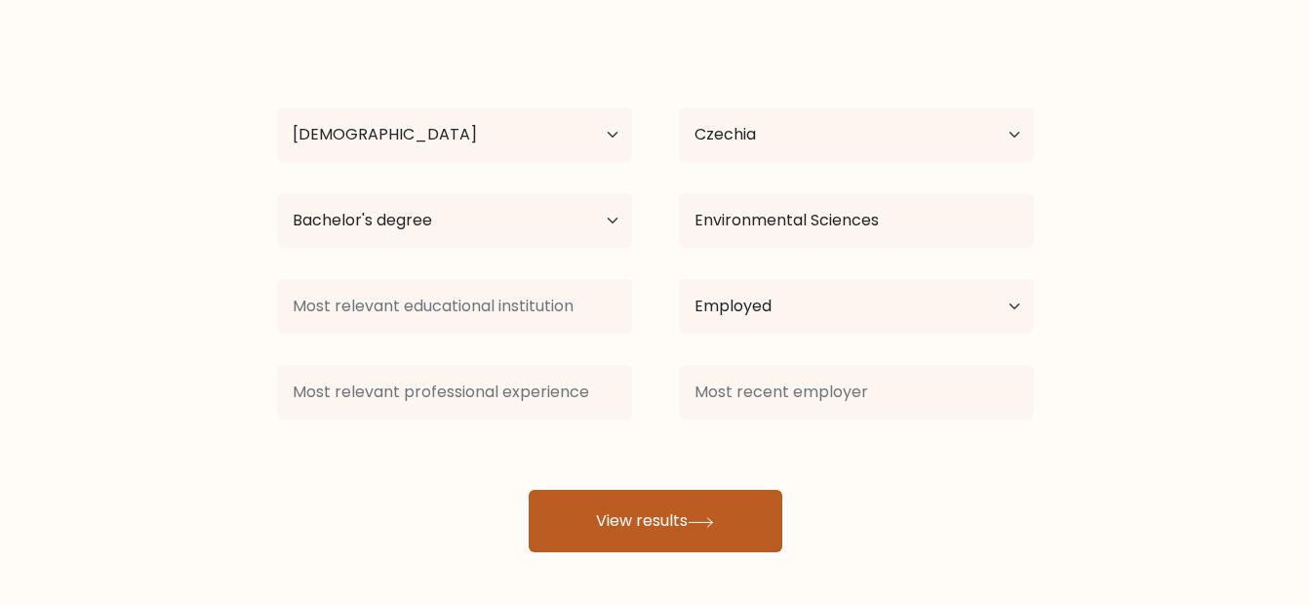
click at [669, 515] on button "View results" at bounding box center [656, 521] width 254 height 62
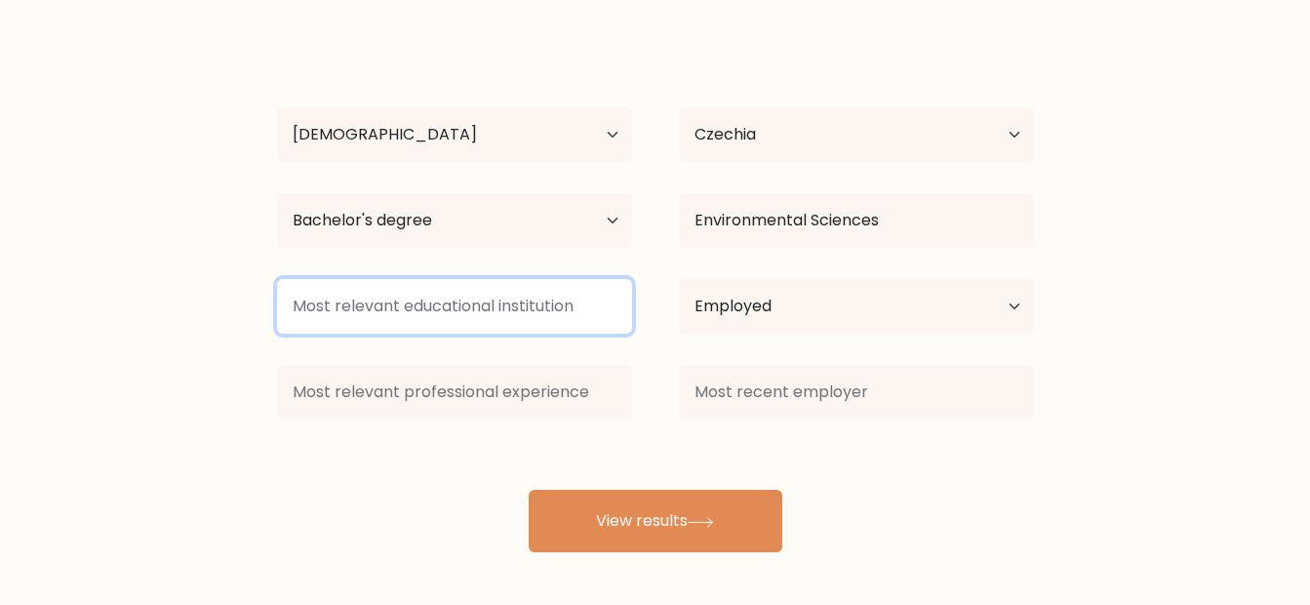
drag, startPoint x: 592, startPoint y: 315, endPoint x: 272, endPoint y: 315, distance: 319.9
click at [272, 315] on div at bounding box center [455, 306] width 402 height 70
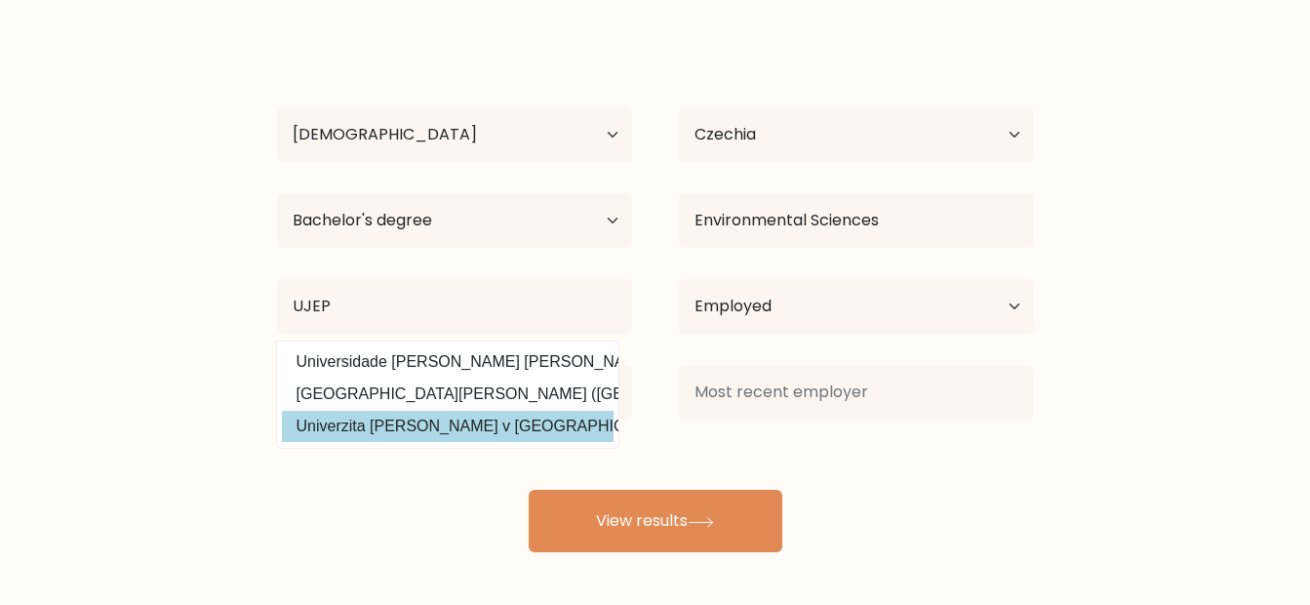
click at [460, 418] on option "Univerzita Jana Evangelisty Purkyne v Ústí nad Labem (Czech Republic)" at bounding box center [448, 426] width 332 height 31
type input "Univerzita [PERSON_NAME] v [GEOGRAPHIC_DATA]"
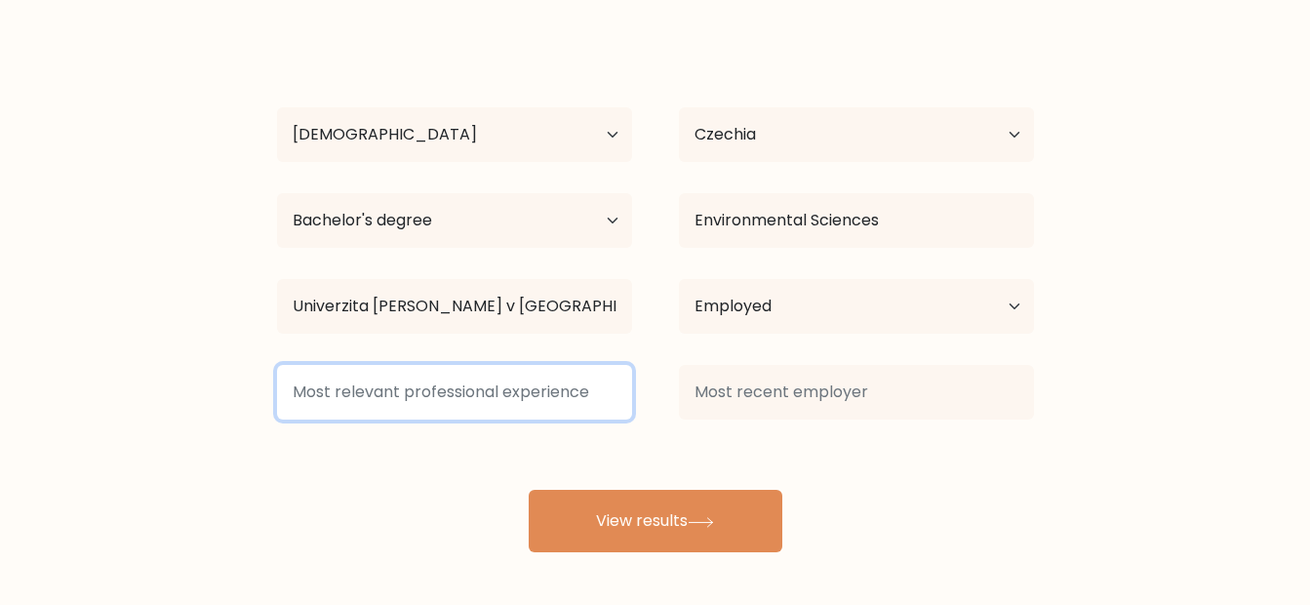
click at [440, 397] on input at bounding box center [454, 392] width 355 height 55
click at [396, 375] on input at bounding box center [454, 392] width 355 height 55
paste input "22 / 5.000 project administrator"
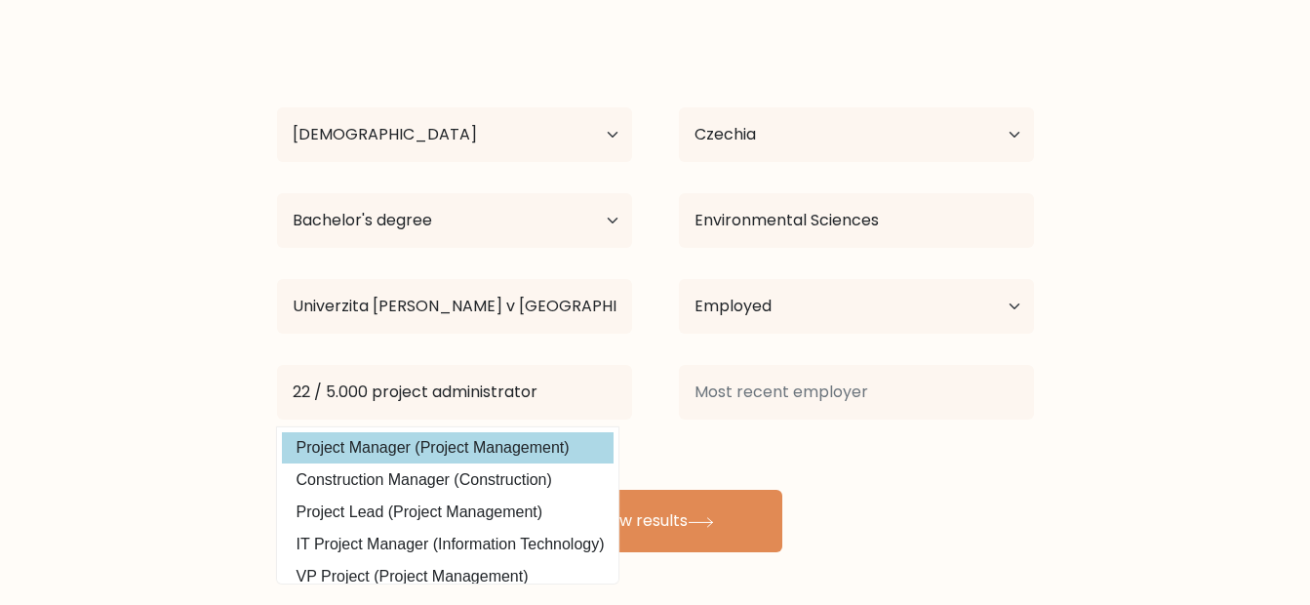
click at [412, 454] on option "Project Manager (Project Management)" at bounding box center [448, 447] width 332 height 31
type input "Project Manager"
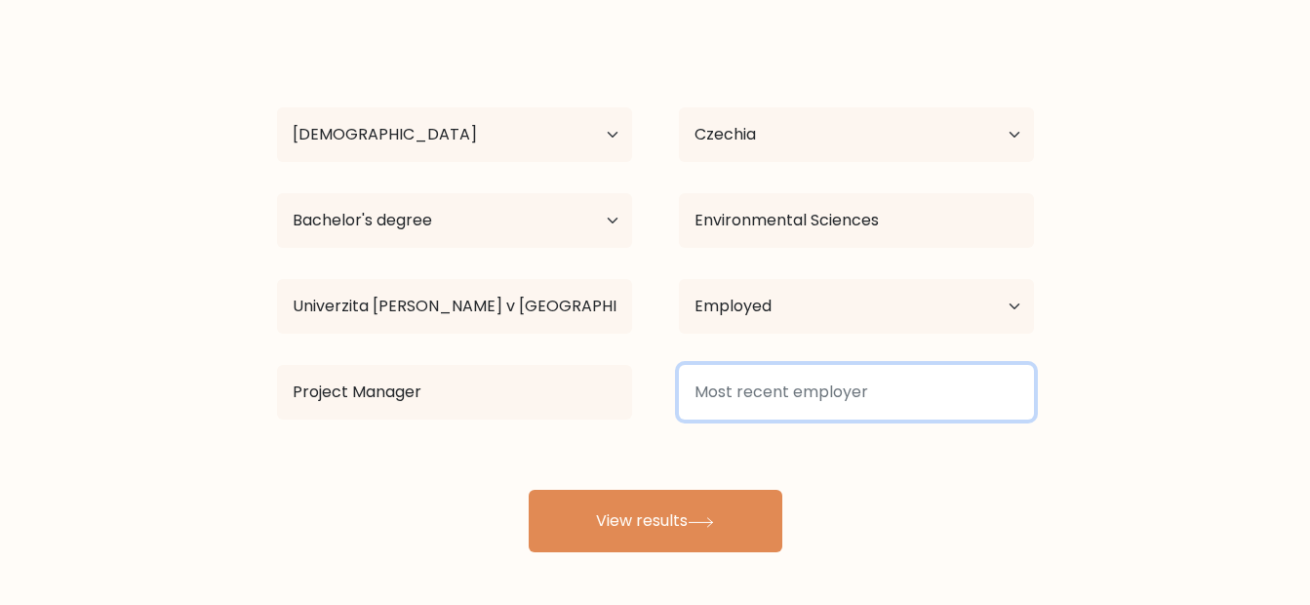
click at [997, 406] on input at bounding box center [856, 392] width 355 height 55
paste input "telephone operator"
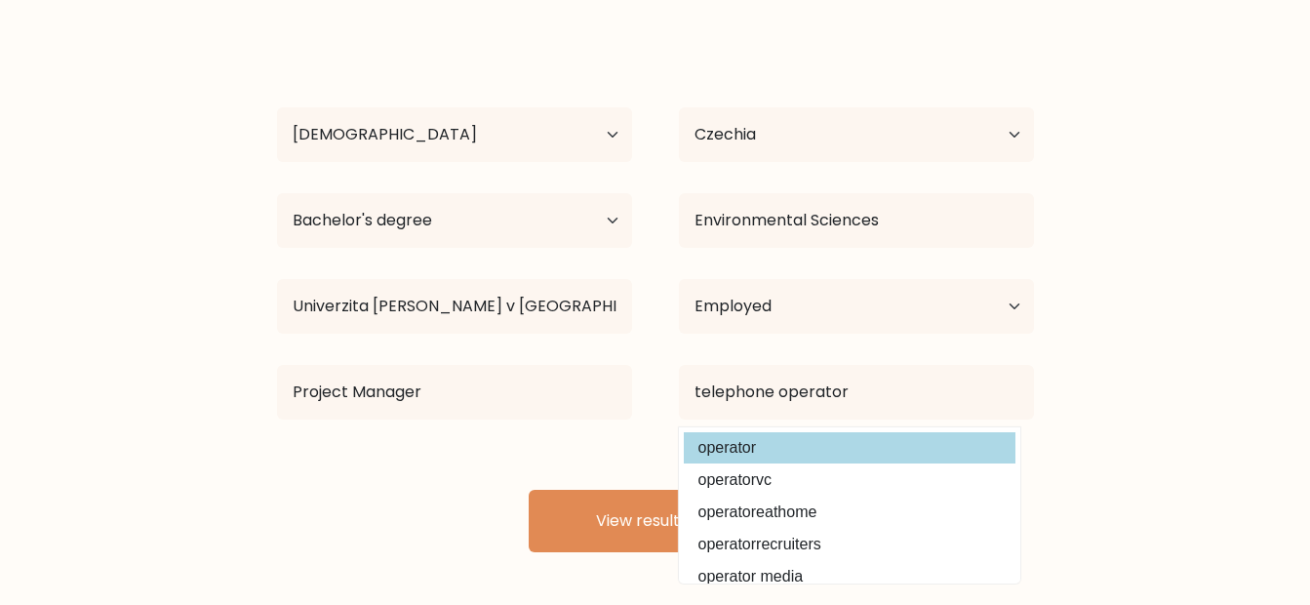
click at [729, 450] on option "operator" at bounding box center [850, 447] width 332 height 31
type input "operator"
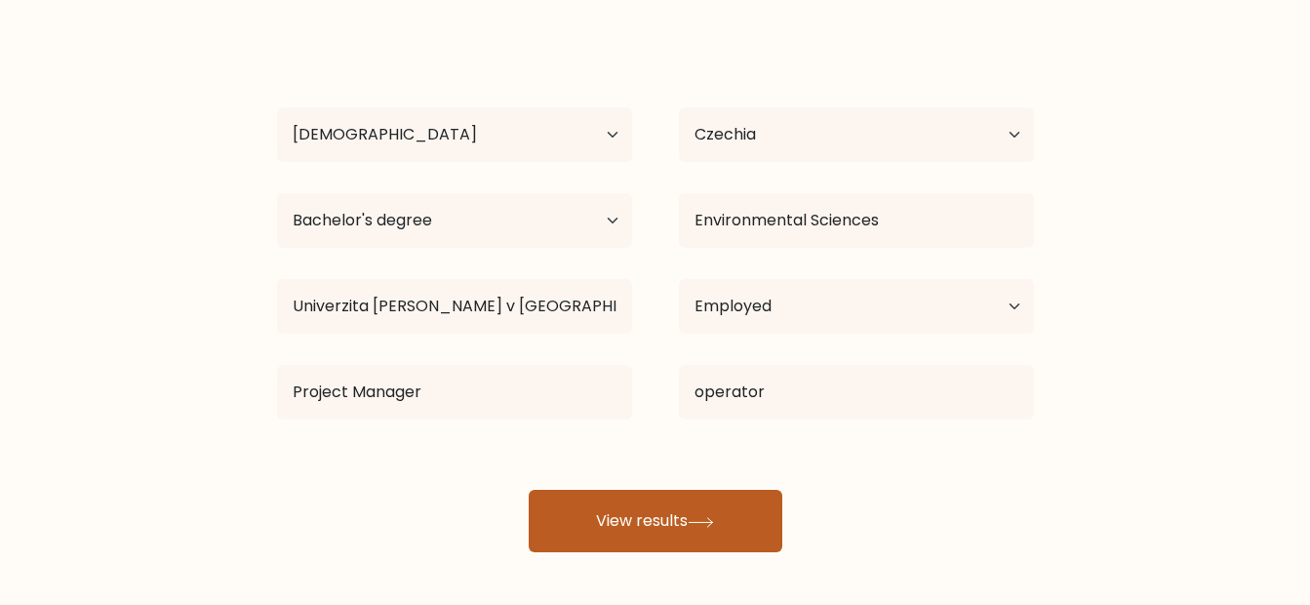
click at [644, 531] on button "View results" at bounding box center [656, 521] width 254 height 62
